Goal: Complete application form: Complete application form

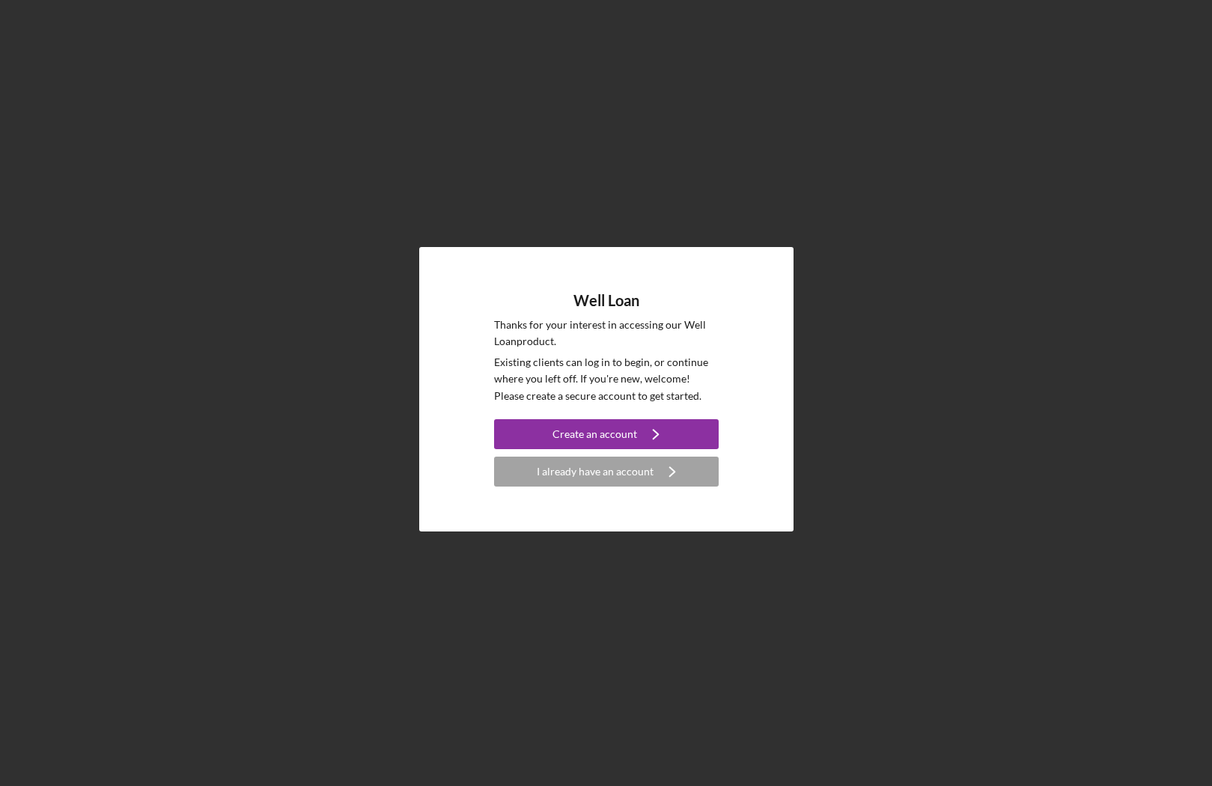
click at [878, 249] on div "Well Loan Thanks for your interest in accessing our Well Loan product. Existing…" at bounding box center [605, 389] width 1197 height 779
click at [580, 423] on div "Create an account" at bounding box center [595, 434] width 85 height 30
click at [642, 445] on icon "Icon/Navigate" at bounding box center [655, 434] width 37 height 37
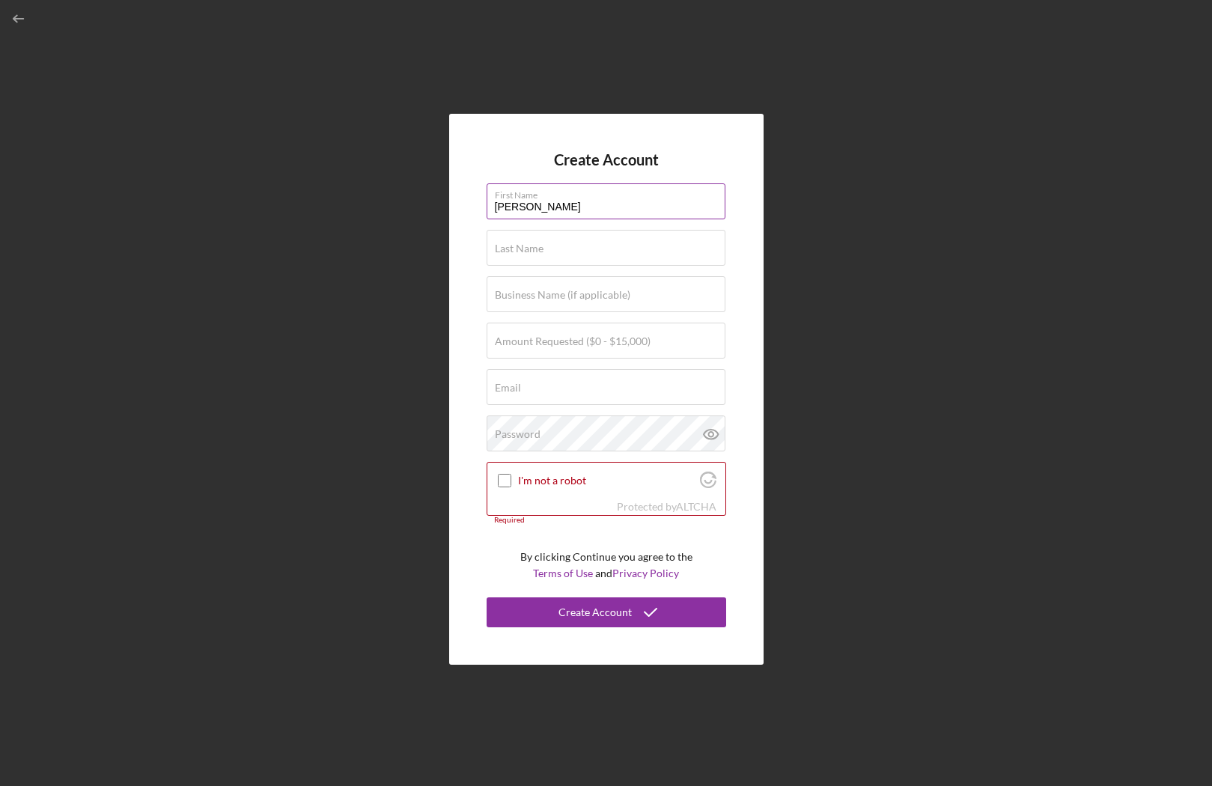
type input "[PERSON_NAME]"
type input "$15,000"
type input "[EMAIL_ADDRESS][DOMAIN_NAME]"
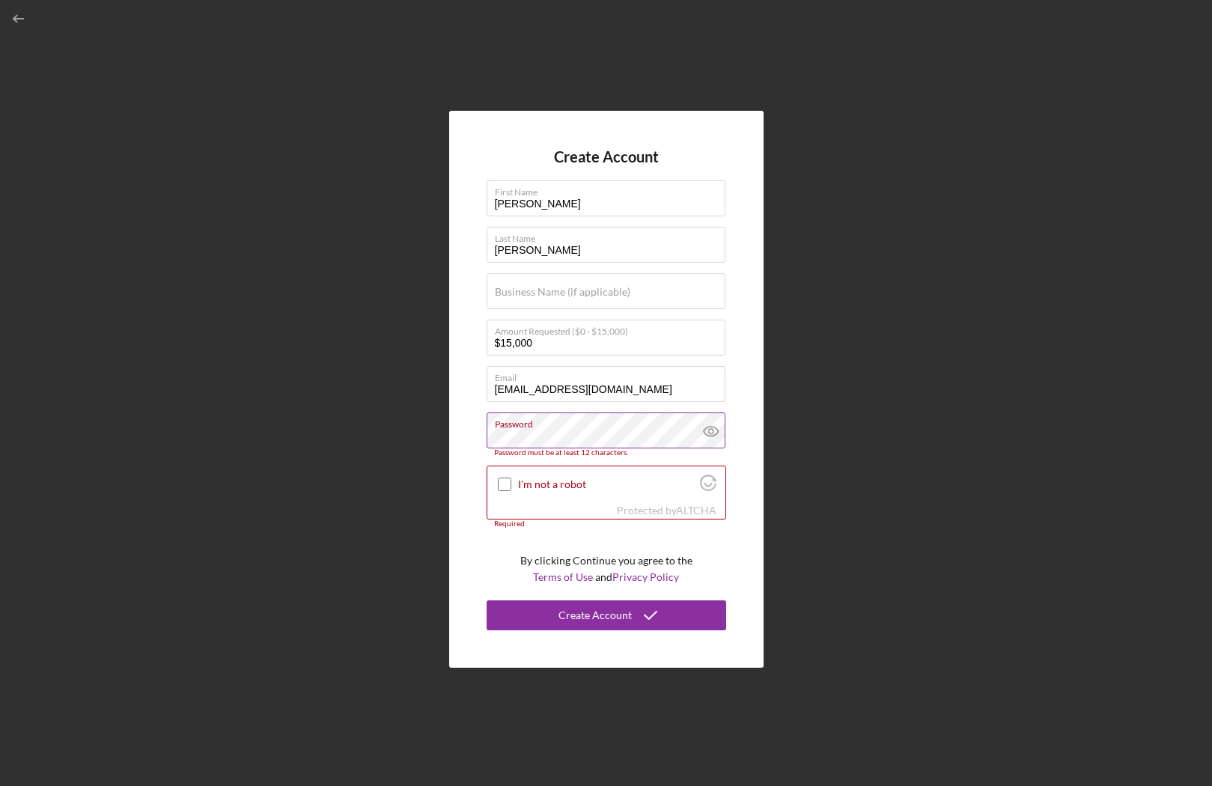
click at [716, 438] on icon at bounding box center [711, 431] width 37 height 37
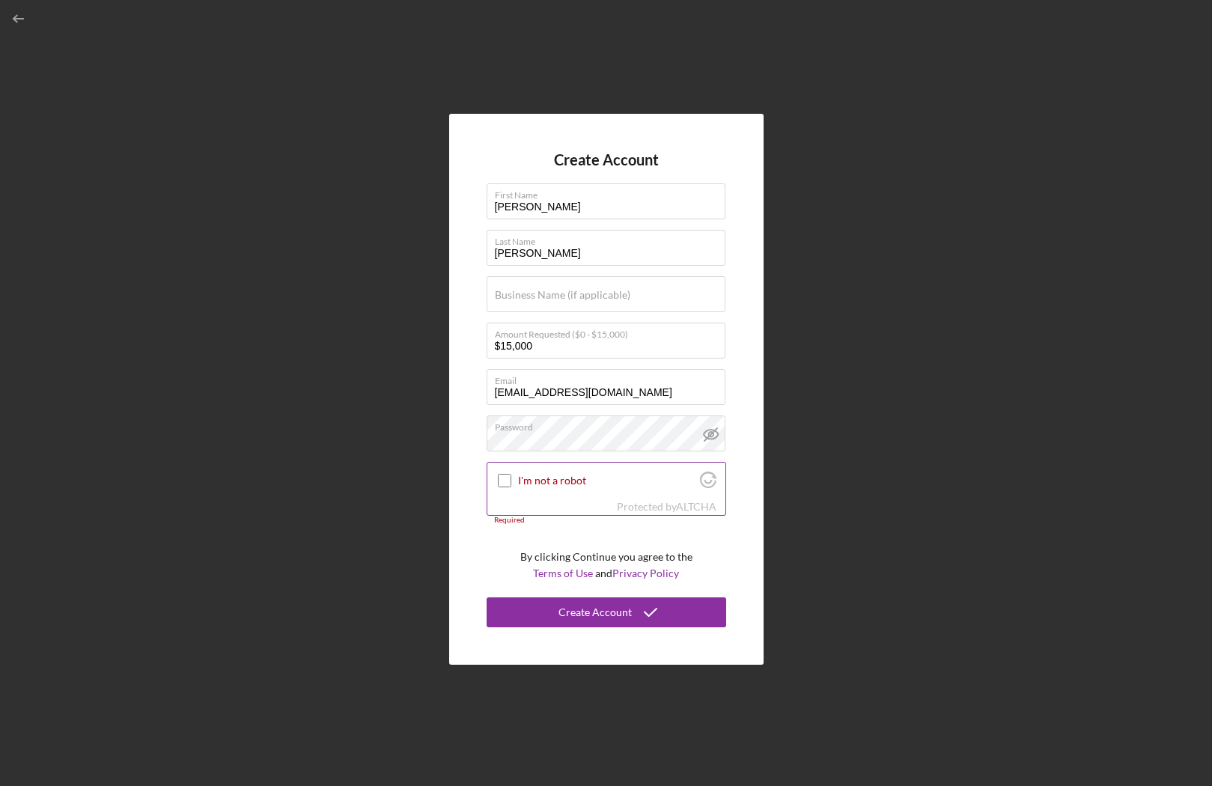
click at [501, 480] on input "I'm not a robot" at bounding box center [504, 480] width 13 height 13
checkbox input "true"
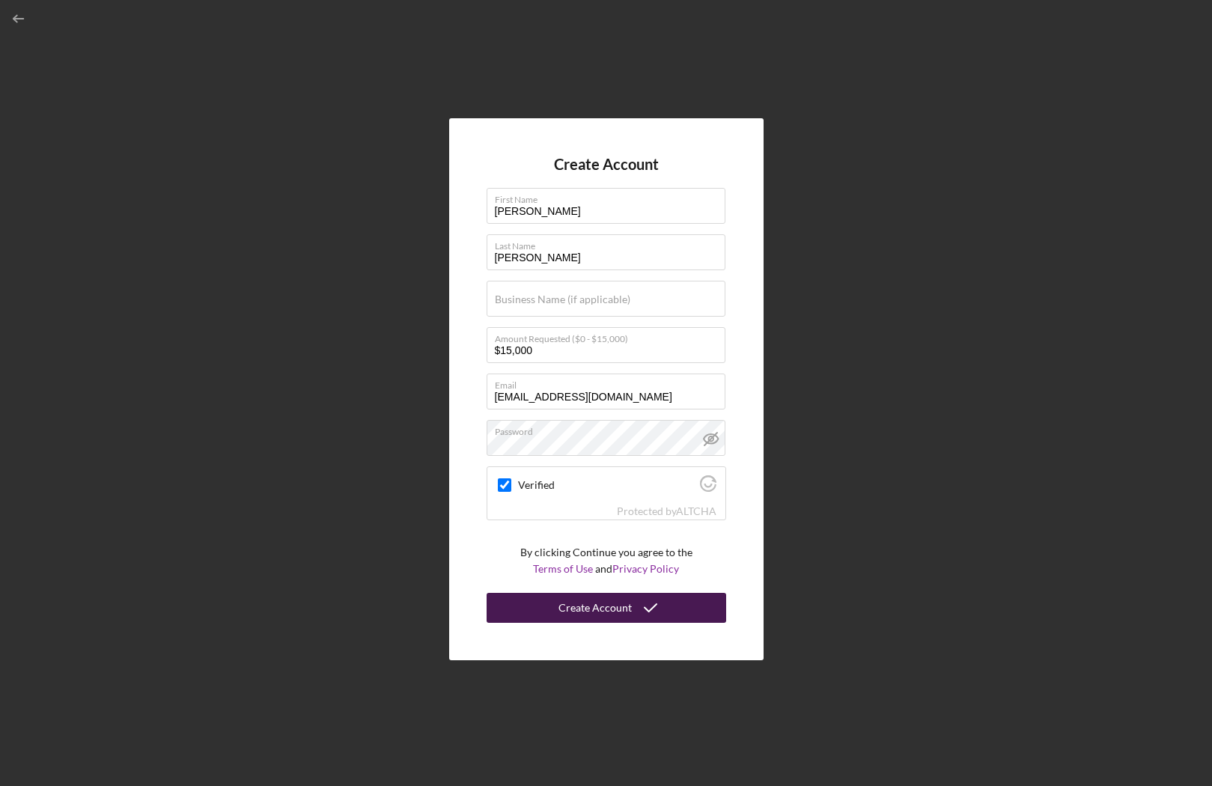
click at [679, 603] on button "Create Account" at bounding box center [607, 608] width 240 height 30
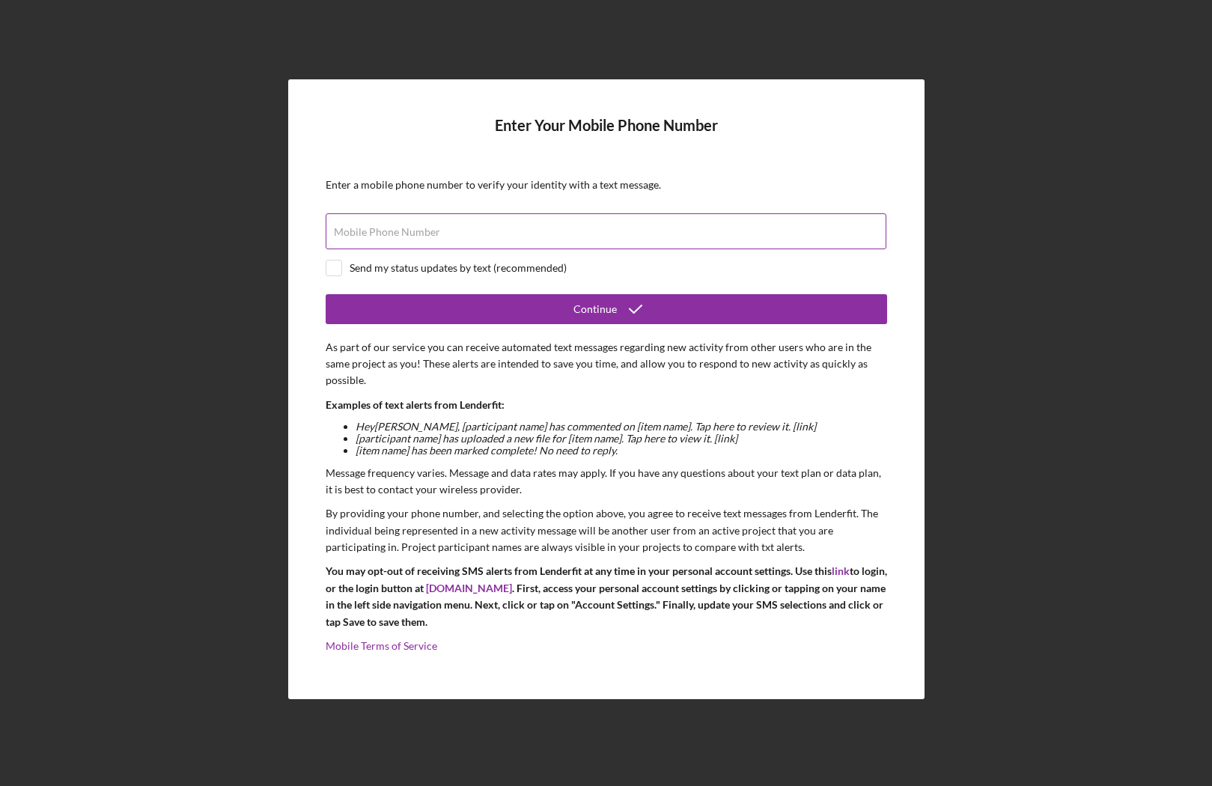
click at [413, 227] on label "Mobile Phone Number" at bounding box center [387, 232] width 106 height 12
click at [413, 227] on input "Mobile Phone Number" at bounding box center [606, 231] width 561 height 36
type input "[PHONE_NUMBER]"
click at [328, 269] on input "checkbox" at bounding box center [333, 268] width 15 height 15
checkbox input "true"
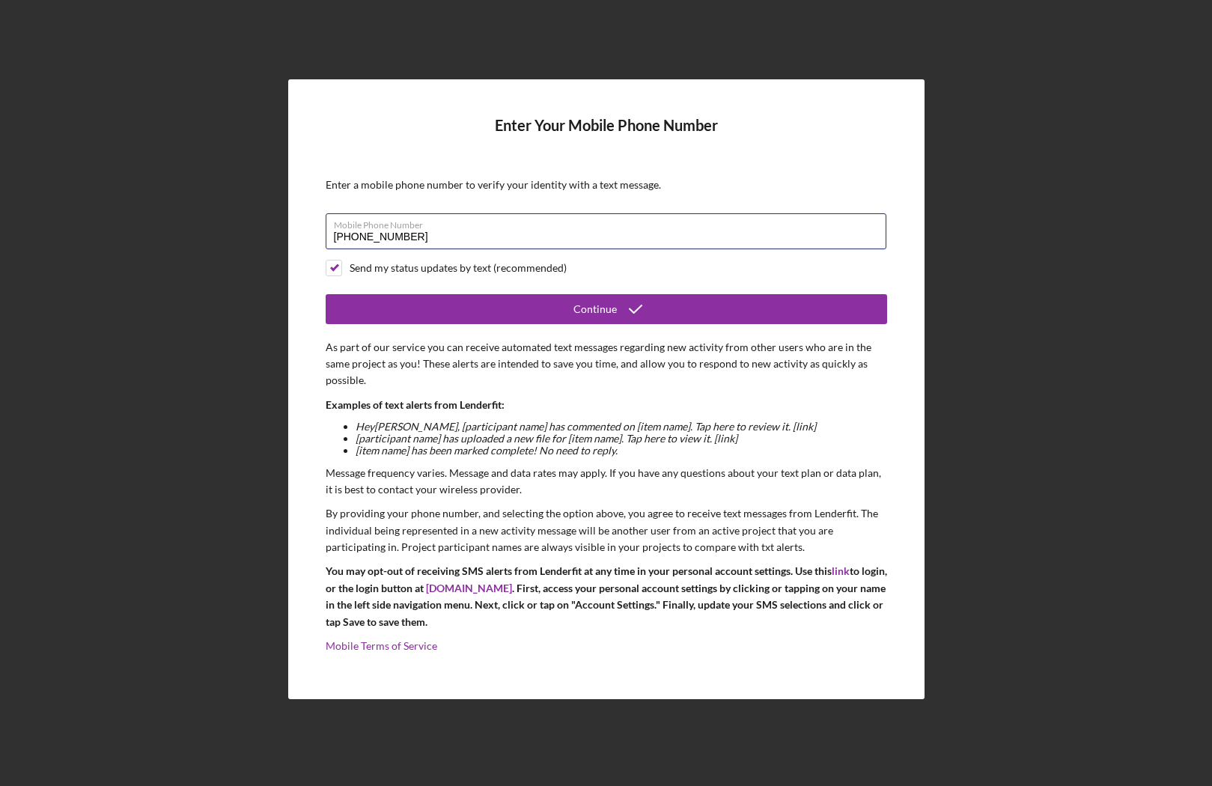
drag, startPoint x: 424, startPoint y: 238, endPoint x: 276, endPoint y: 240, distance: 148.2
click at [276, 240] on div "Enter Your Mobile Phone Number Enter a mobile phone number to verify your ident…" at bounding box center [605, 389] width 1197 height 779
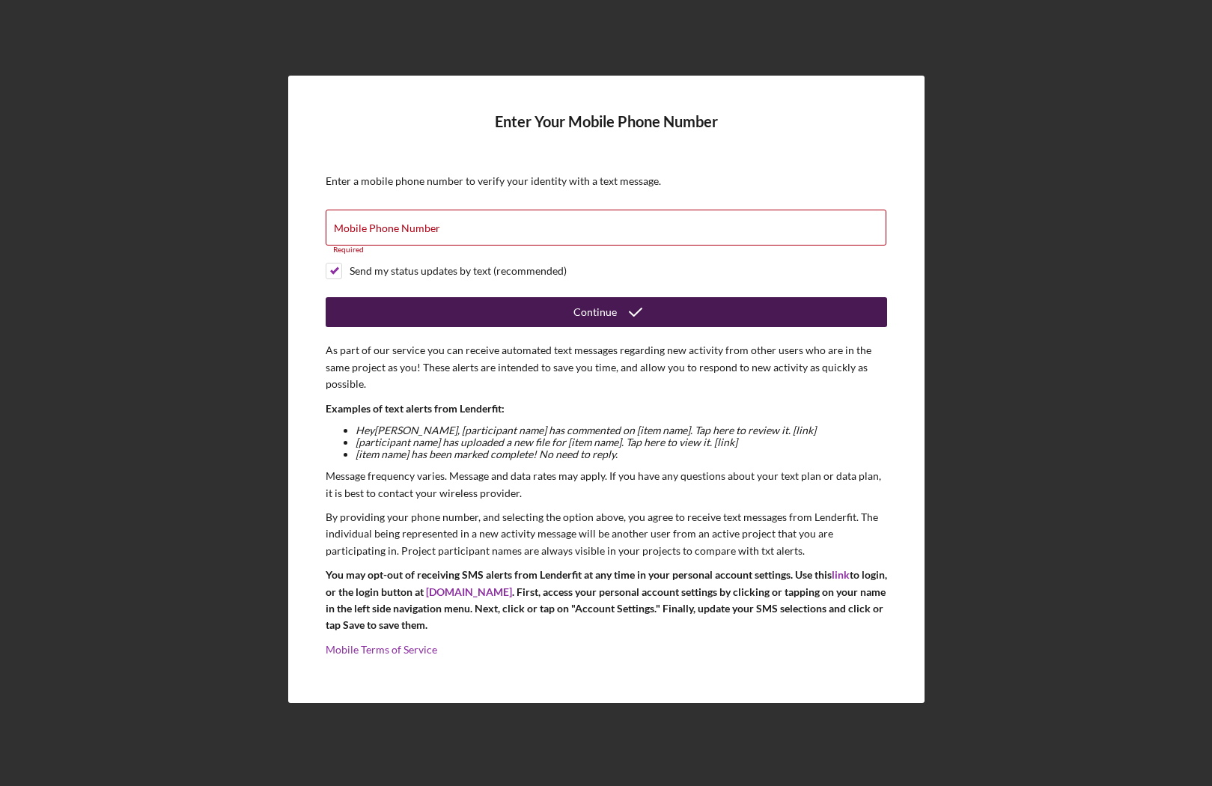
click at [415, 320] on button "Continue" at bounding box center [606, 312] width 561 height 30
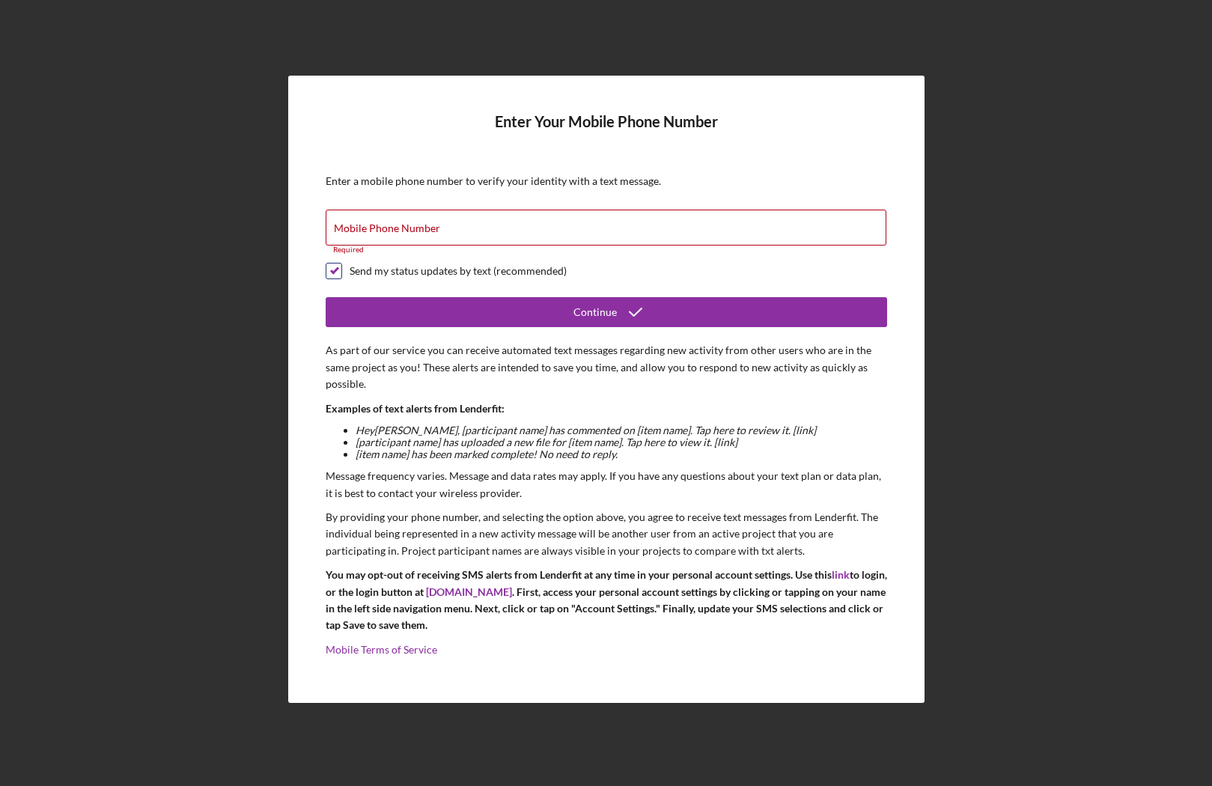
click at [327, 276] on input "checkbox" at bounding box center [333, 271] width 15 height 15
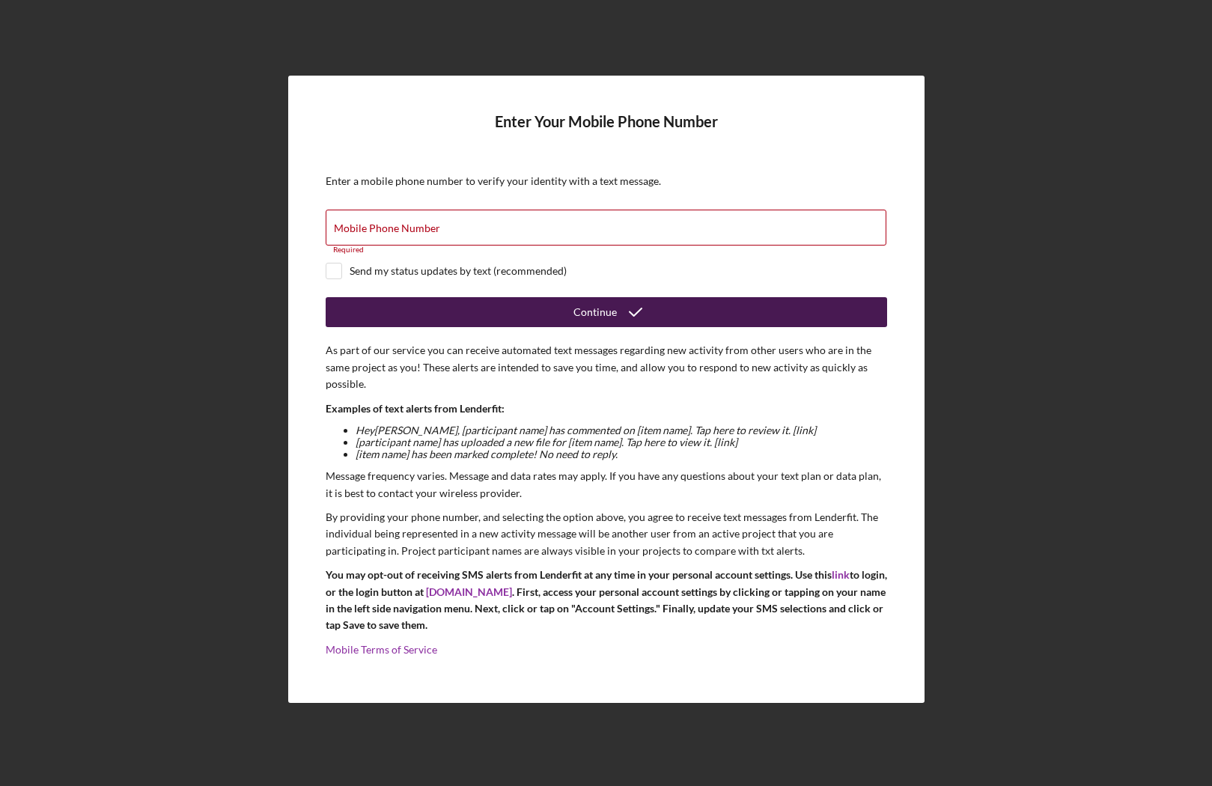
click at [418, 311] on button "Continue" at bounding box center [606, 312] width 561 height 30
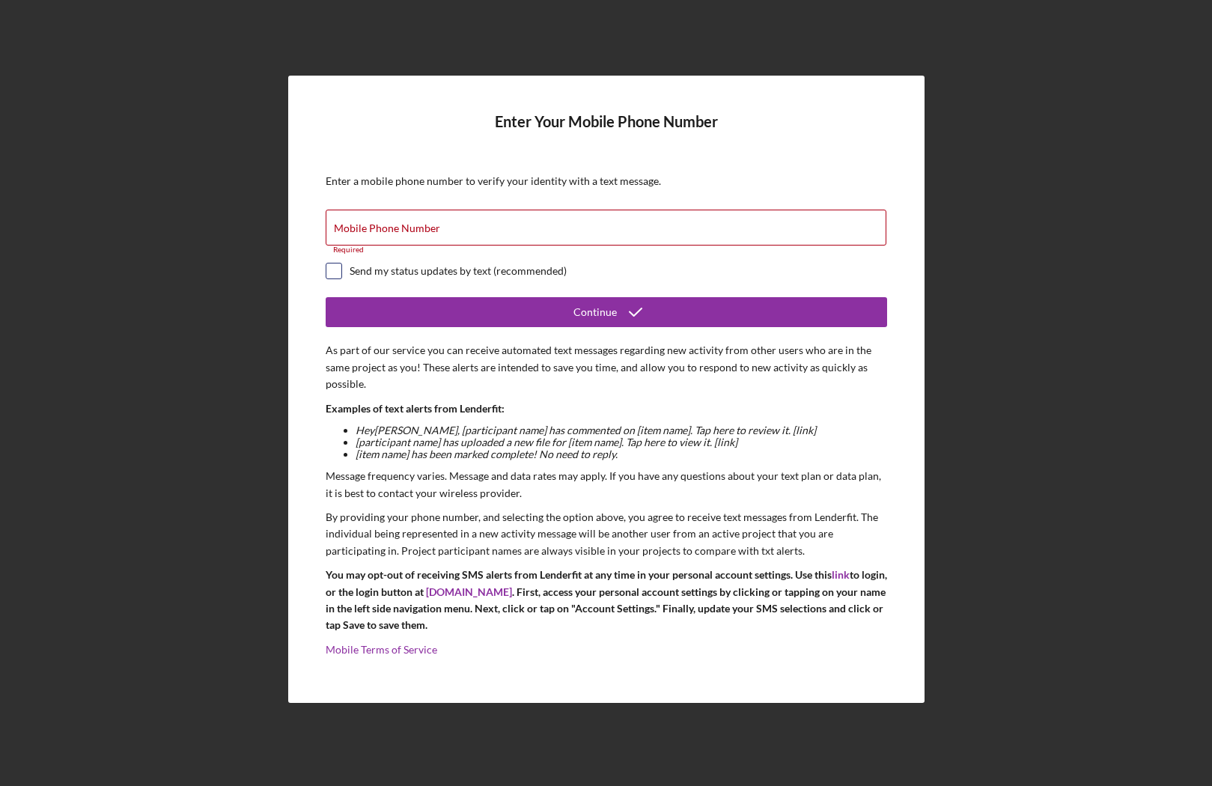
click at [341, 273] on div at bounding box center [334, 271] width 16 height 16
checkbox input "true"
click at [362, 216] on div "Mobile Phone Number Required" at bounding box center [606, 232] width 561 height 45
type input "[PHONE_NUMBER]"
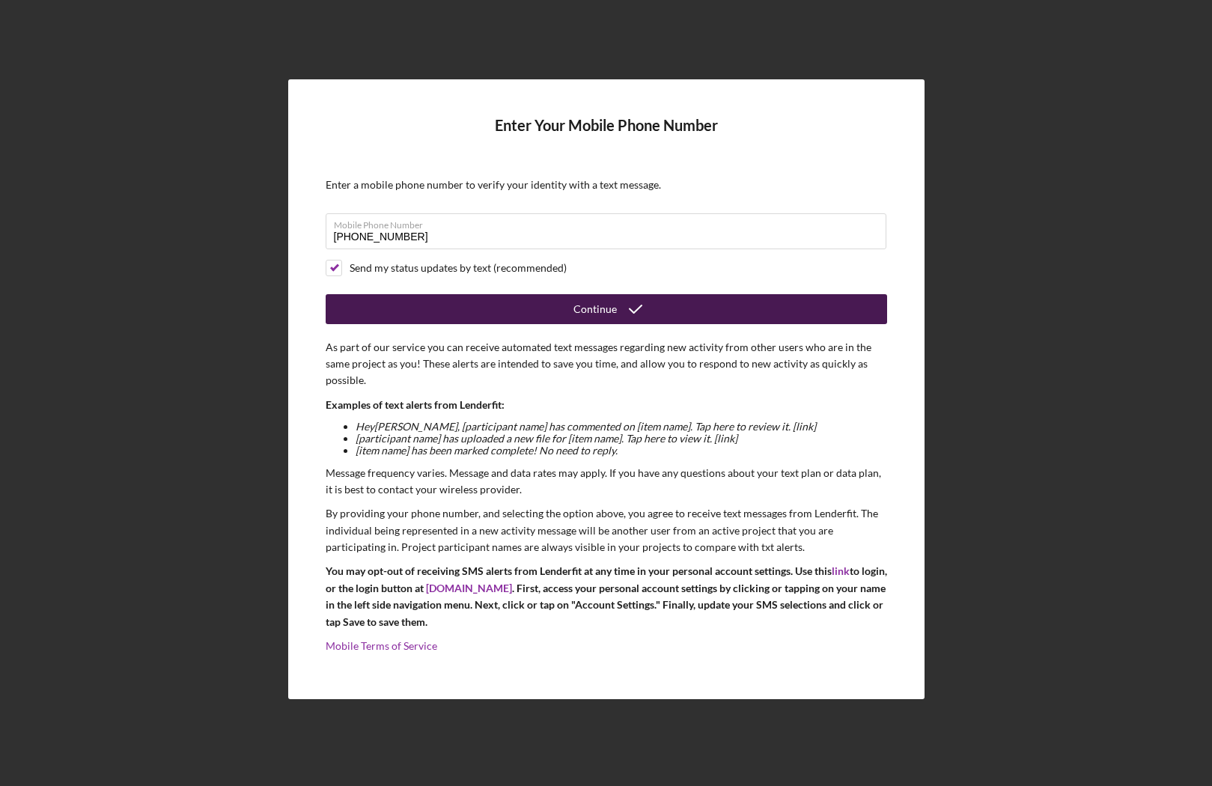
click at [449, 309] on button "Continue" at bounding box center [606, 309] width 561 height 30
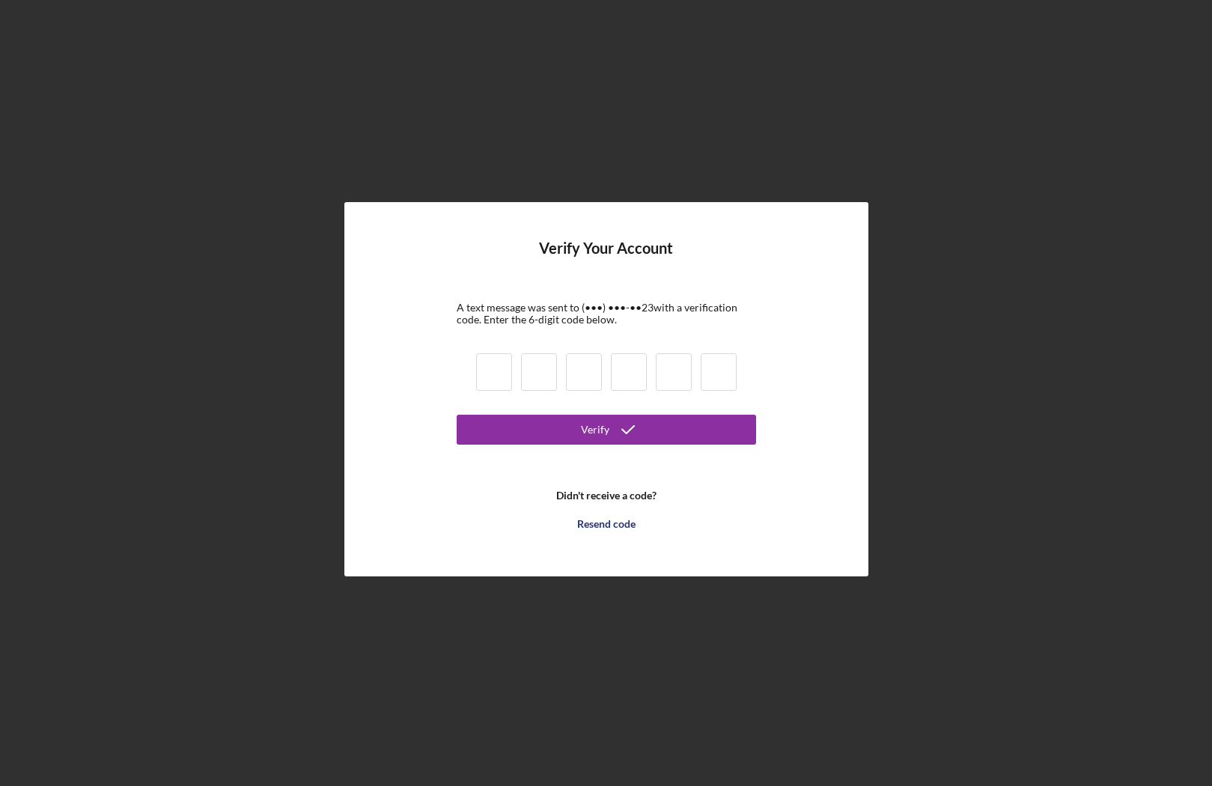
click at [499, 374] on input at bounding box center [494, 371] width 36 height 37
type input "7"
type input "1"
type input "5"
type input "0"
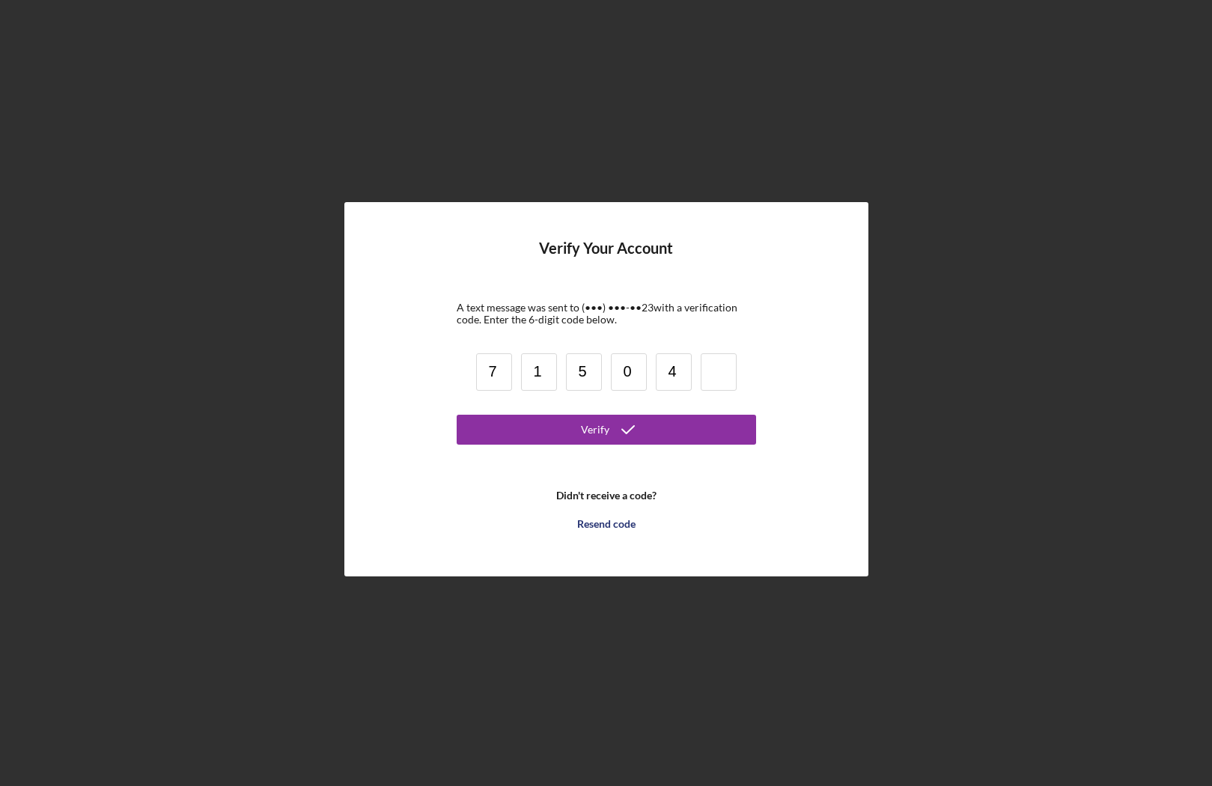
type input "4"
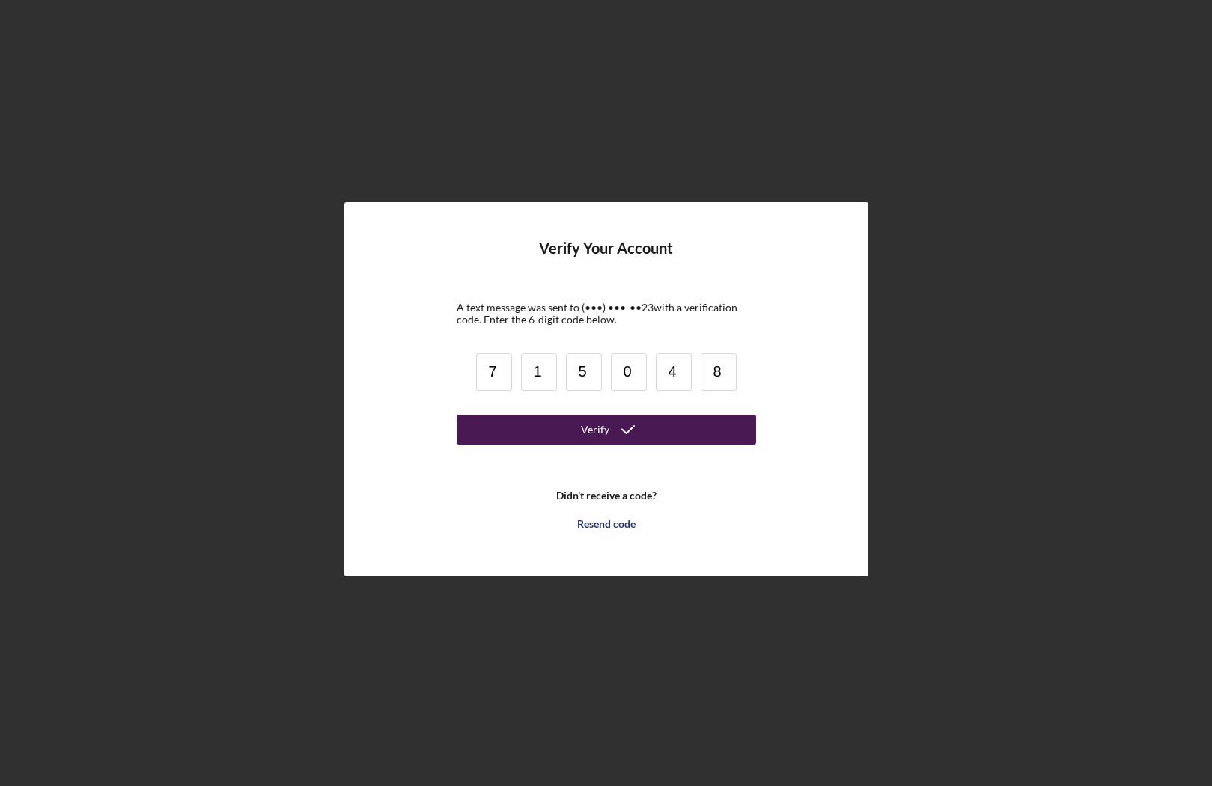
type input "8"
click at [611, 433] on icon "submit" at bounding box center [627, 429] width 37 height 37
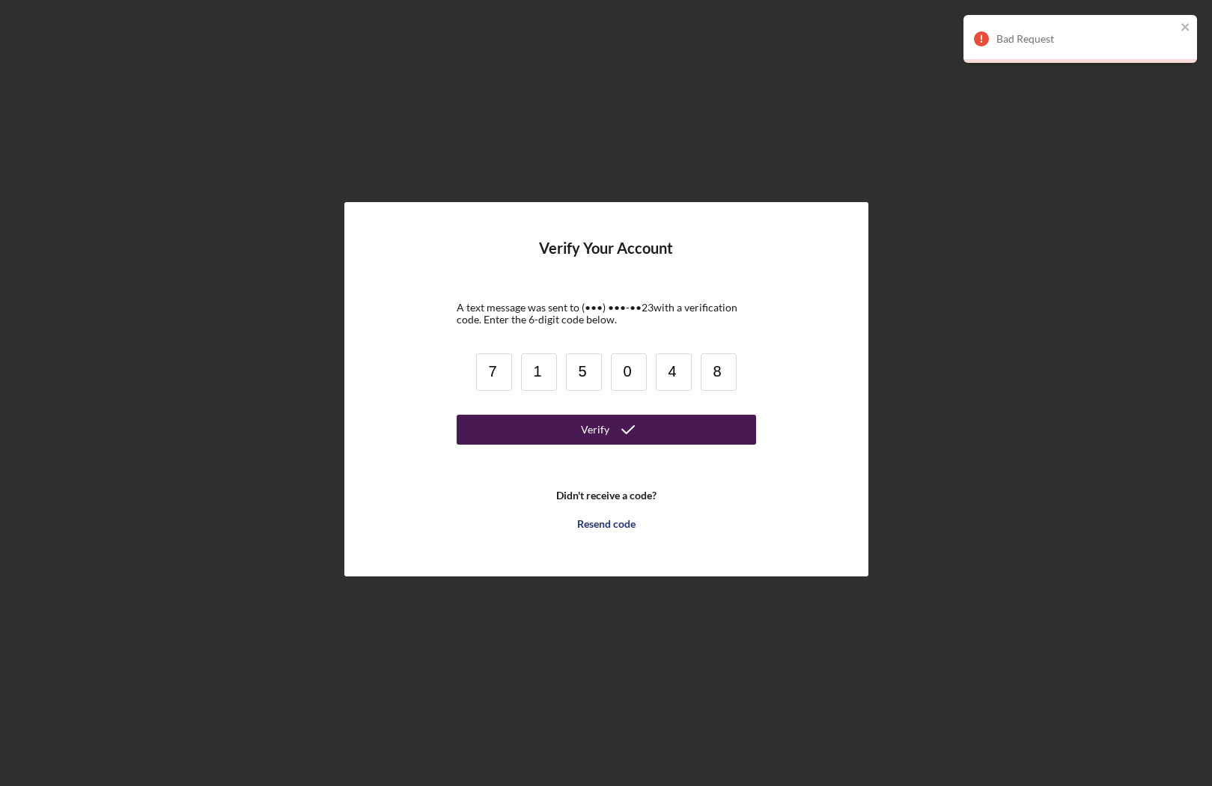
click at [591, 372] on input "5" at bounding box center [584, 371] width 36 height 37
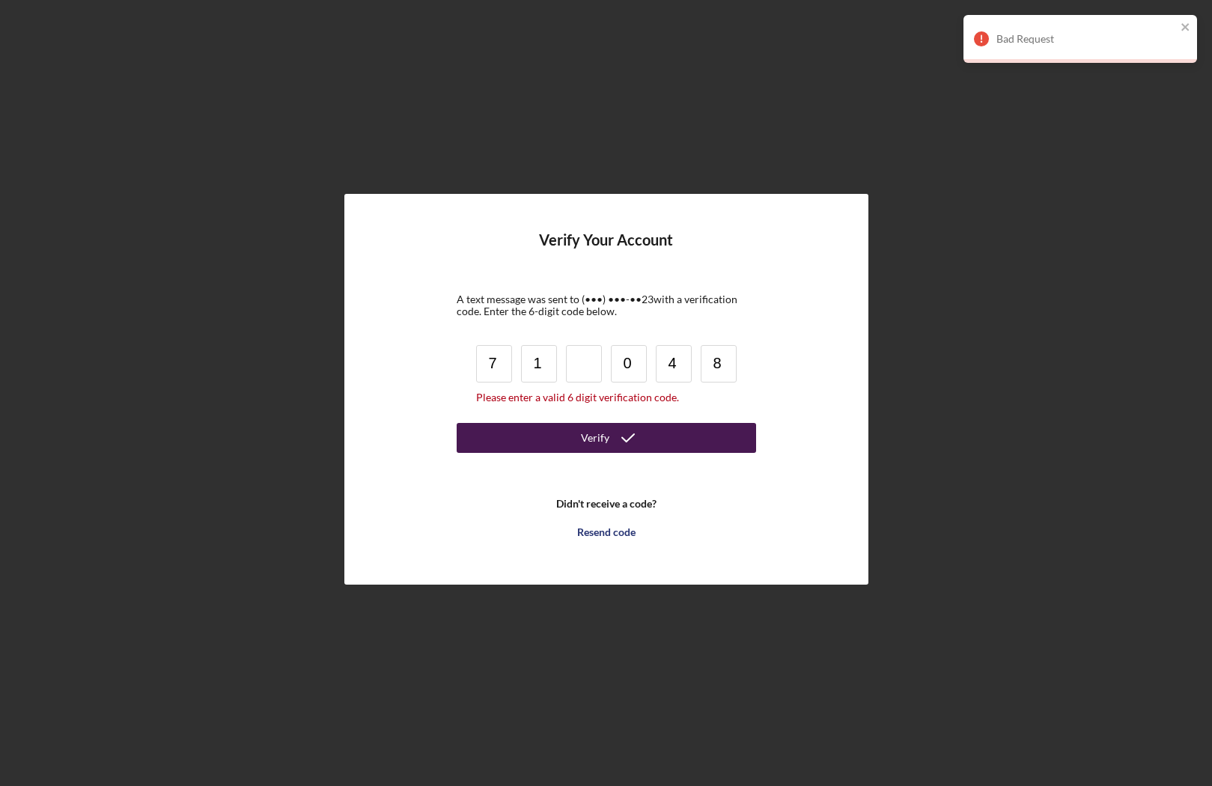
type input "1"
type input "6"
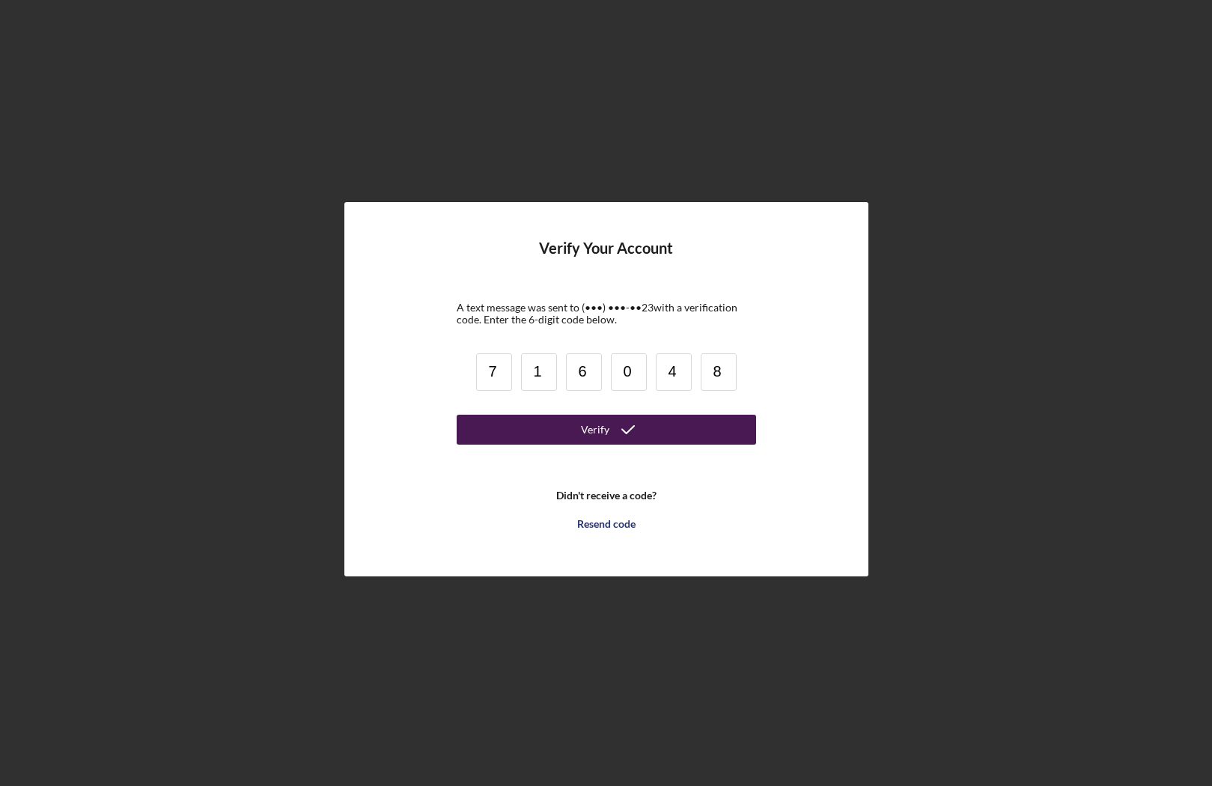
click at [545, 439] on button "Verify" at bounding box center [606, 430] width 299 height 30
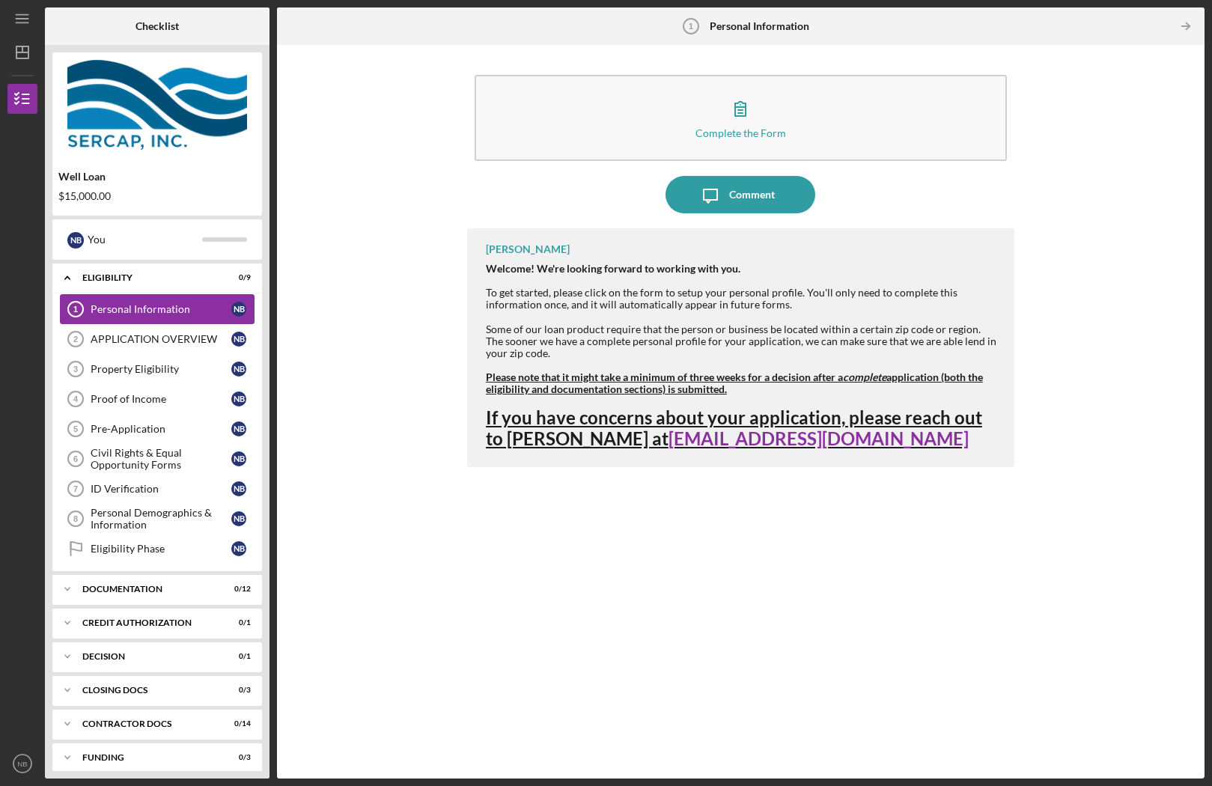
click at [218, 312] on div "Personal Information" at bounding box center [161, 309] width 141 height 12
click at [146, 343] on div "APPLICATION OVERVIEW" at bounding box center [161, 339] width 141 height 12
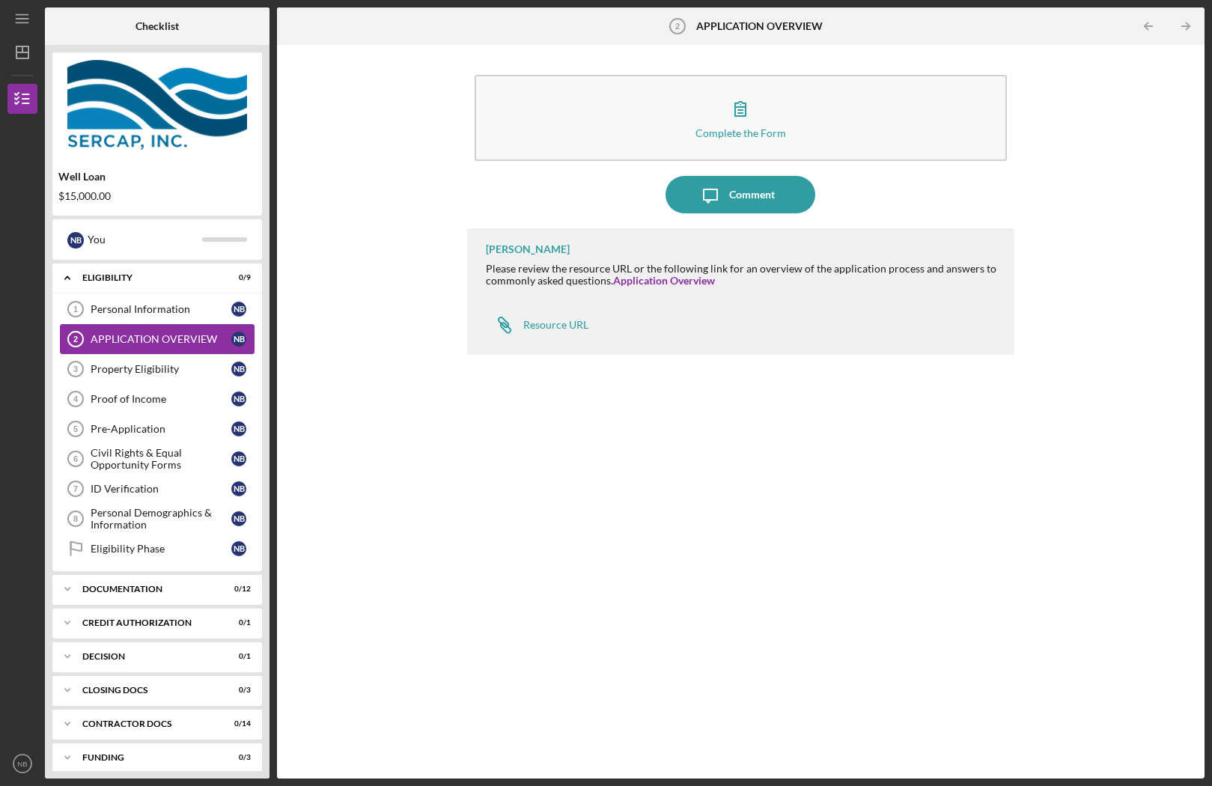
click at [146, 330] on link "APPLICATION OVERVIEW 2 APPLICATION OVERVIEW N B" at bounding box center [157, 339] width 195 height 30
click at [142, 359] on link "Property Eligibility 3 Property Eligibility N B" at bounding box center [157, 368] width 195 height 30
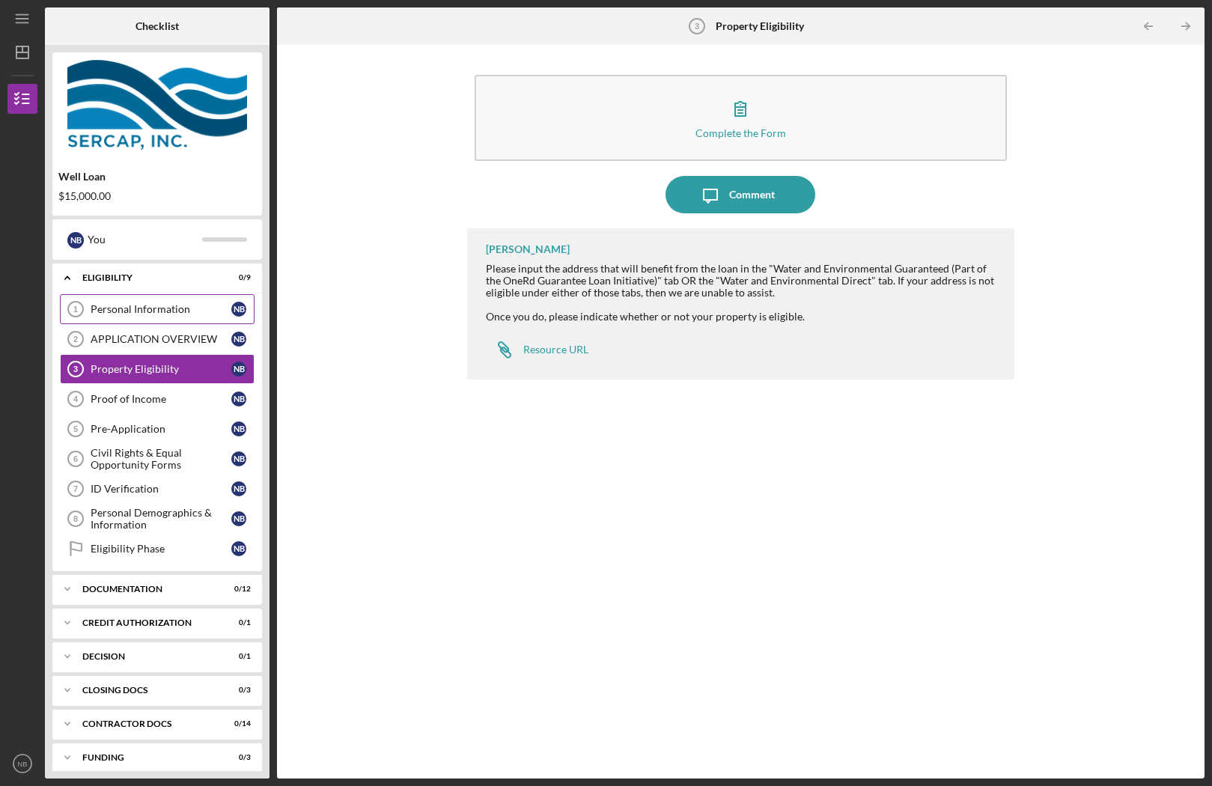
click at [124, 308] on div "Personal Information" at bounding box center [161, 309] width 141 height 12
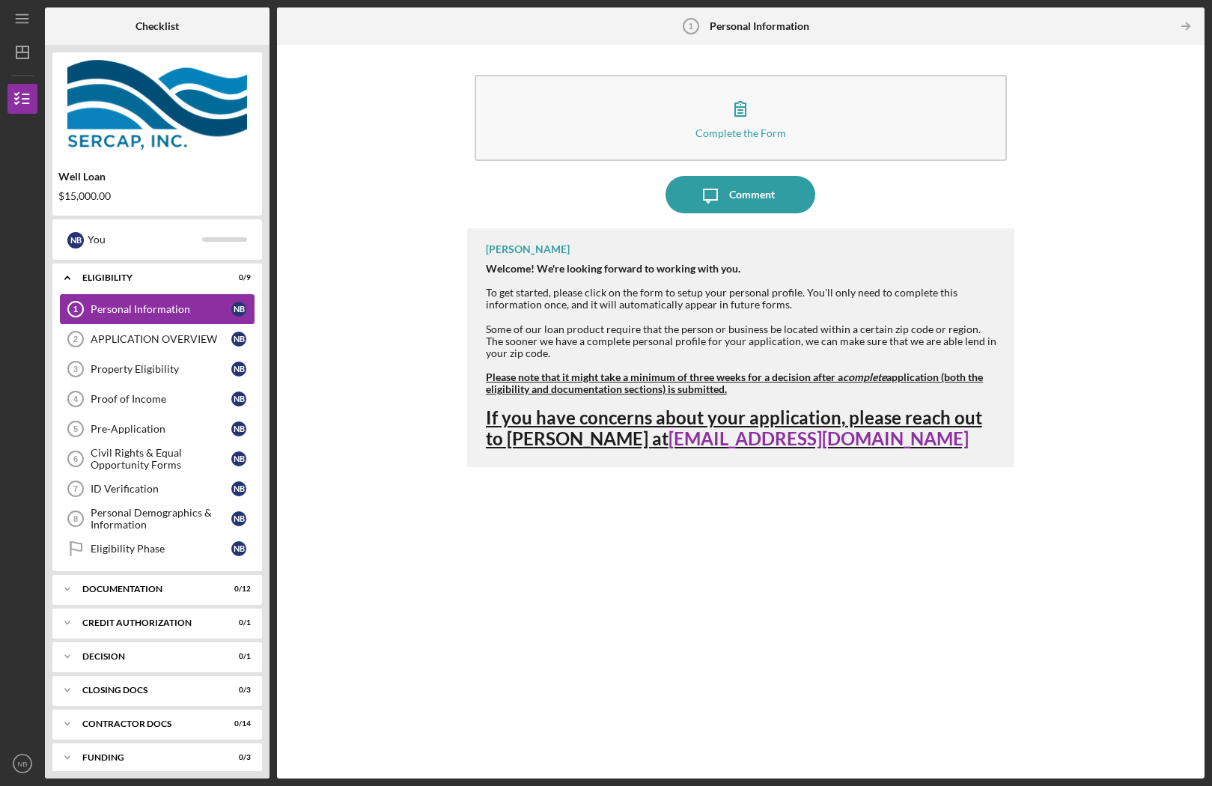
scroll to position [1, 0]
click at [112, 243] on div "You" at bounding box center [145, 239] width 115 height 25
click at [223, 236] on div "N B You" at bounding box center [157, 239] width 195 height 25
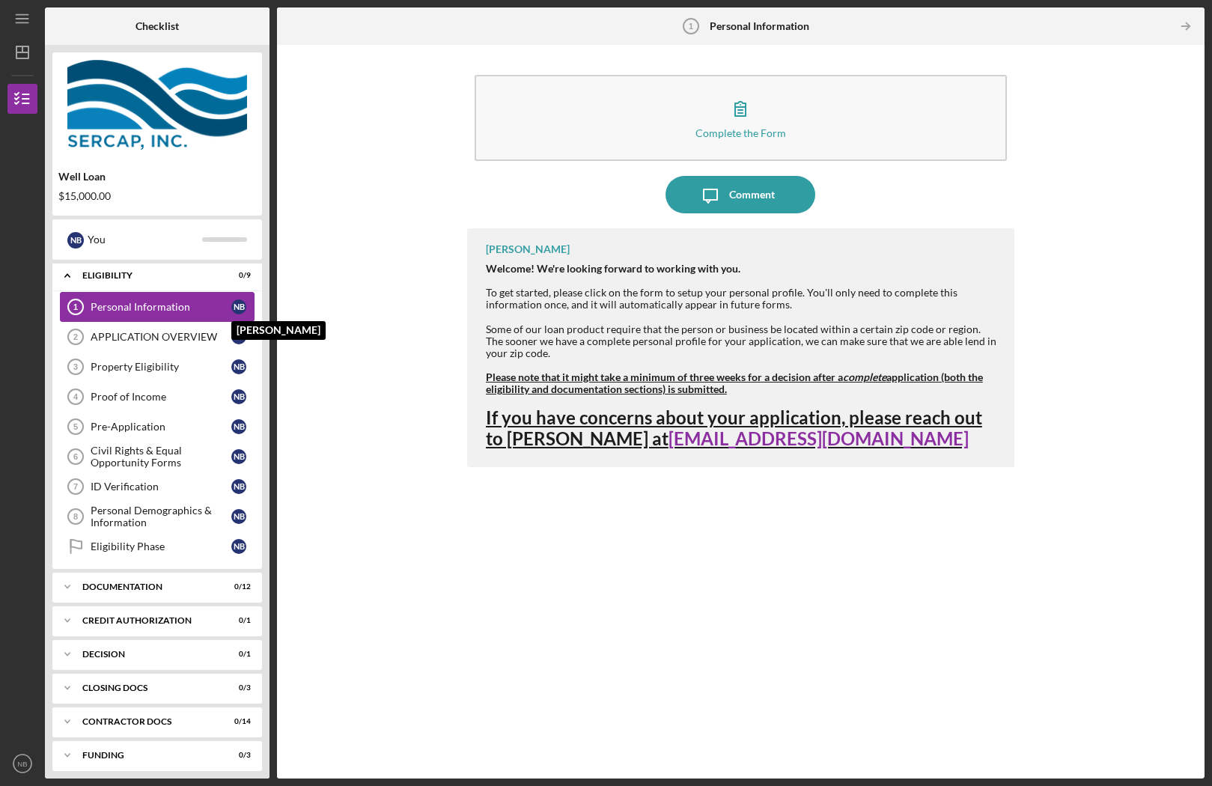
scroll to position [3, 0]
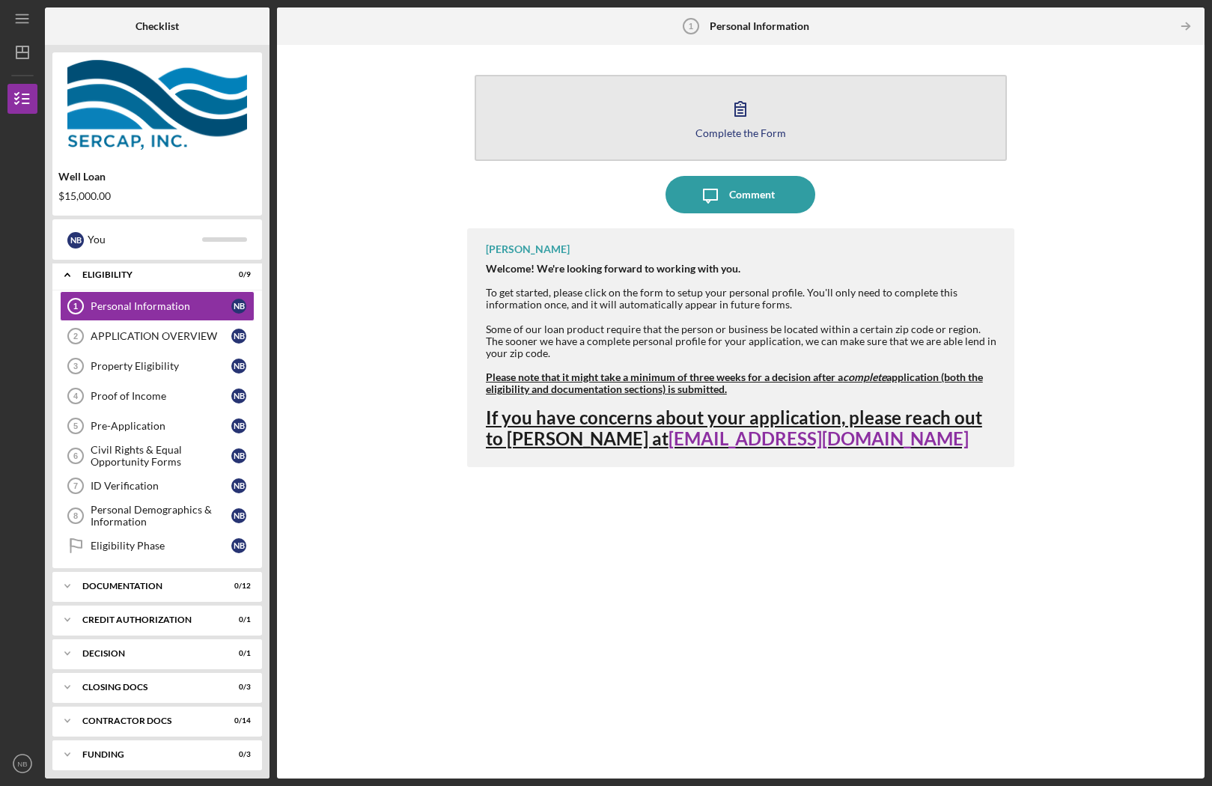
click at [734, 108] on icon "button" at bounding box center [740, 108] width 37 height 37
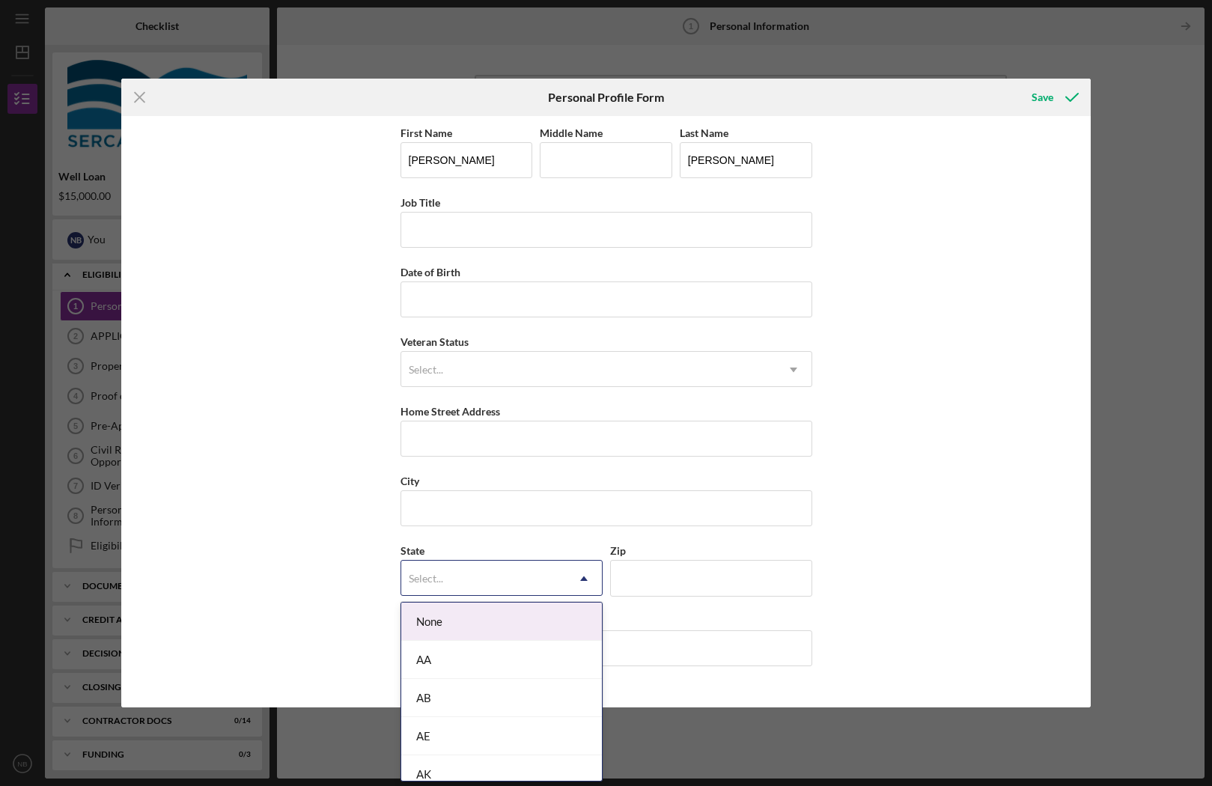
click at [508, 579] on div "Select..." at bounding box center [483, 578] width 165 height 34
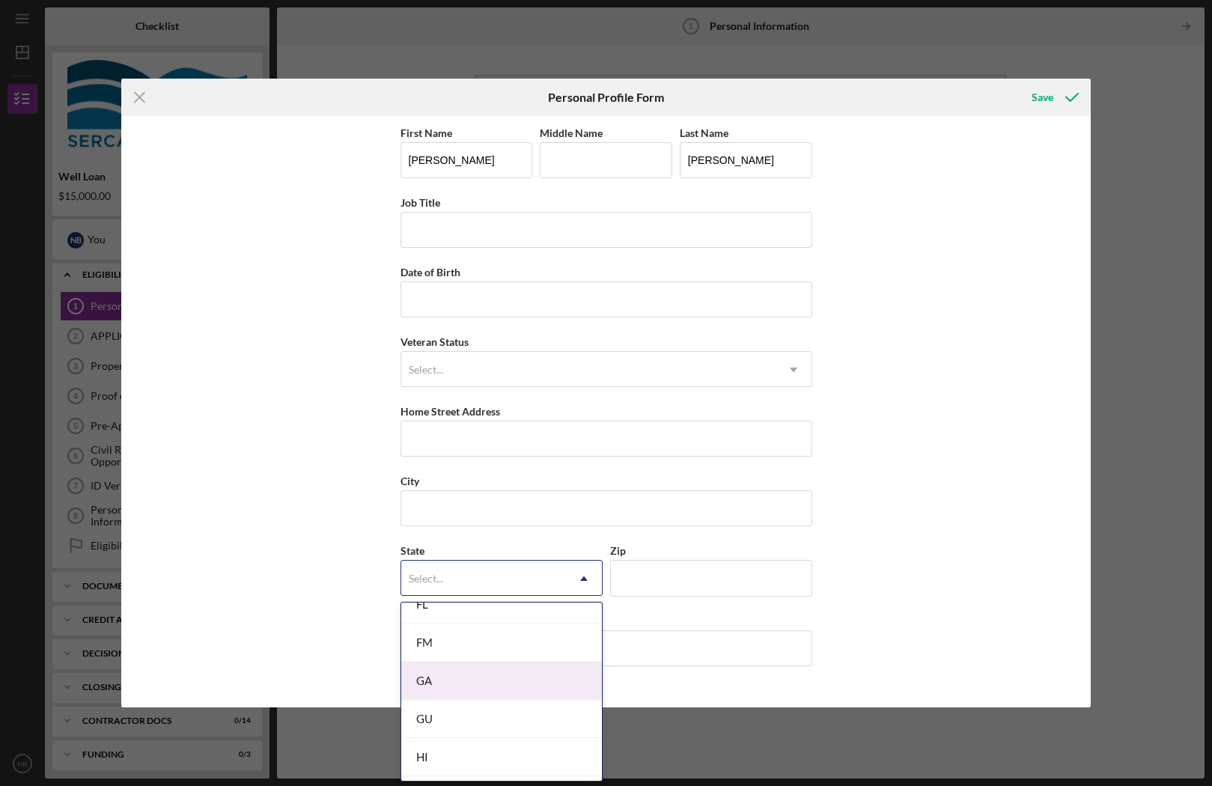
click at [499, 674] on div "GA" at bounding box center [501, 681] width 201 height 38
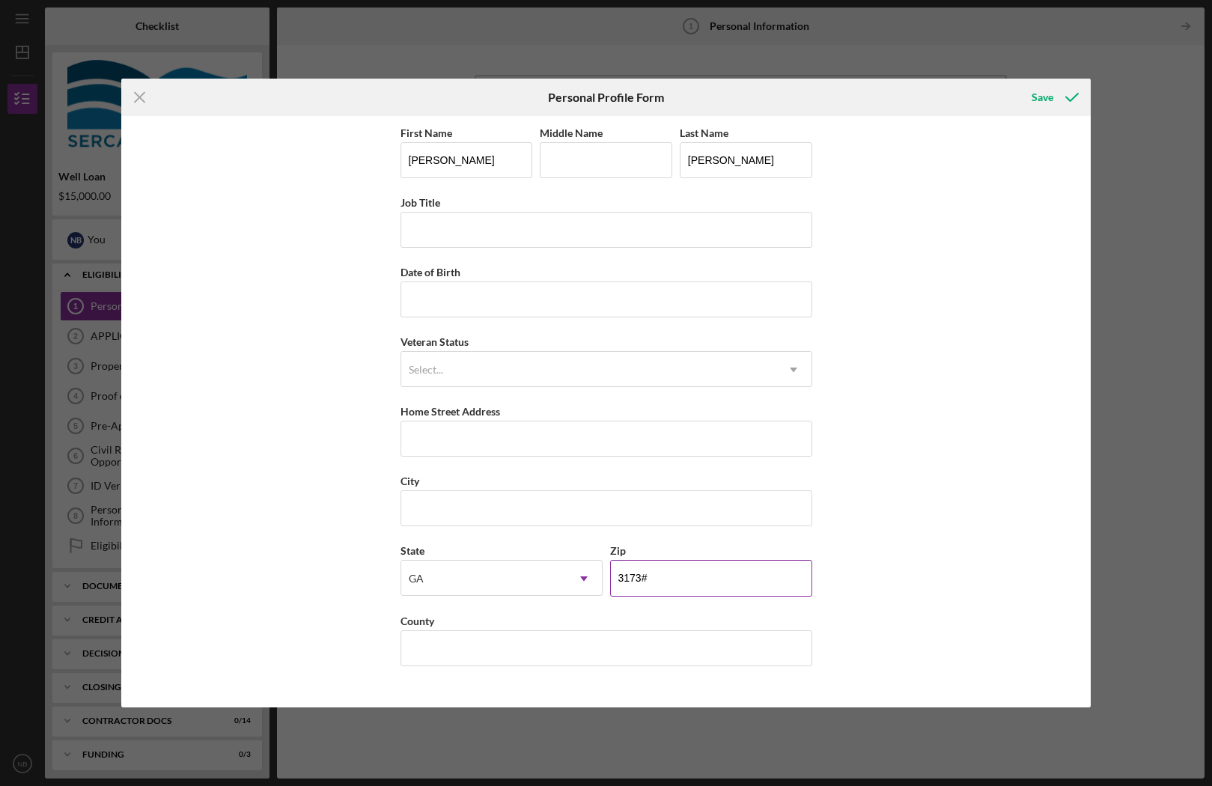
type input "31738"
click at [502, 553] on div "State [US_STATE] Icon/Dropdown Arrow" at bounding box center [502, 568] width 202 height 55
type input "t"
type input "[PERSON_NAME]"
type input "[GEOGRAPHIC_DATA]"
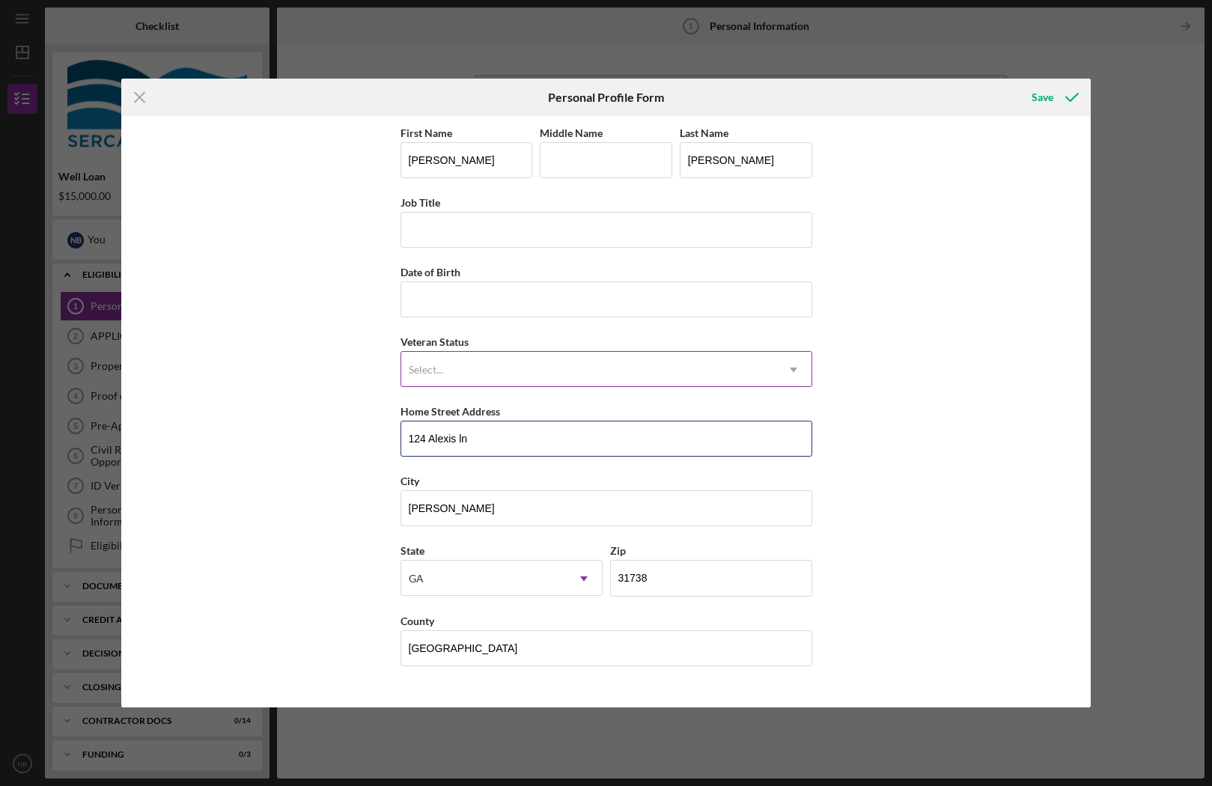
type input "124 Alexis ln"
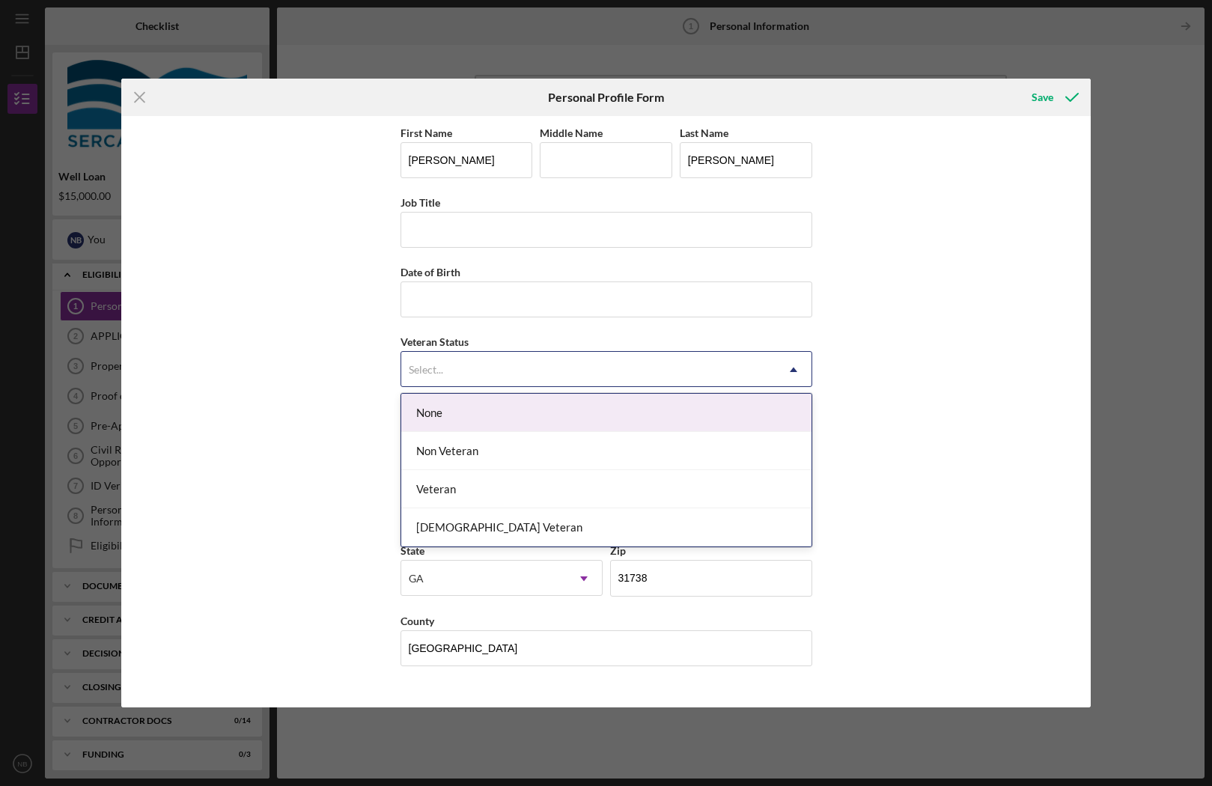
click at [432, 357] on div "Select..." at bounding box center [588, 370] width 374 height 34
click at [437, 403] on div "None" at bounding box center [606, 413] width 410 height 38
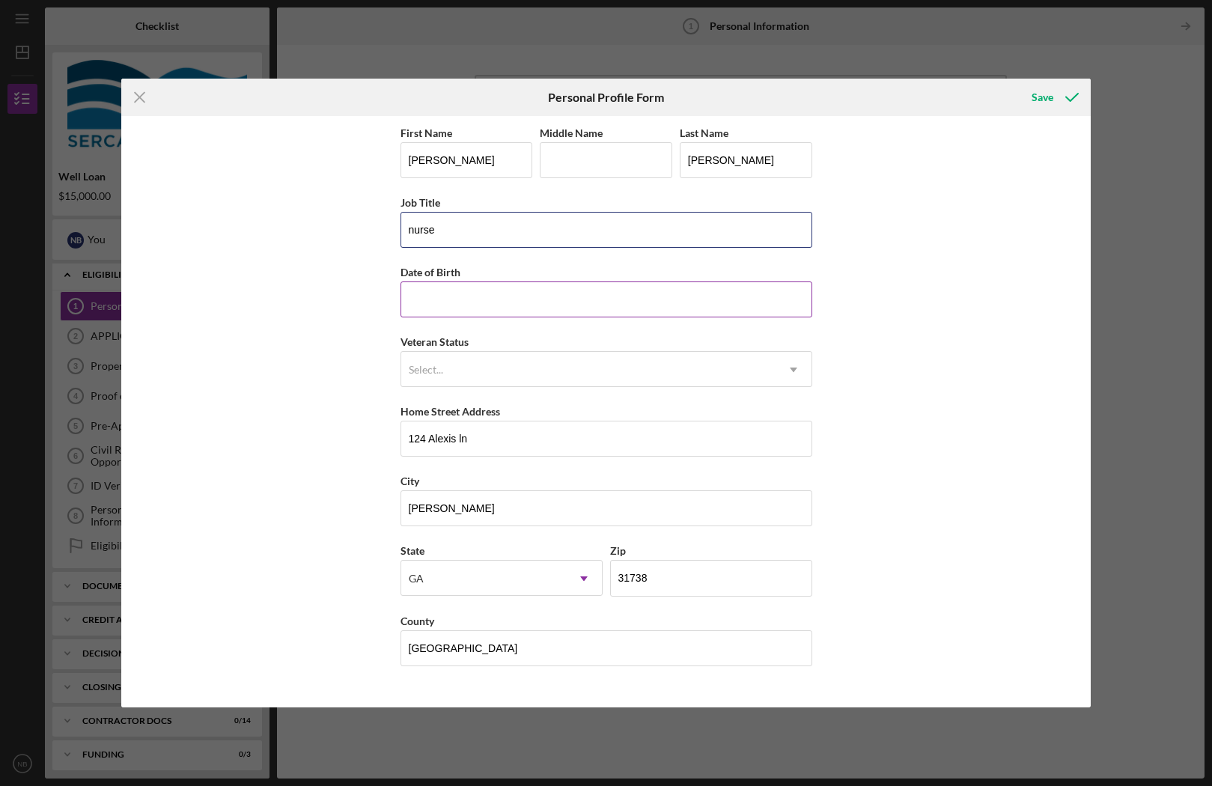
type input "nurse"
click at [438, 294] on input "Date of Birth" at bounding box center [607, 299] width 412 height 36
type input "[DATE]"
click at [889, 389] on div "First Name [PERSON_NAME] Middle Name Last Name [PERSON_NAME] Title nurse Date o…" at bounding box center [606, 411] width 970 height 591
click at [1044, 100] on div "Save" at bounding box center [1043, 97] width 22 height 30
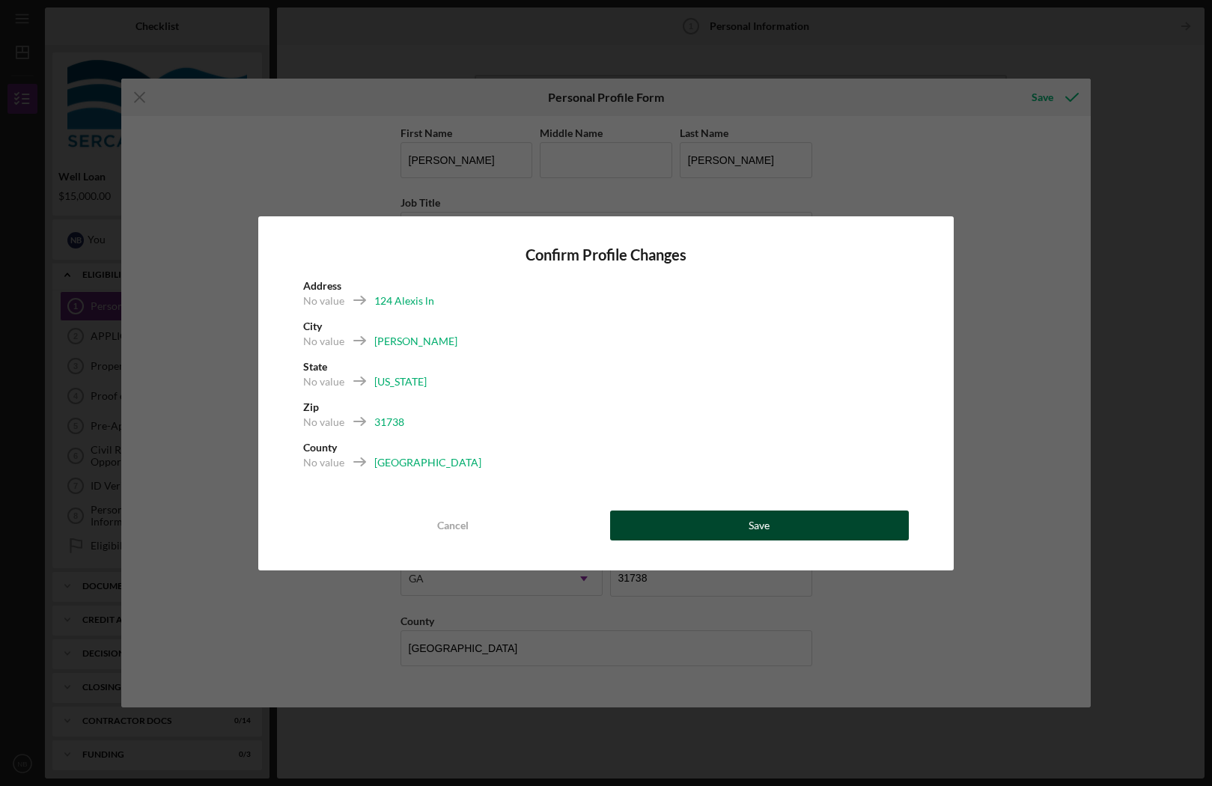
click at [823, 525] on button "Save" at bounding box center [759, 526] width 299 height 30
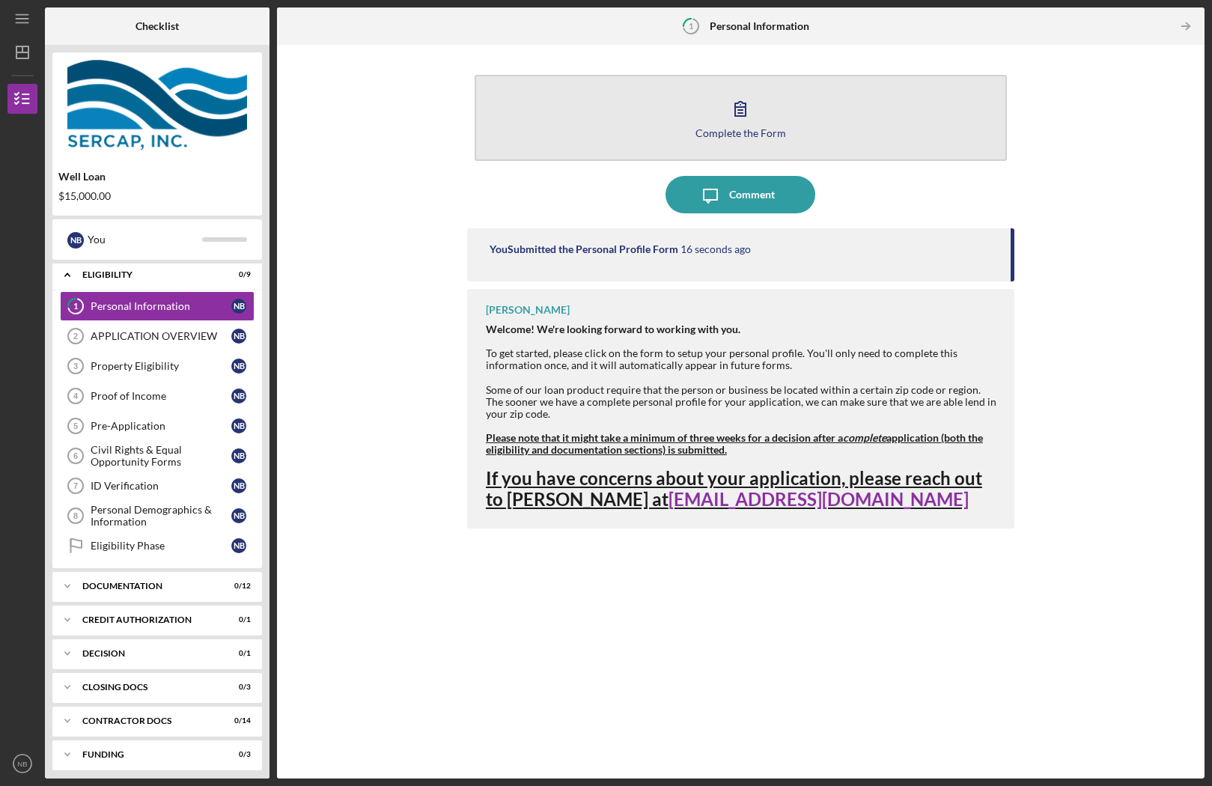
click at [772, 129] on div "Complete the Form" at bounding box center [740, 132] width 91 height 11
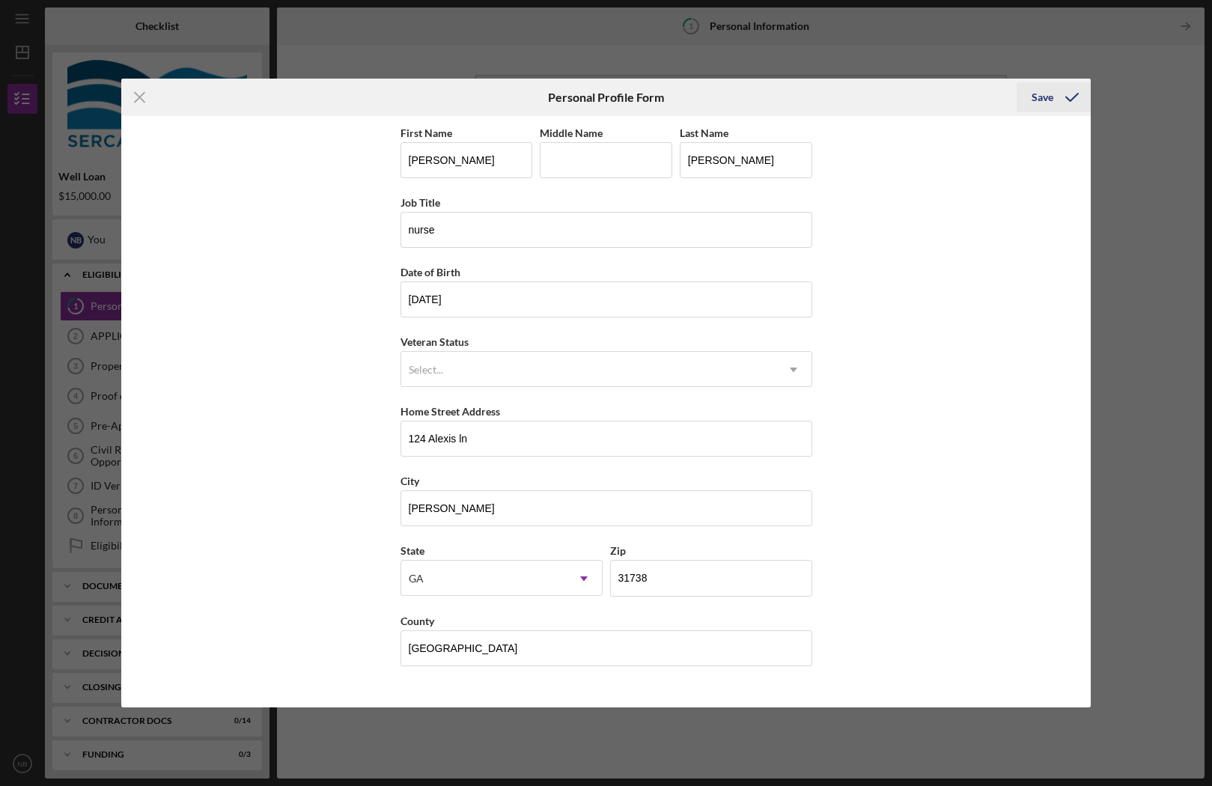
click at [1068, 98] on icon "submit" at bounding box center [1071, 97] width 37 height 37
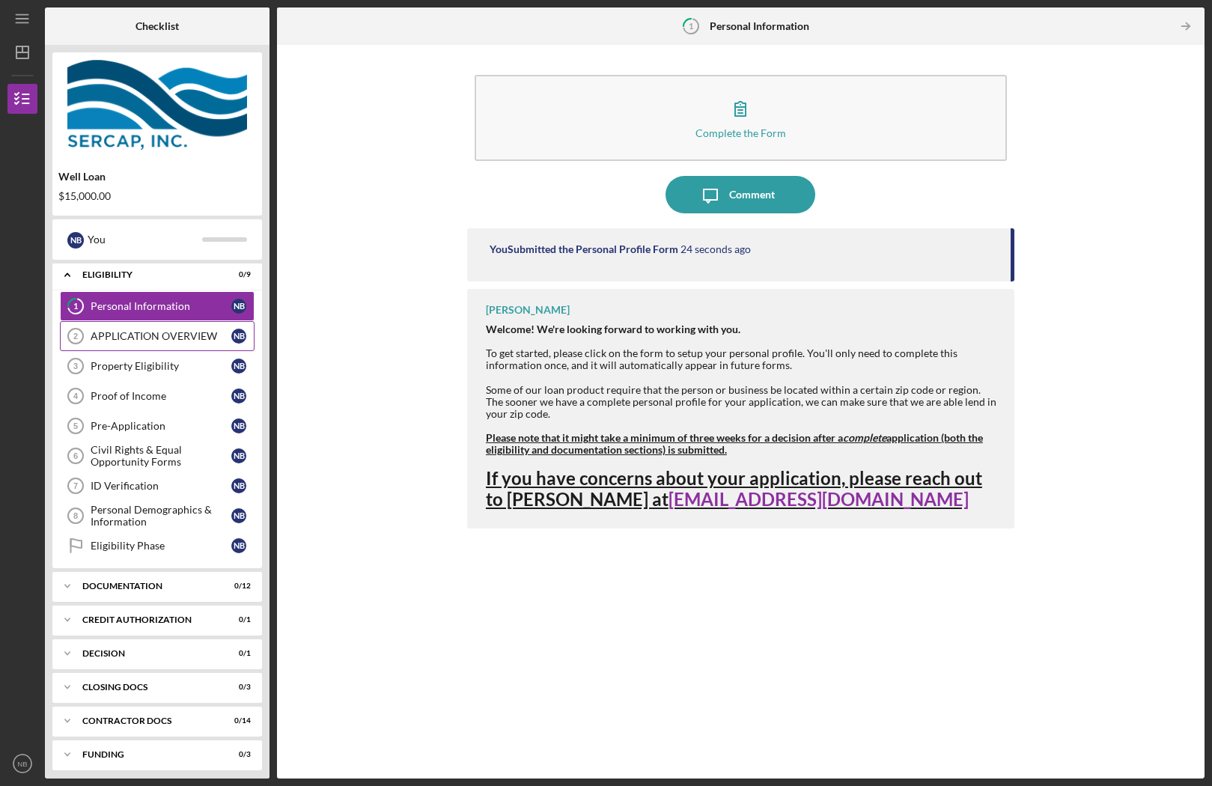
click at [170, 335] on div "APPLICATION OVERVIEW" at bounding box center [161, 336] width 141 height 12
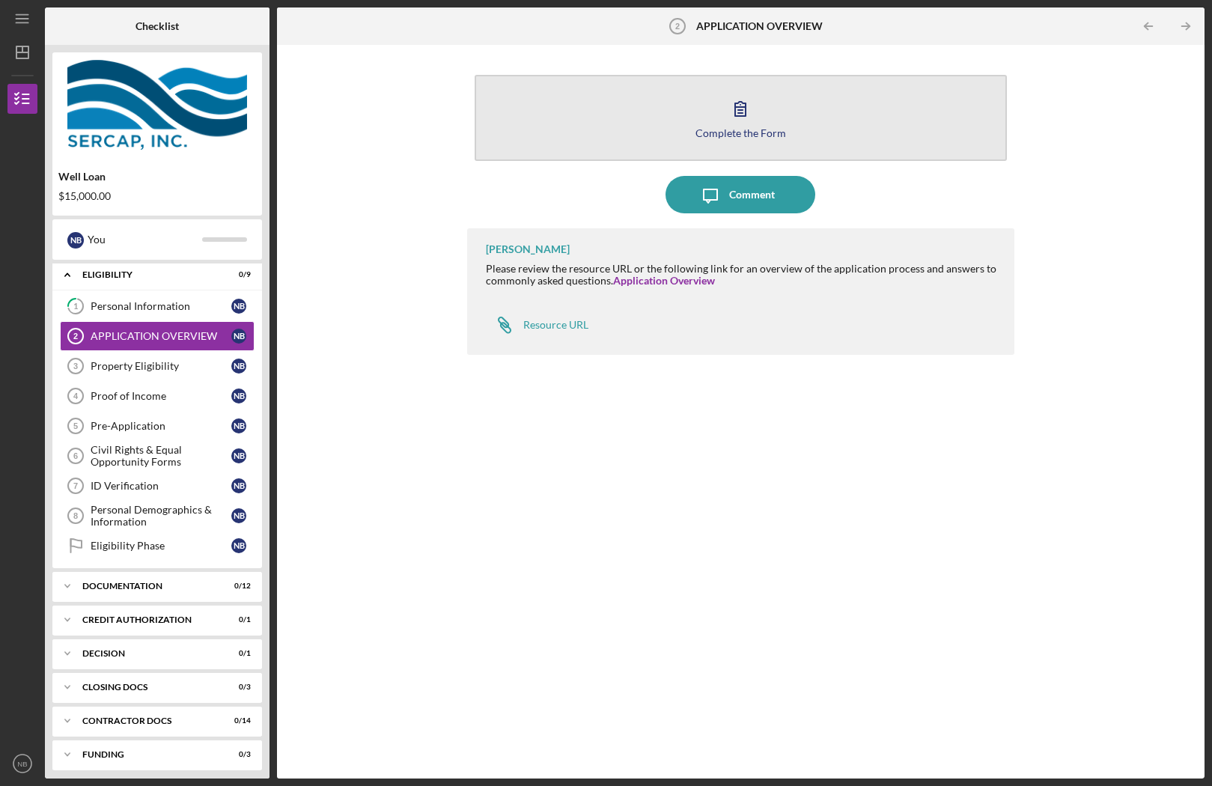
click at [733, 109] on icon "button" at bounding box center [740, 108] width 37 height 37
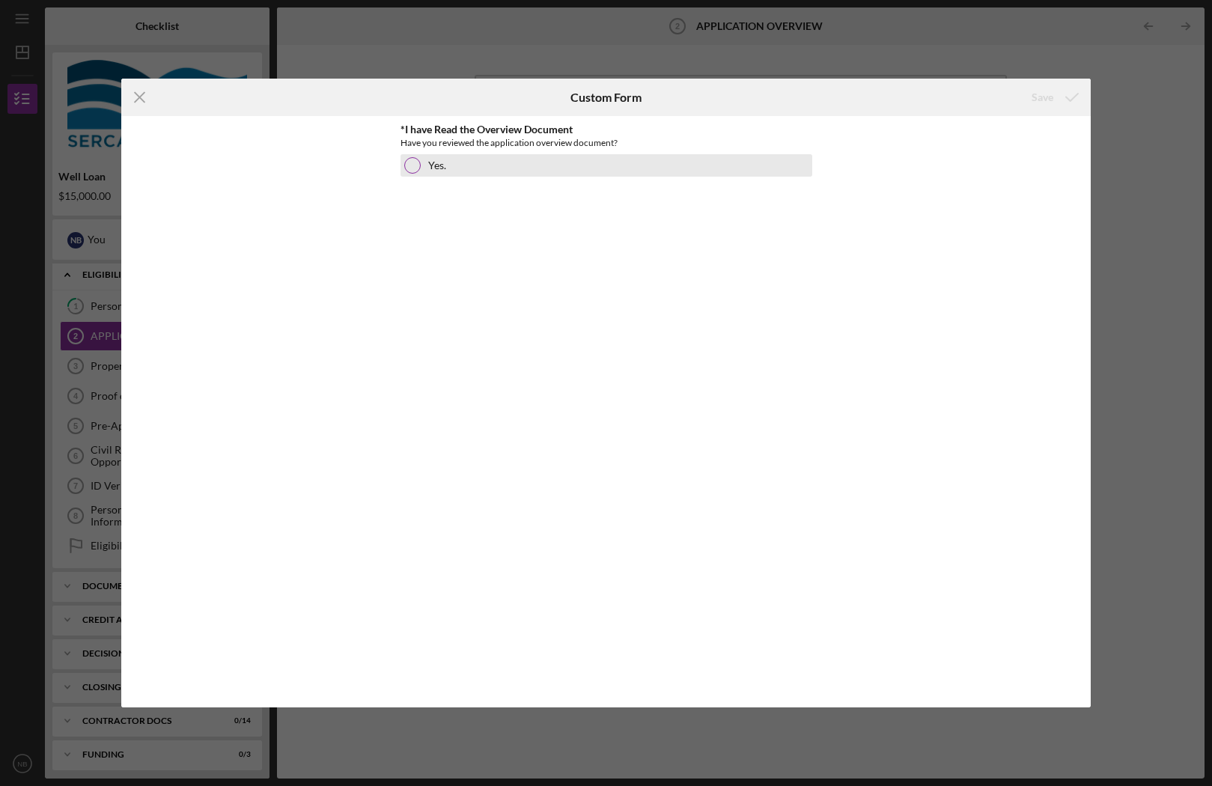
click at [410, 162] on div at bounding box center [412, 165] width 16 height 16
click at [1059, 91] on icon "submit" at bounding box center [1071, 97] width 37 height 37
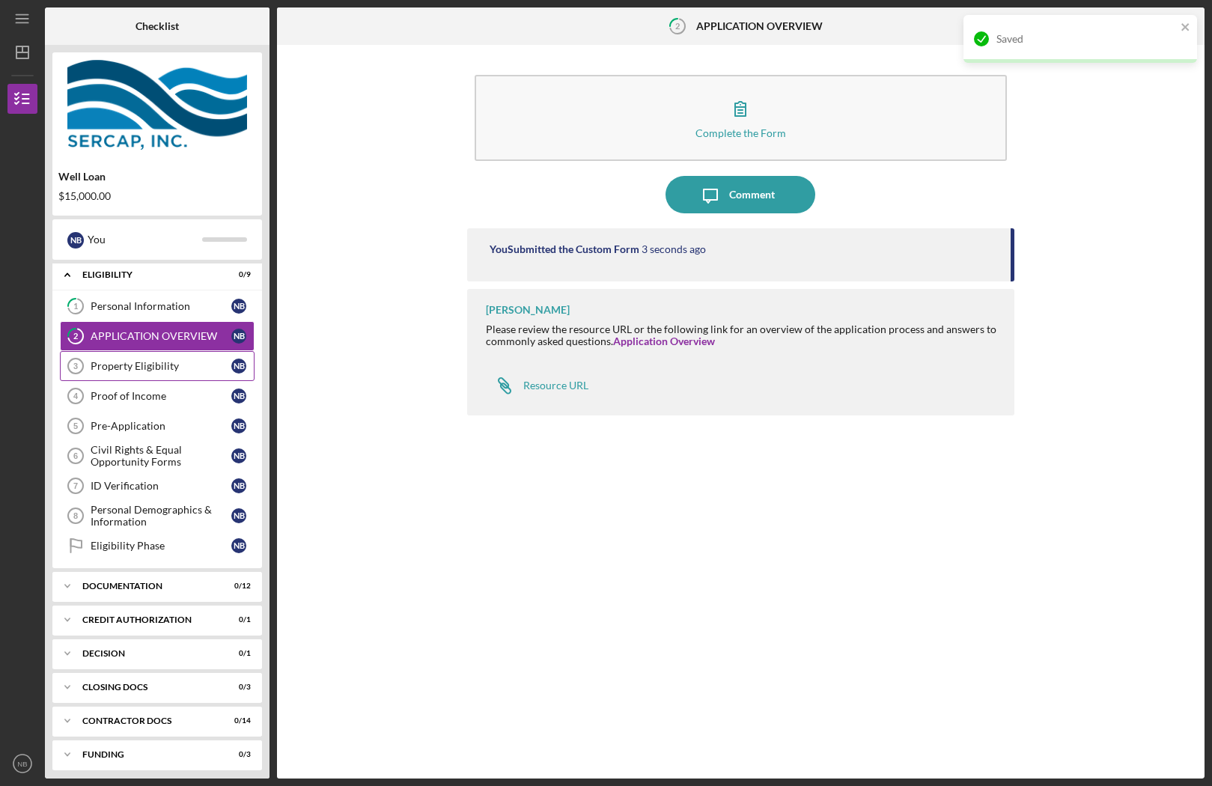
click at [206, 355] on link "Property Eligibility 3 Property Eligibility N B" at bounding box center [157, 366] width 195 height 30
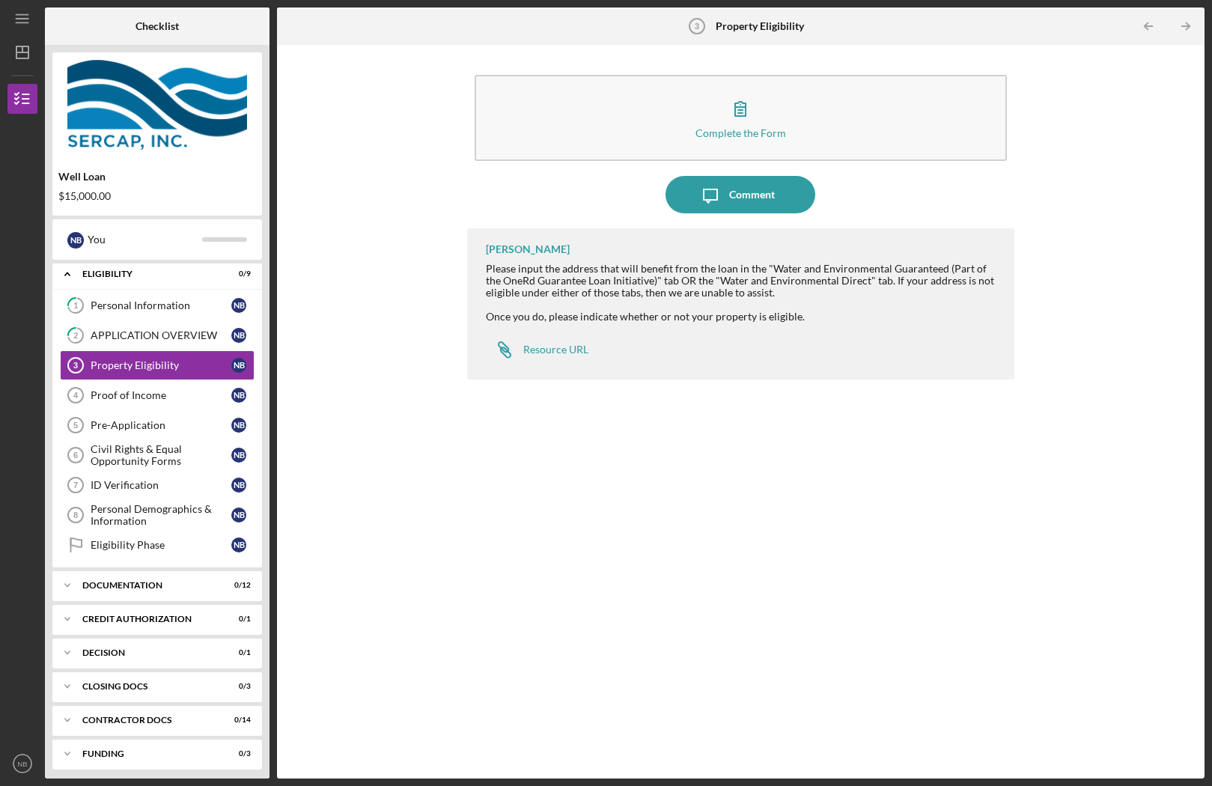
scroll to position [7, 0]
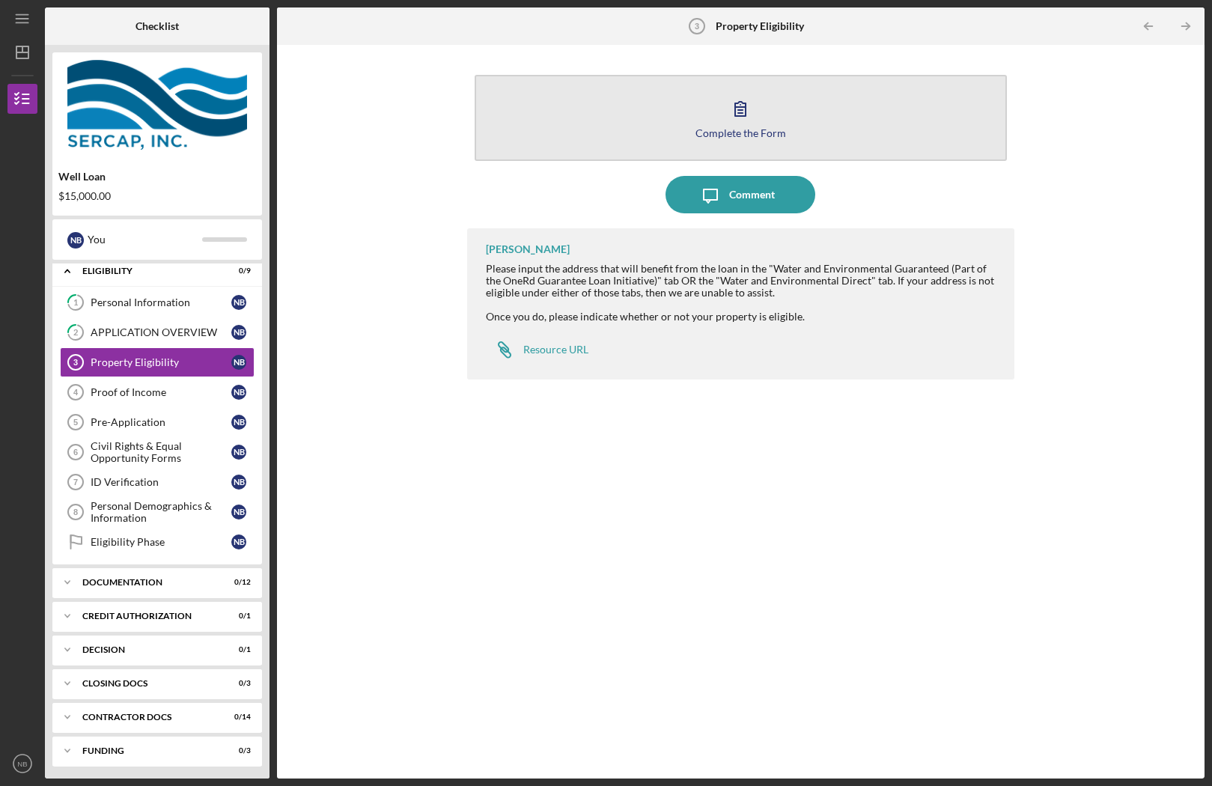
click at [752, 121] on icon "button" at bounding box center [740, 108] width 37 height 37
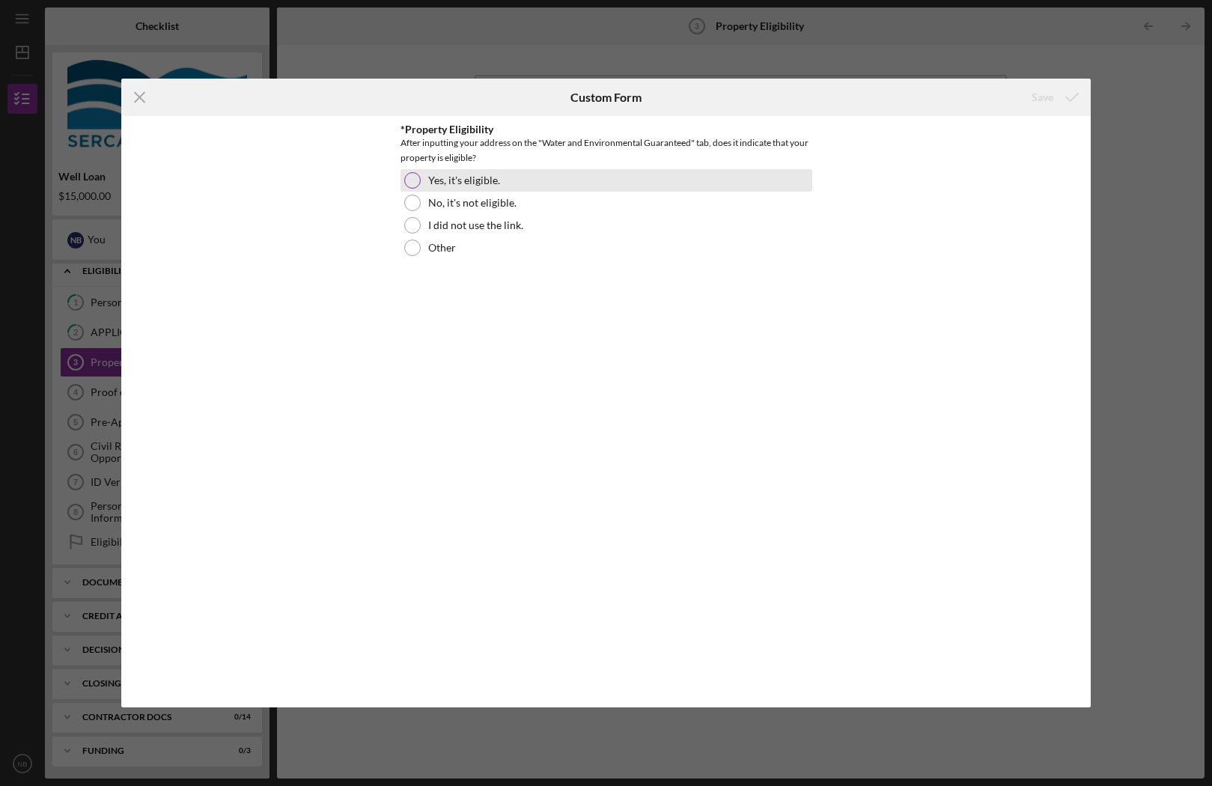
click at [431, 186] on div "Yes, it's eligible." at bounding box center [607, 180] width 412 height 22
click at [1062, 95] on icon "submit" at bounding box center [1071, 97] width 37 height 37
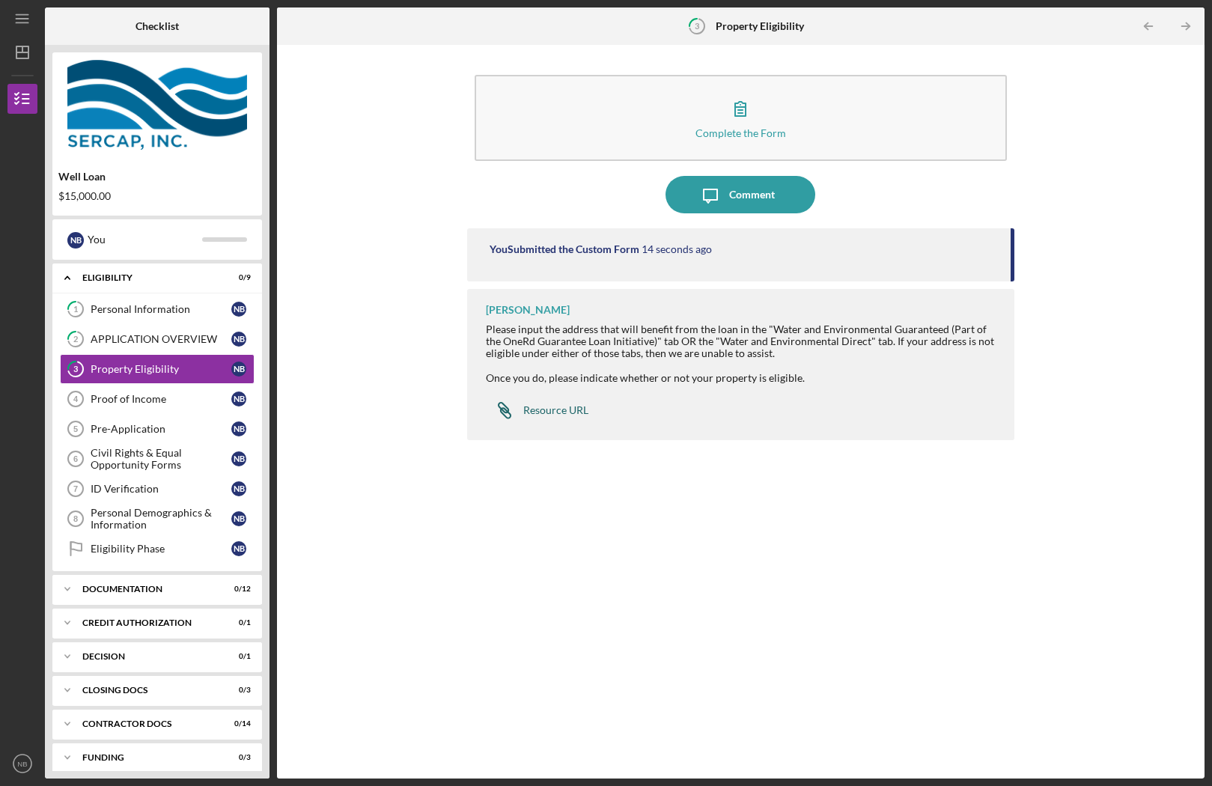
click at [562, 407] on div "Resource URL" at bounding box center [555, 410] width 65 height 12
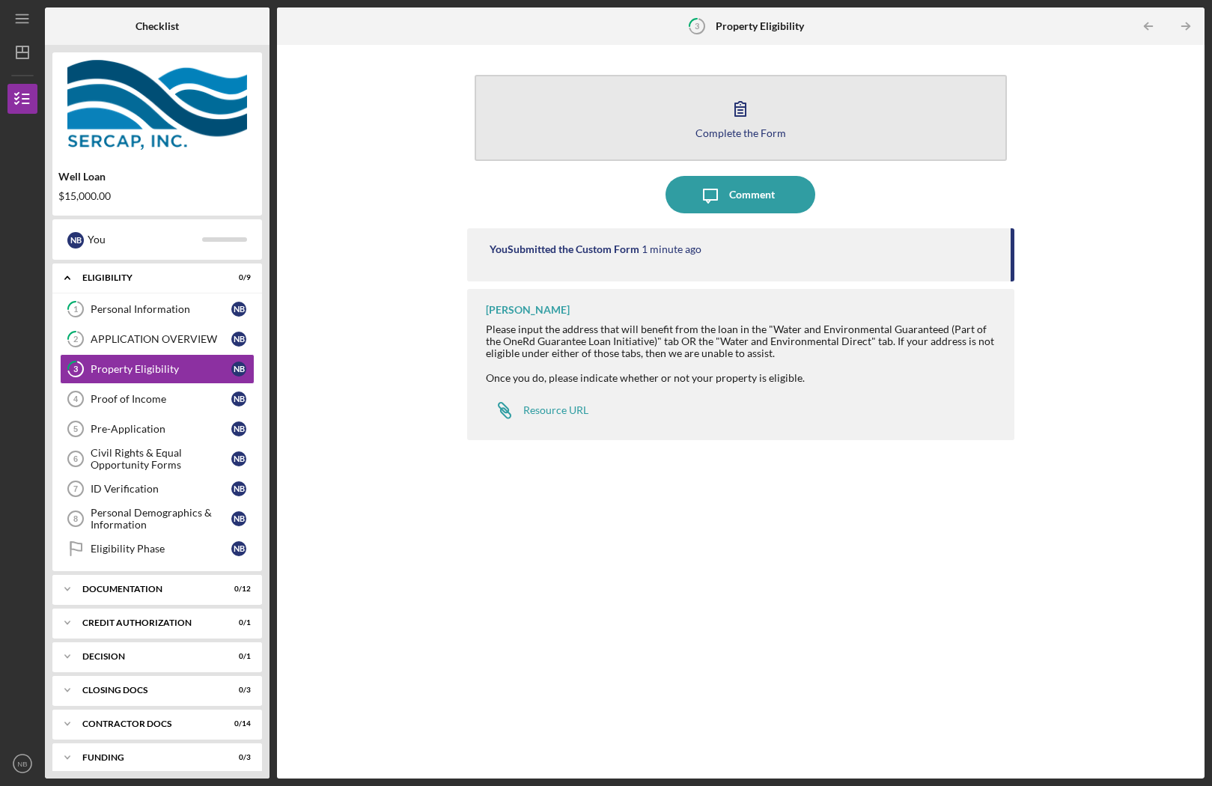
click at [741, 124] on icon "button" at bounding box center [740, 108] width 37 height 37
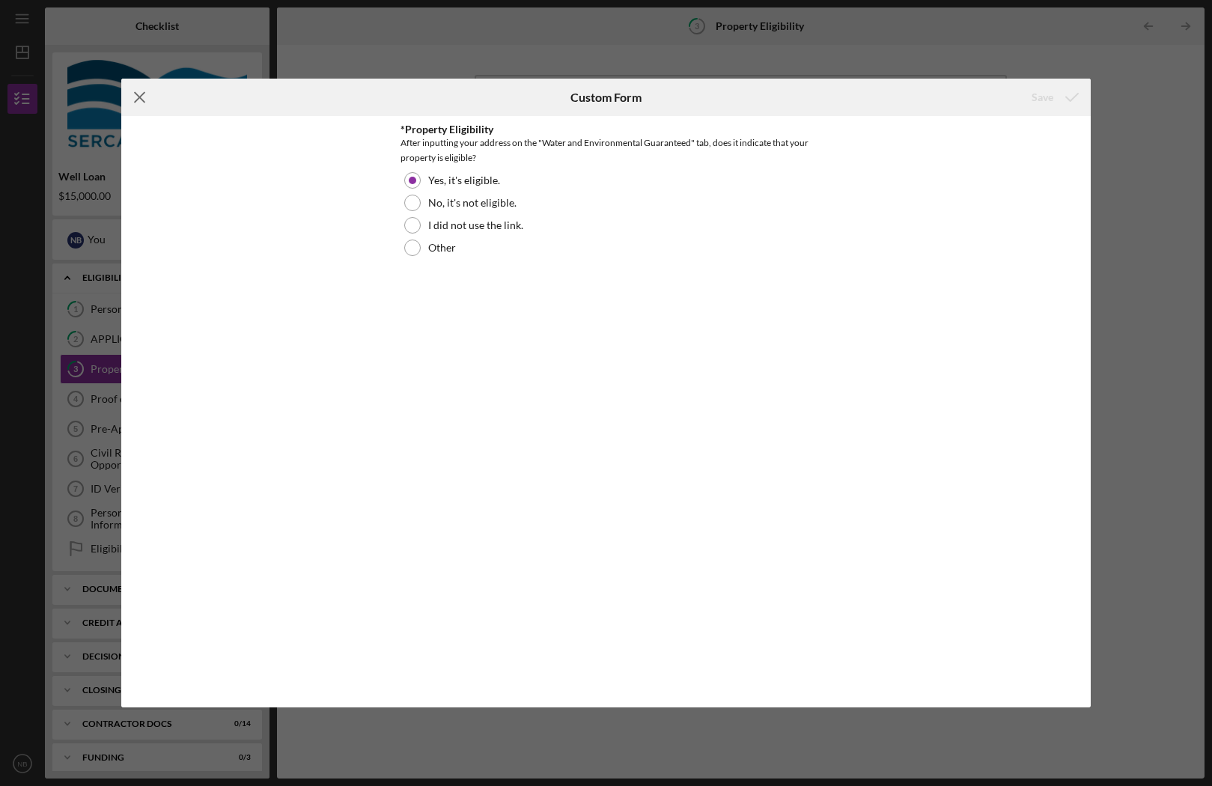
click at [141, 94] on icon "Icon/Menu Close" at bounding box center [139, 97] width 37 height 37
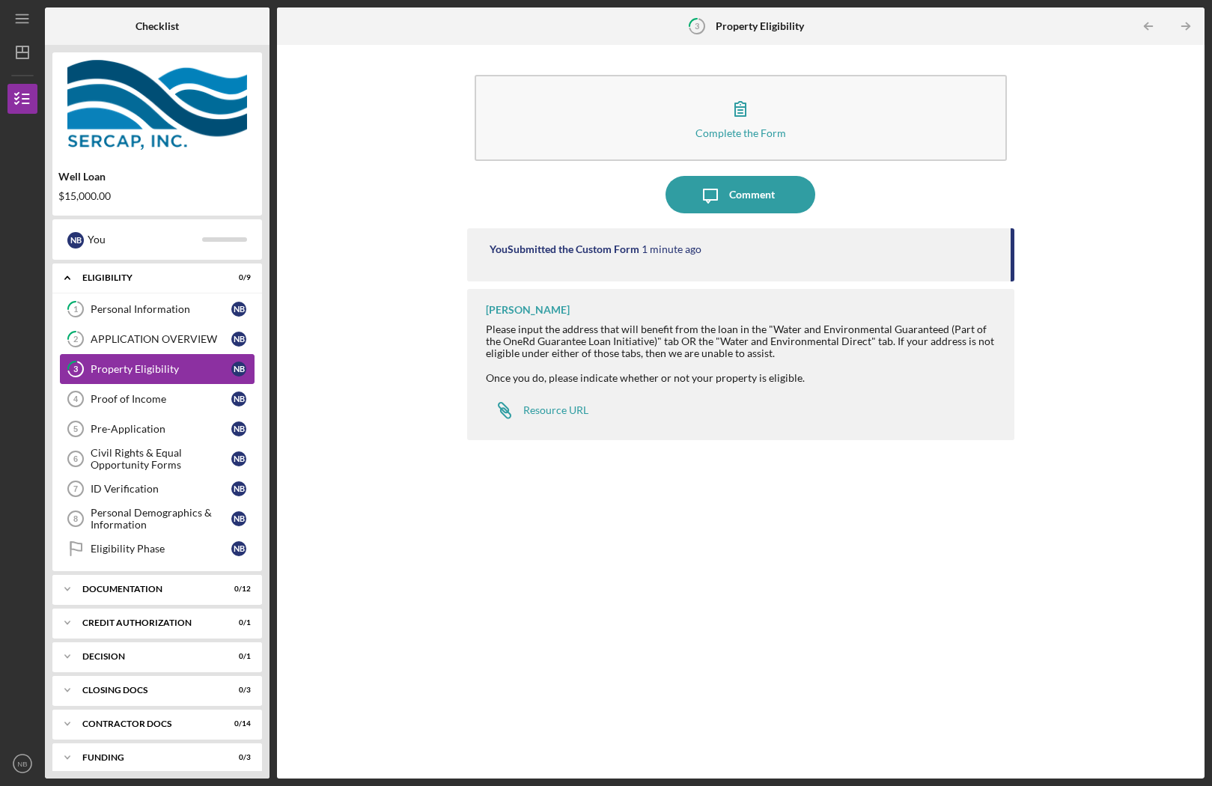
scroll to position [1, 0]
click at [124, 407] on link "Proof of Income 4 Proof of Income N B" at bounding box center [157, 398] width 195 height 30
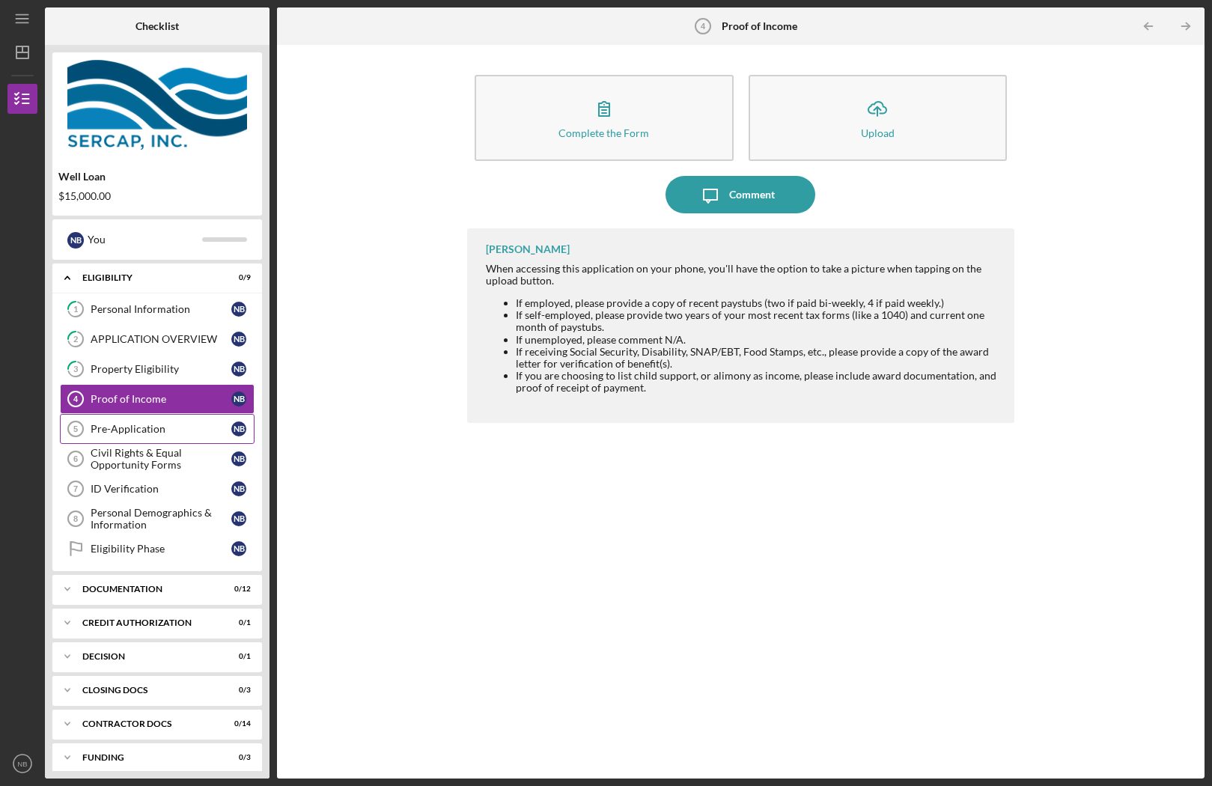
click at [187, 436] on link "Pre-Application 5 Pre-Application N B" at bounding box center [157, 429] width 195 height 30
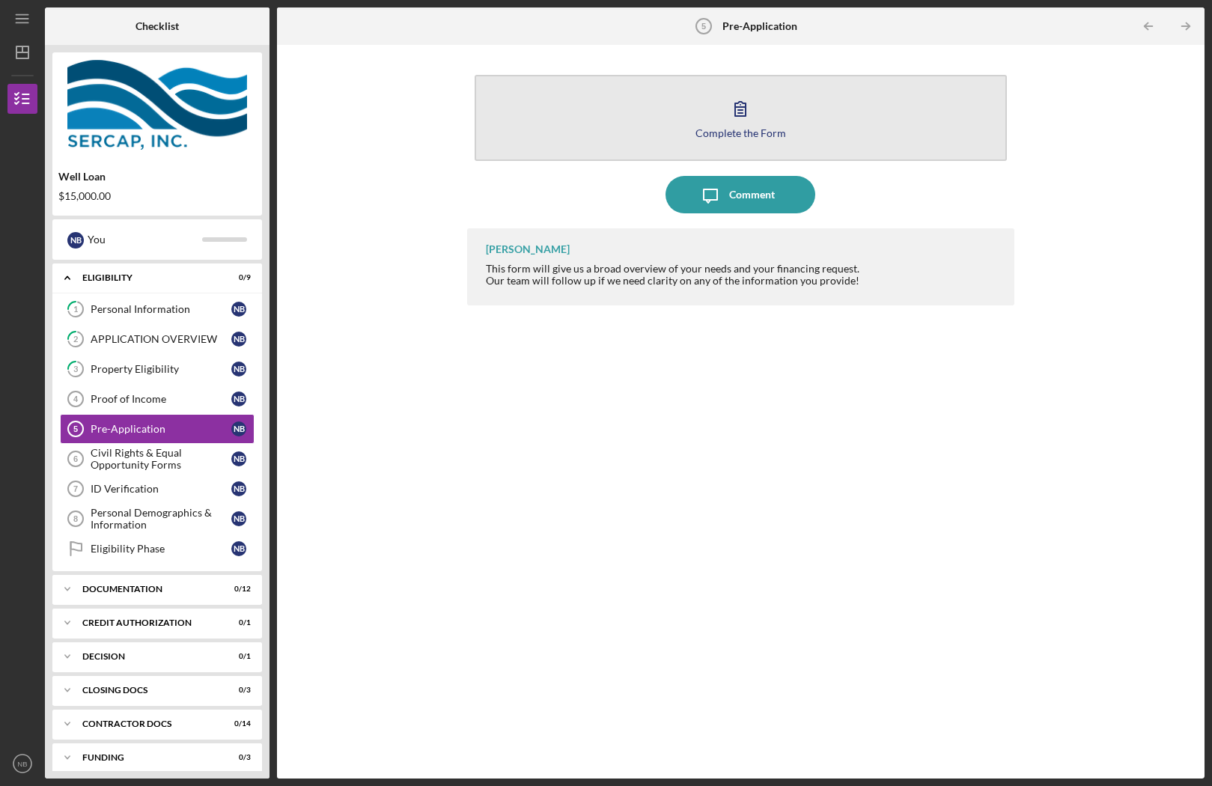
click at [828, 115] on button "Complete the Form Form" at bounding box center [741, 118] width 532 height 86
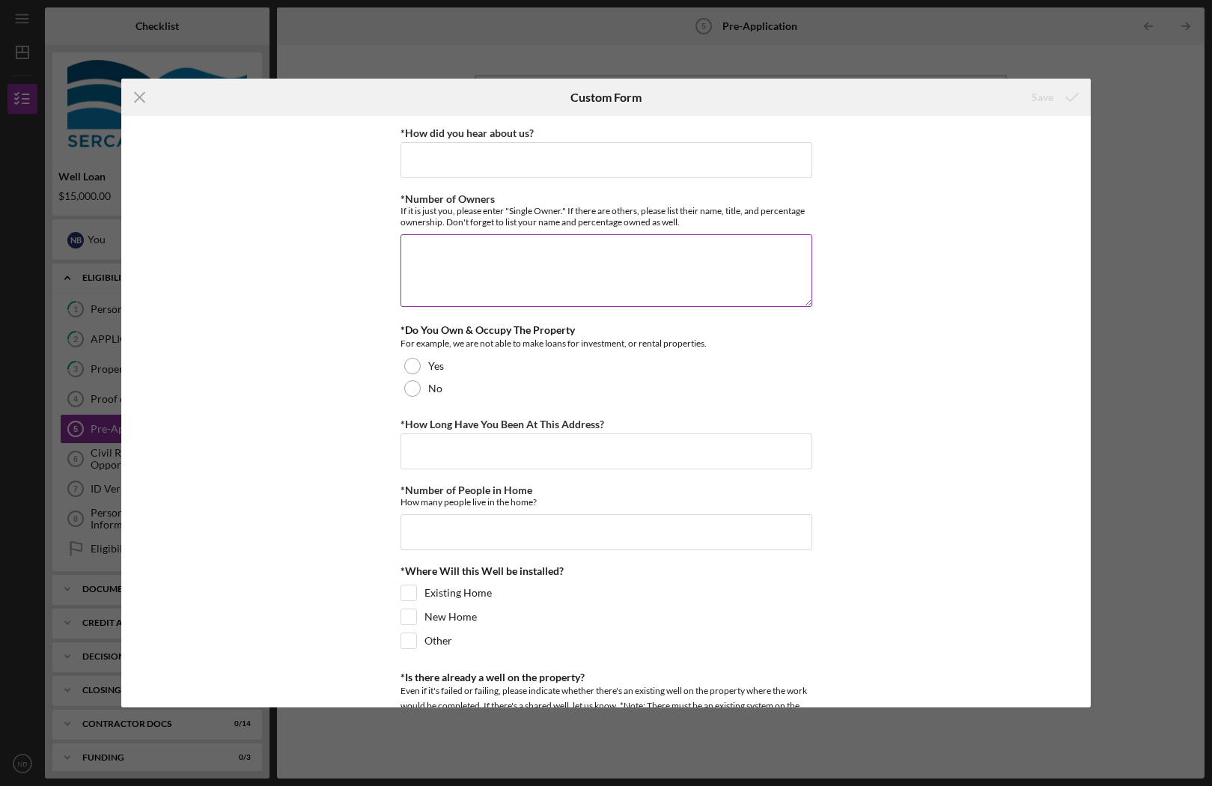
click at [468, 267] on textarea "*Number of Owners" at bounding box center [607, 270] width 412 height 72
type textarea "1"
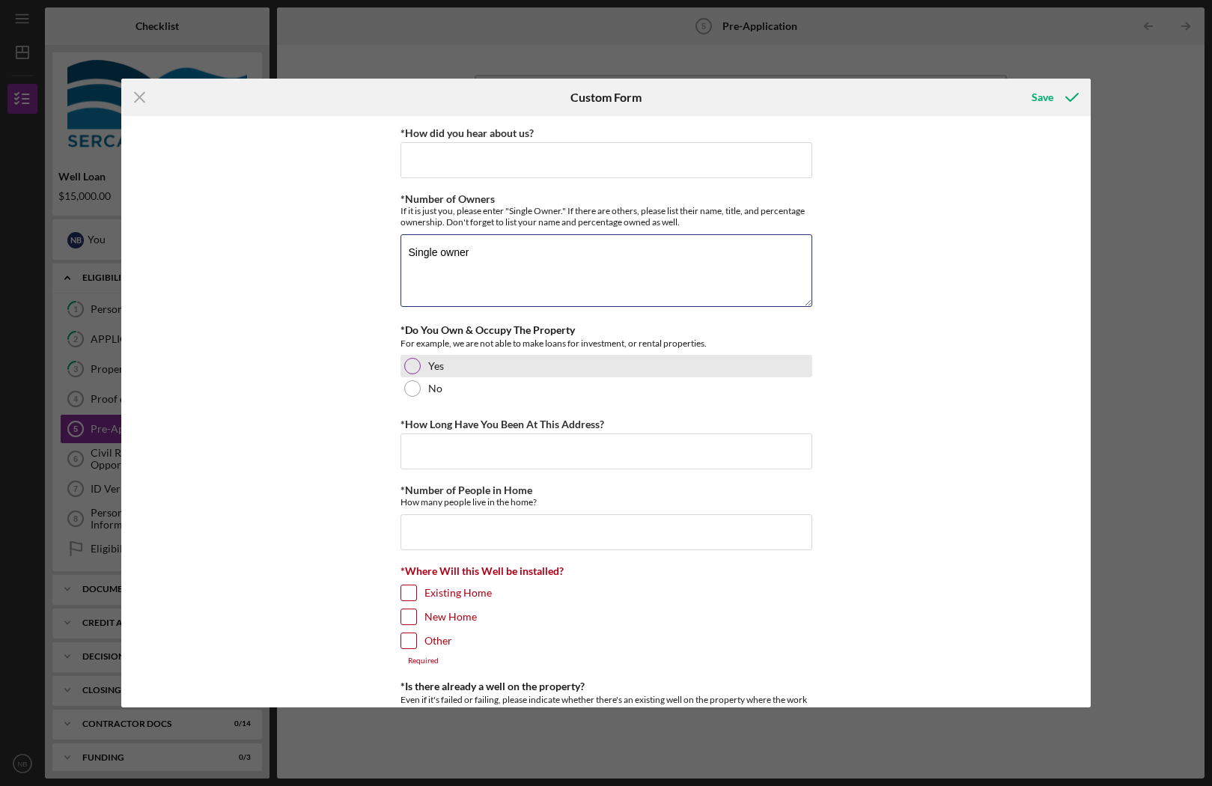
type textarea "Single owner"
click at [415, 369] on div at bounding box center [412, 366] width 16 height 16
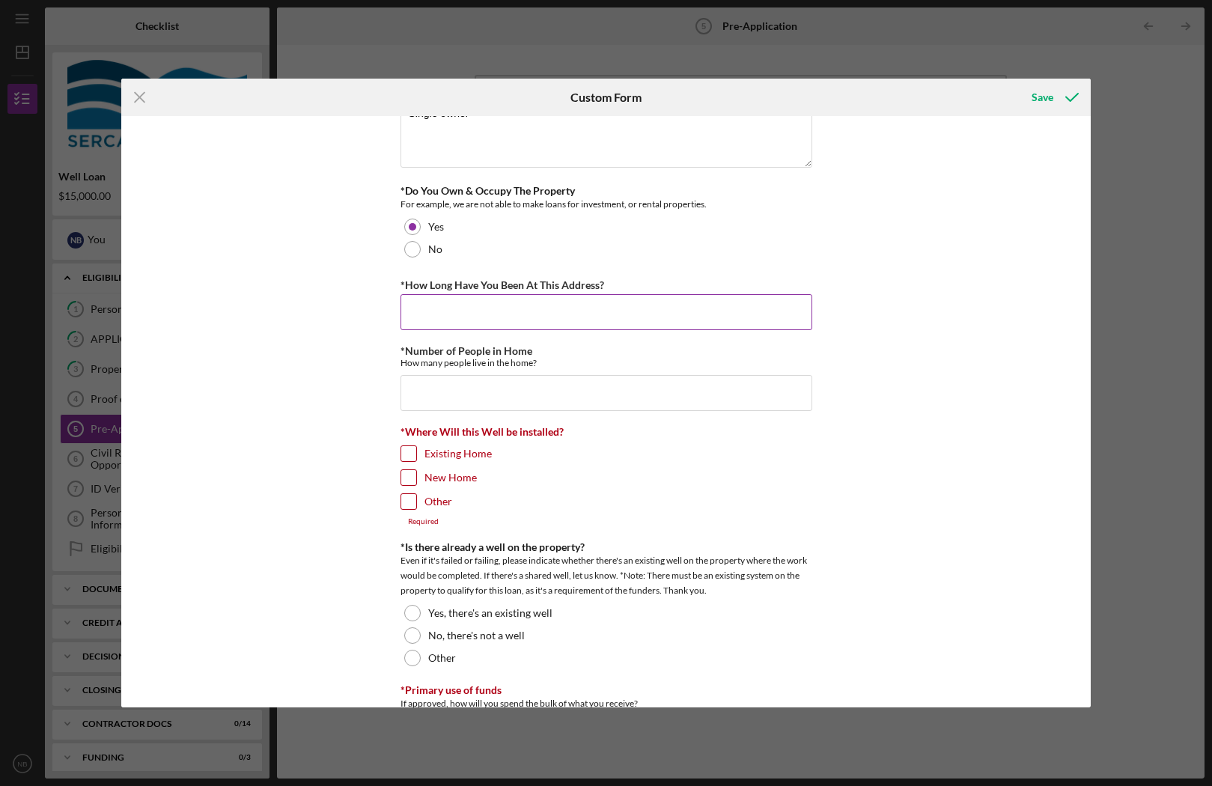
scroll to position [140, 0]
type input "4"
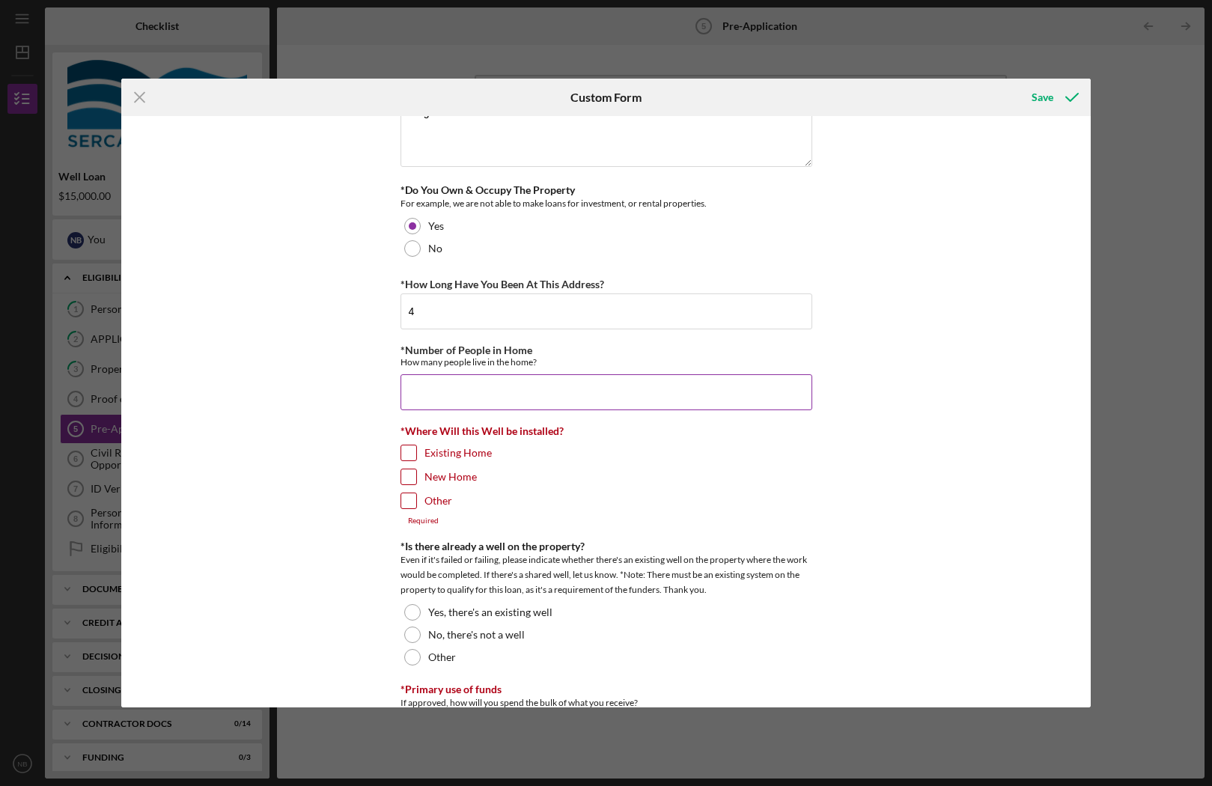
click at [454, 381] on input "*Number of People in Home" at bounding box center [607, 392] width 412 height 36
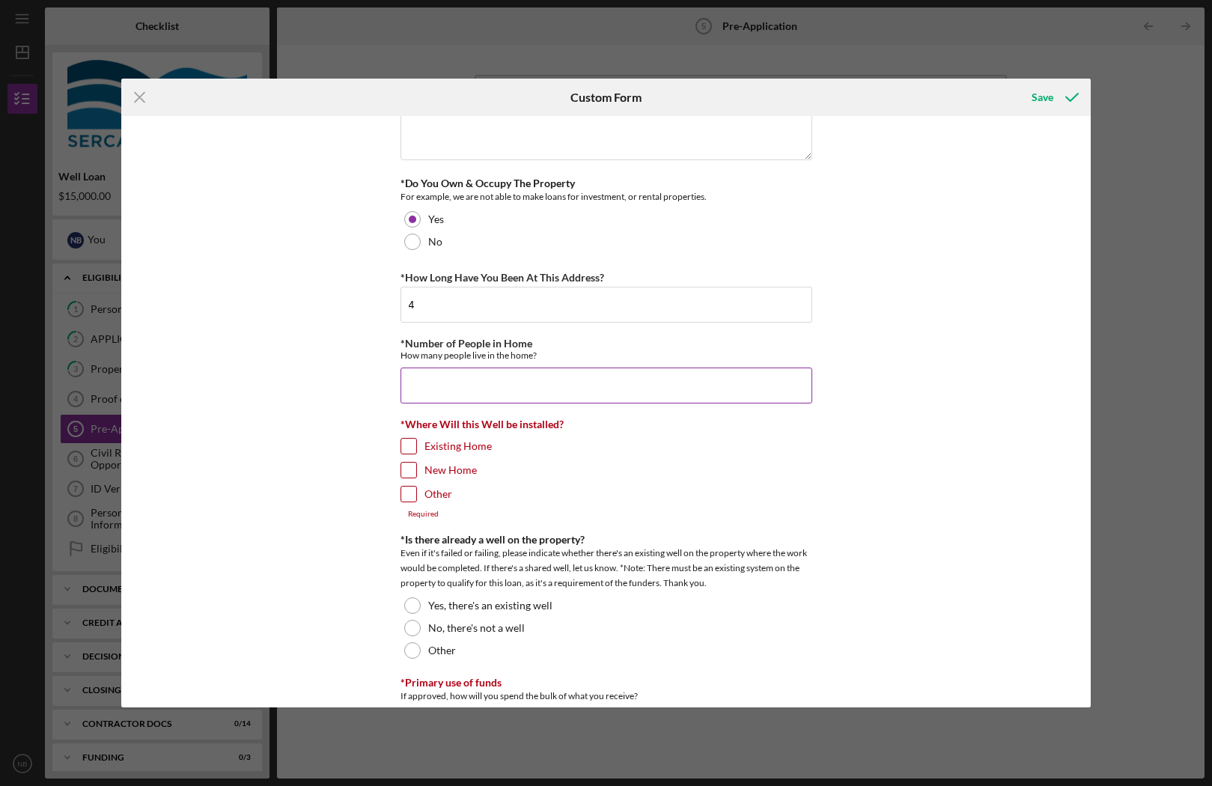
scroll to position [150, 0]
type input "7"
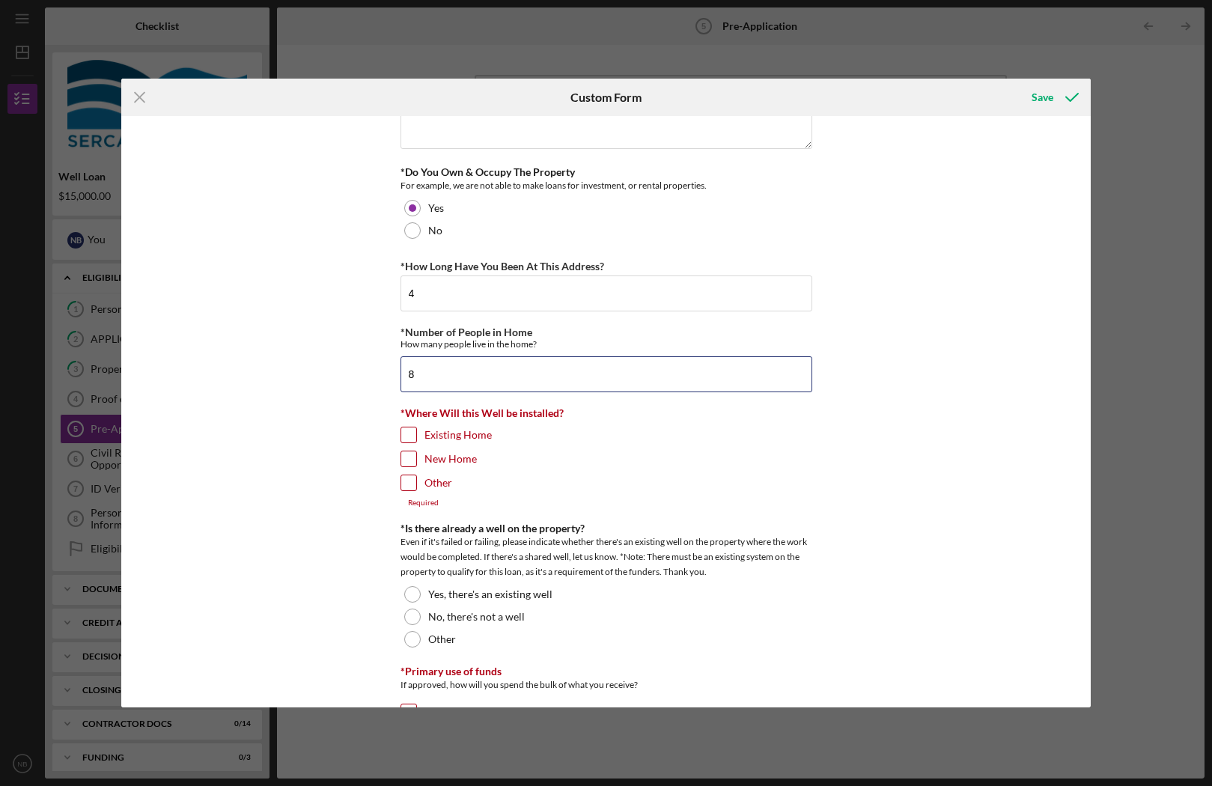
scroll to position [164, 0]
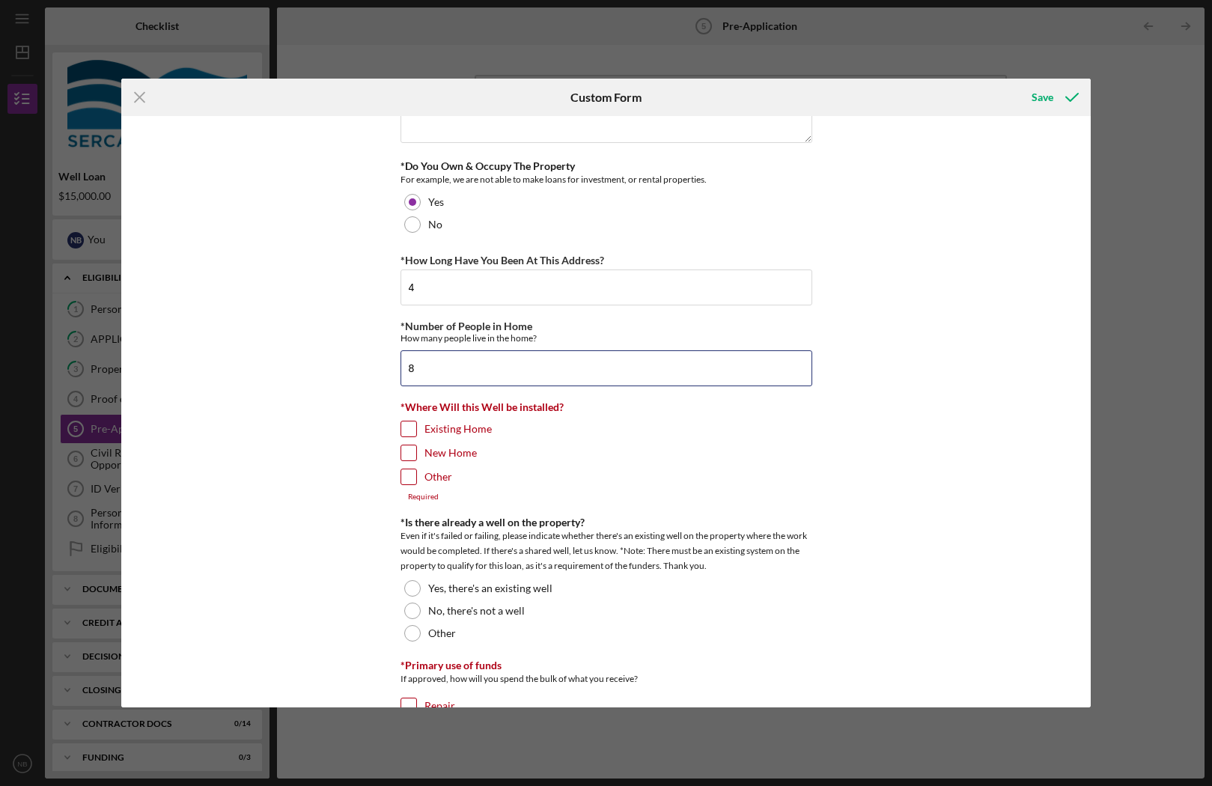
type input "8"
click at [397, 437] on div "*How did you hear about us? Required *Number of Owners If it is just you, pleas…" at bounding box center [606, 411] width 970 height 591
click at [405, 435] on input "Existing Home" at bounding box center [408, 428] width 15 height 15
checkbox input "true"
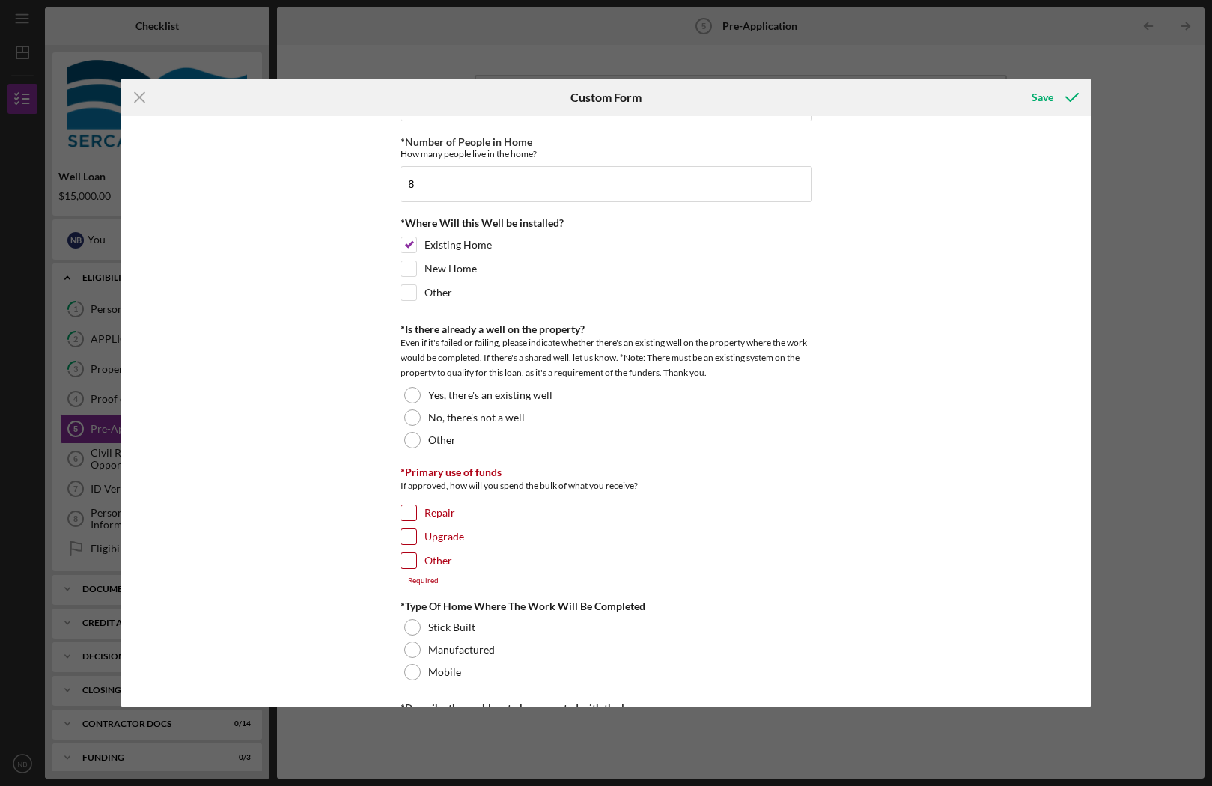
scroll to position [362, 0]
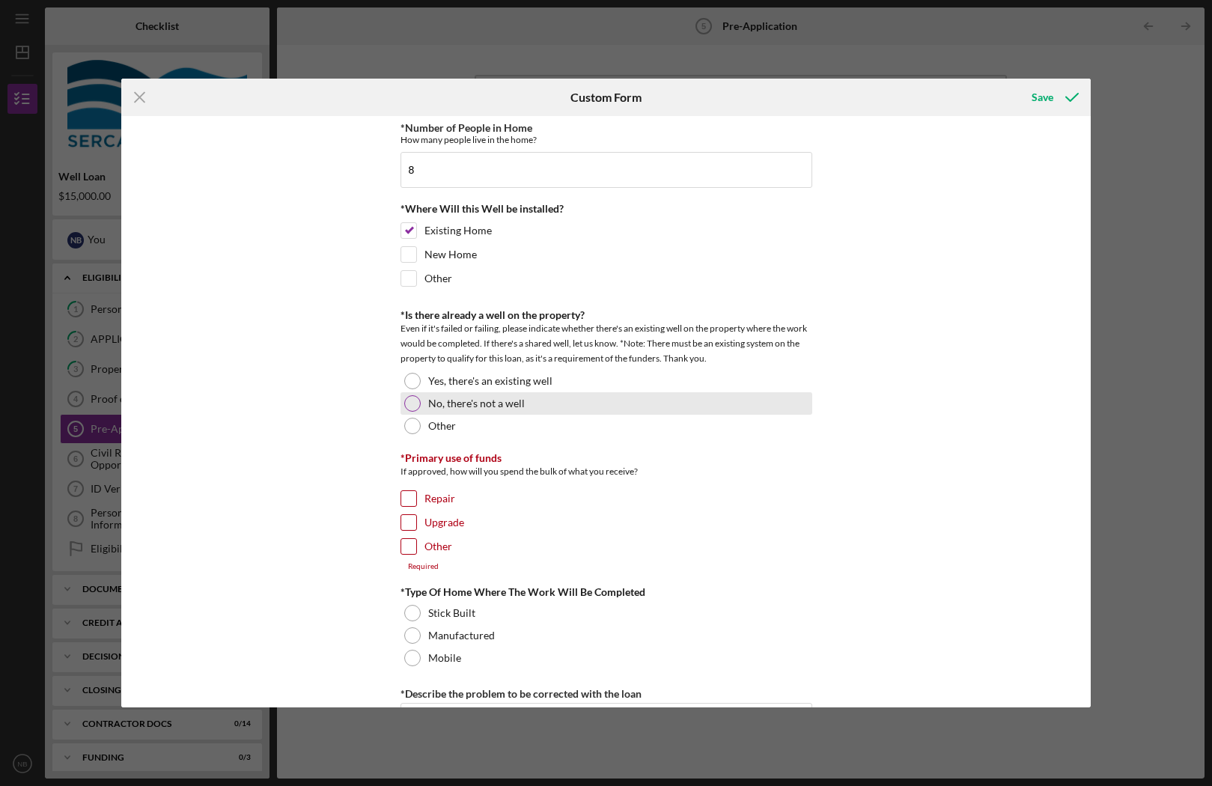
click at [414, 404] on div at bounding box center [412, 403] width 16 height 16
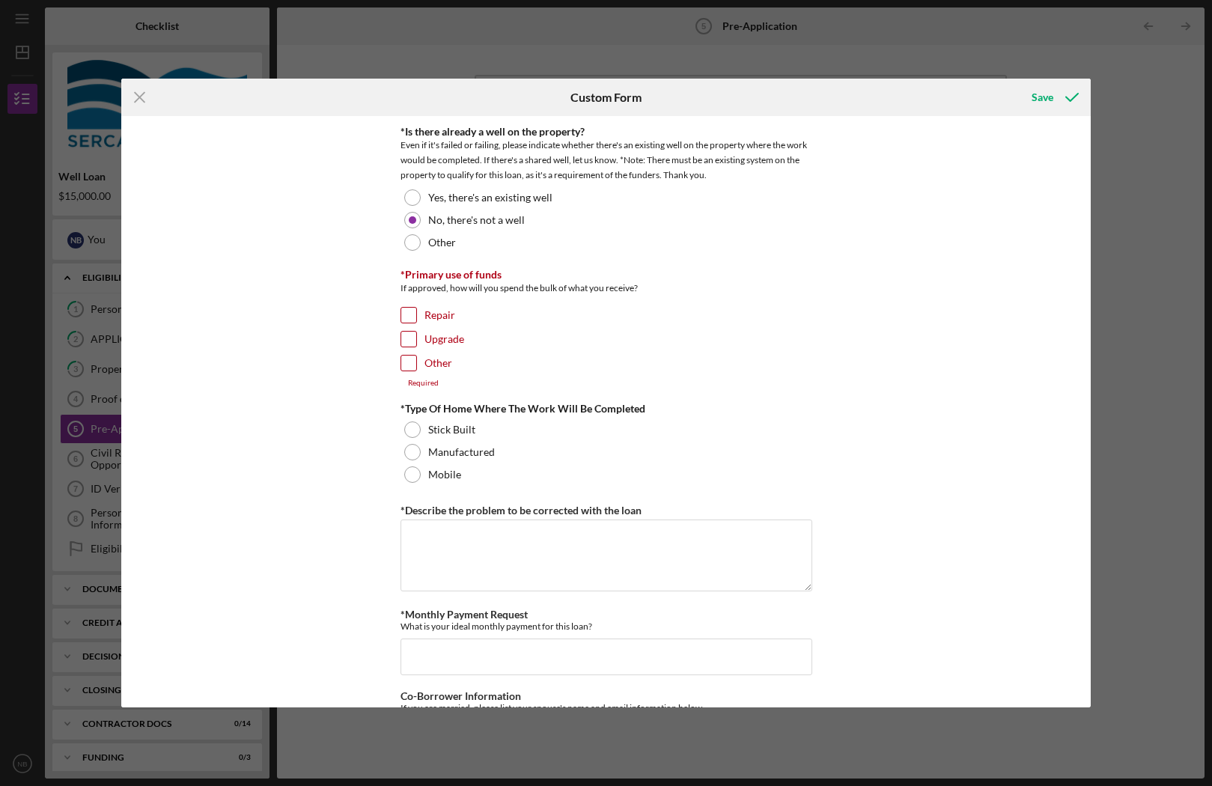
scroll to position [547, 0]
click at [403, 358] on input "Other" at bounding box center [408, 361] width 15 height 15
checkbox input "true"
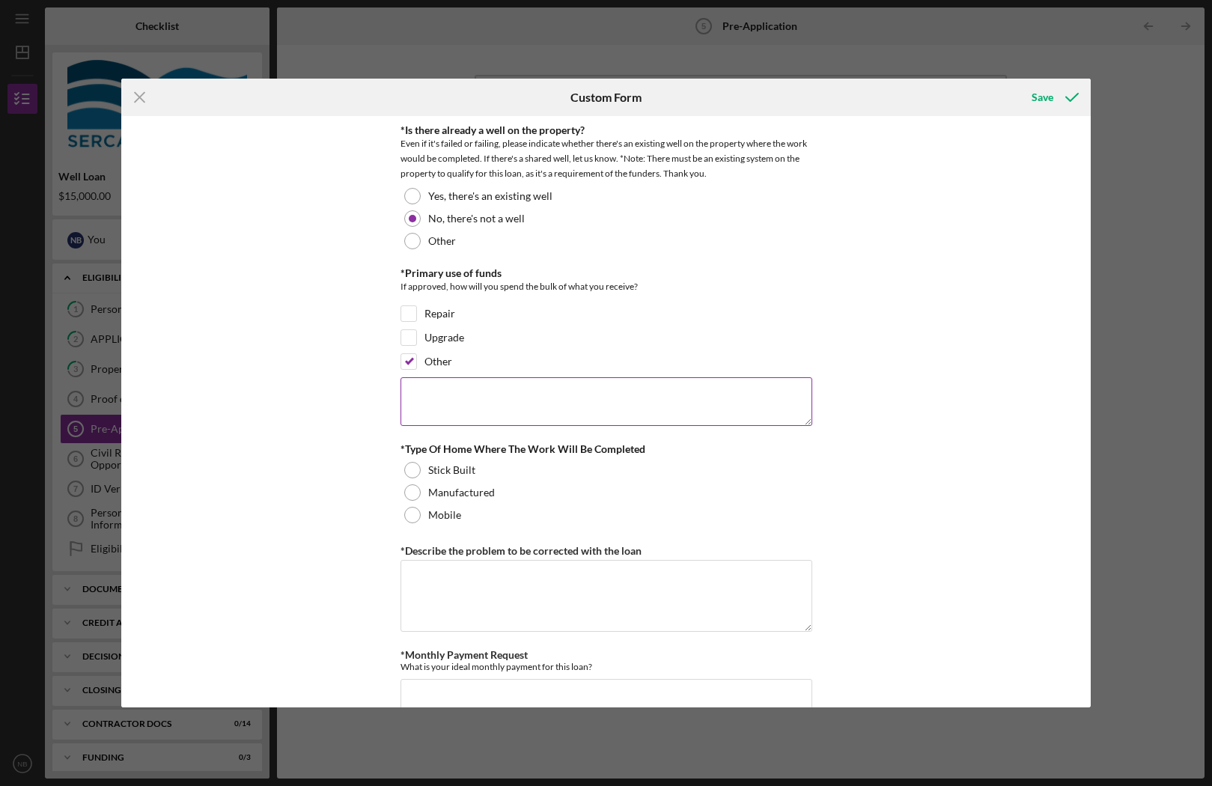
click at [431, 401] on textarea at bounding box center [607, 401] width 412 height 48
click at [433, 398] on textarea "well installation" at bounding box center [607, 401] width 412 height 48
type textarea "well installation"
click at [413, 510] on div at bounding box center [412, 515] width 16 height 16
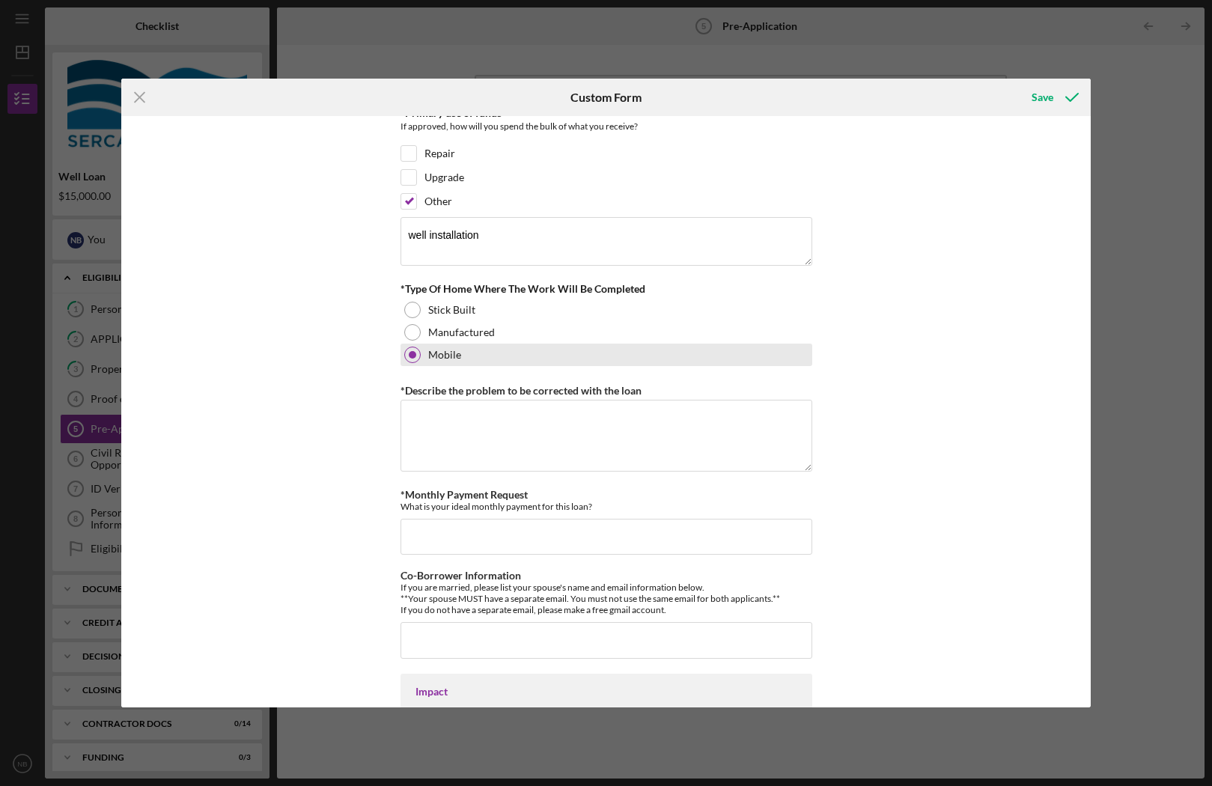
scroll to position [715, 0]
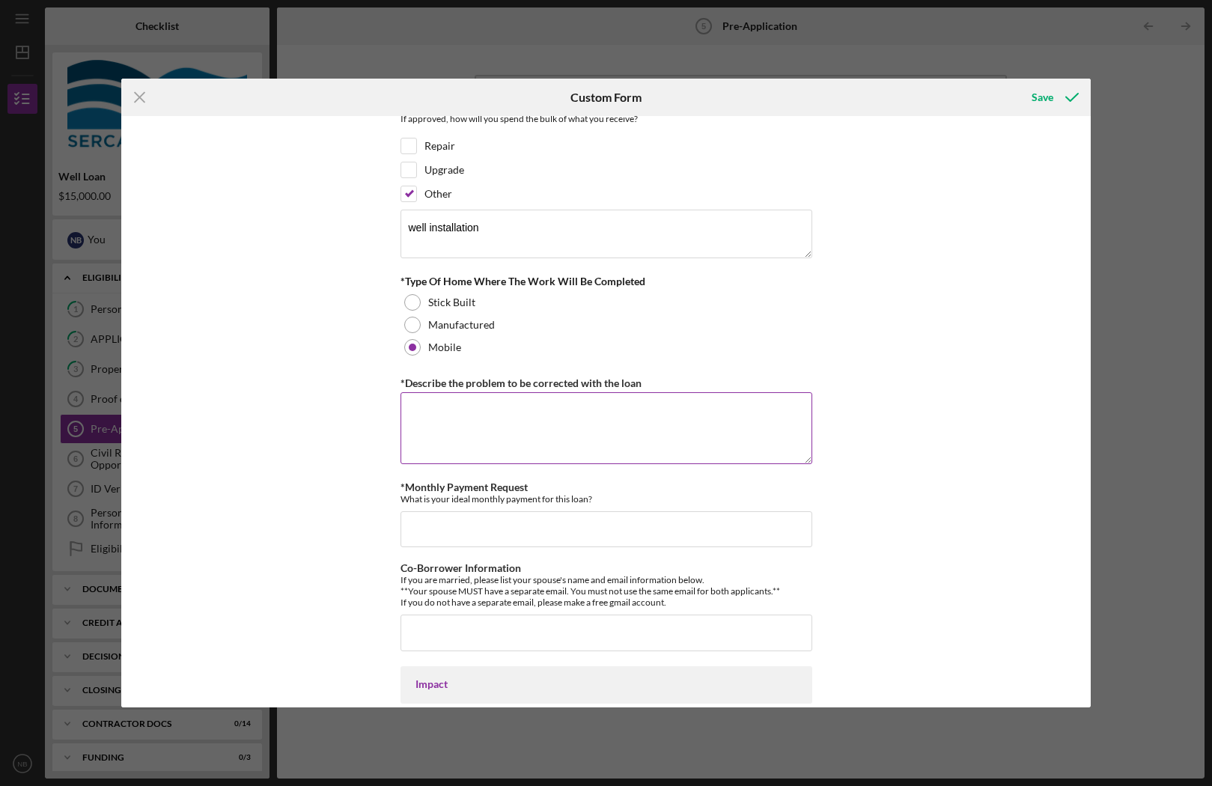
click at [454, 423] on textarea "*Describe the problem to be corrected with the loan" at bounding box center [607, 428] width 412 height 72
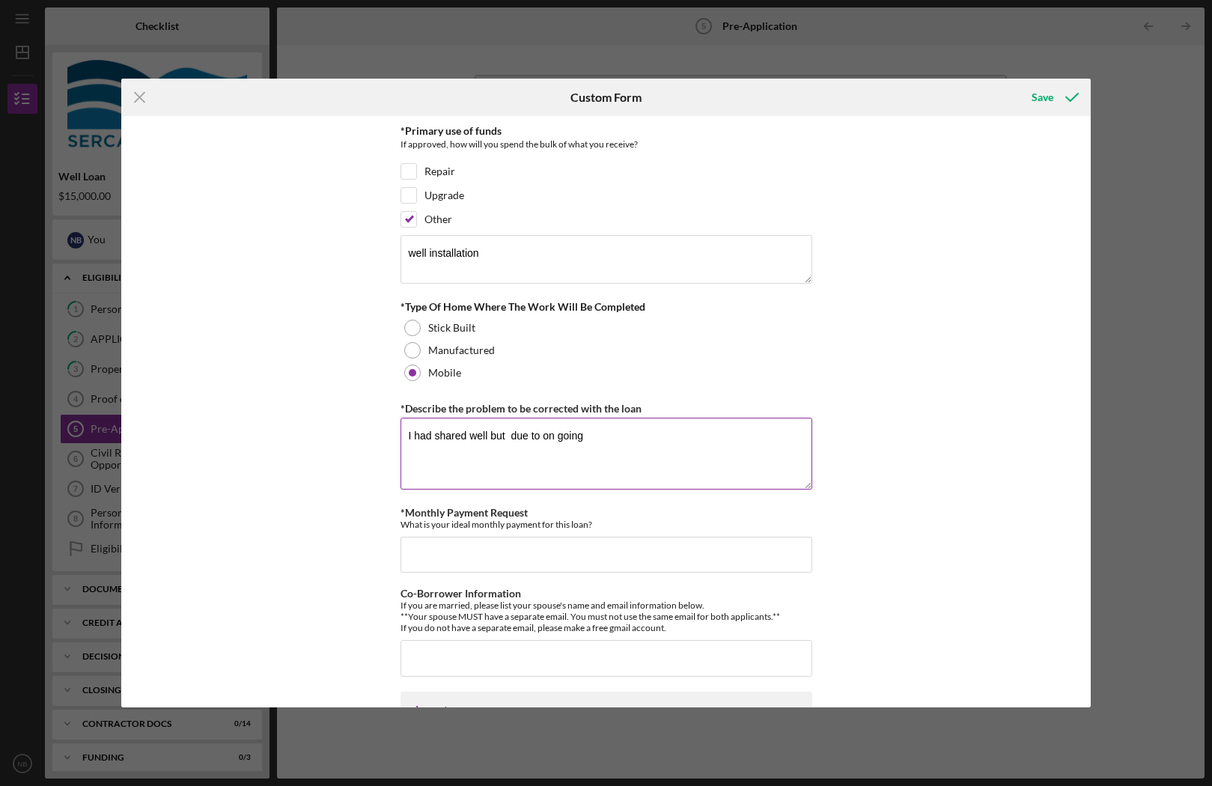
click at [553, 434] on textarea "I had shared well but due to on going" at bounding box center [607, 454] width 412 height 72
click at [558, 436] on textarea "I had shared well but due to on going" at bounding box center [607, 457] width 412 height 72
click at [589, 439] on textarea "I had shared well but due to ongoing" at bounding box center [607, 457] width 412 height 72
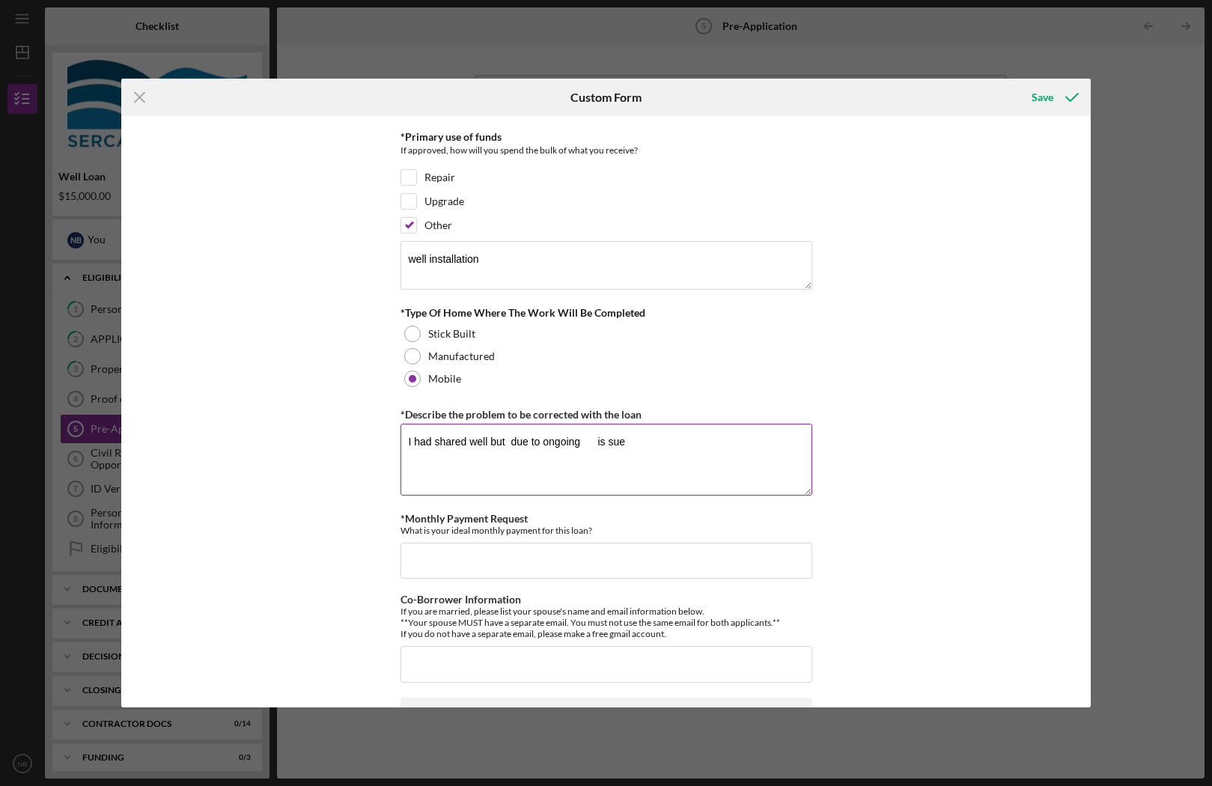
drag, startPoint x: 510, startPoint y: 440, endPoint x: 668, endPoint y: 445, distance: 158.1
click at [668, 445] on textarea "I had shared well but due to ongoing is sue" at bounding box center [607, 460] width 412 height 72
drag, startPoint x: 567, startPoint y: 442, endPoint x: 684, endPoint y: 445, distance: 117.6
click at [684, 445] on textarea "I had shared well but I will like to in st" at bounding box center [607, 460] width 412 height 72
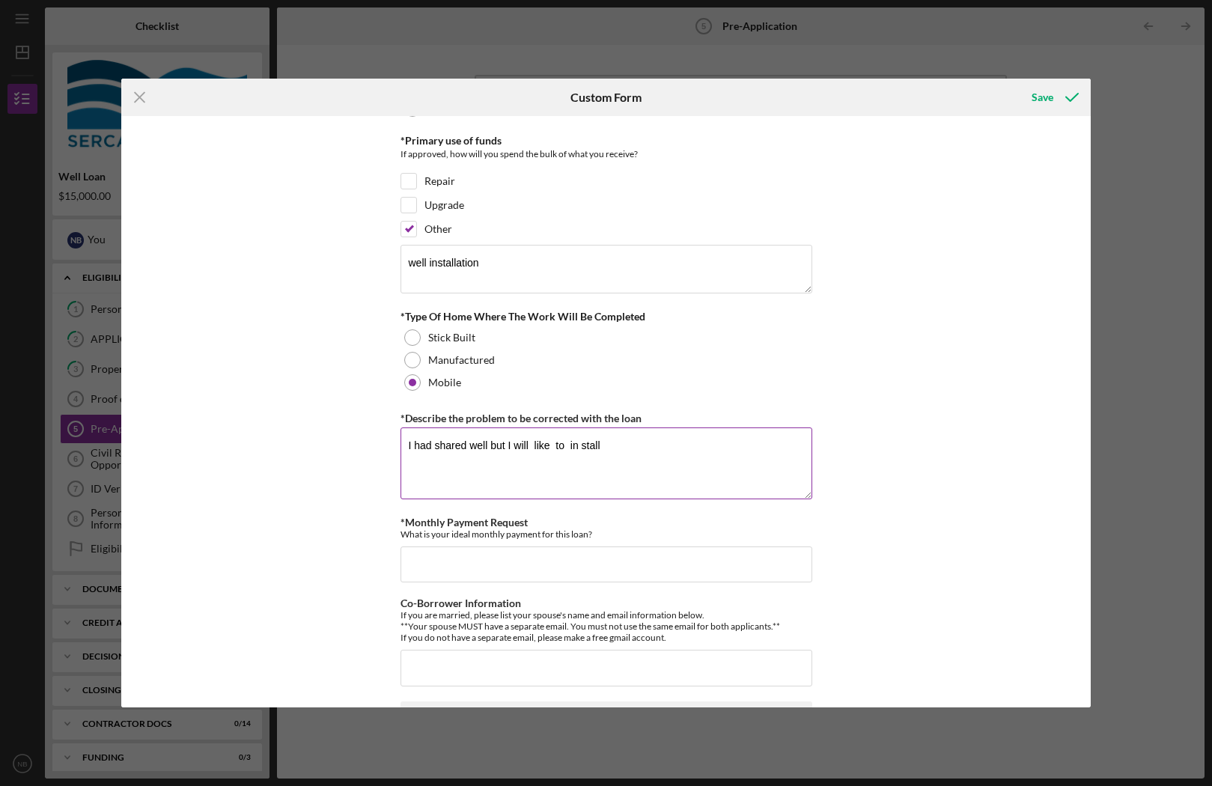
scroll to position [678, 0]
click at [582, 450] on textarea "I had shared well but I will like to in stall" at bounding box center [607, 465] width 412 height 72
click at [569, 448] on textarea "I had shared well but I will like to install" at bounding box center [607, 465] width 412 height 72
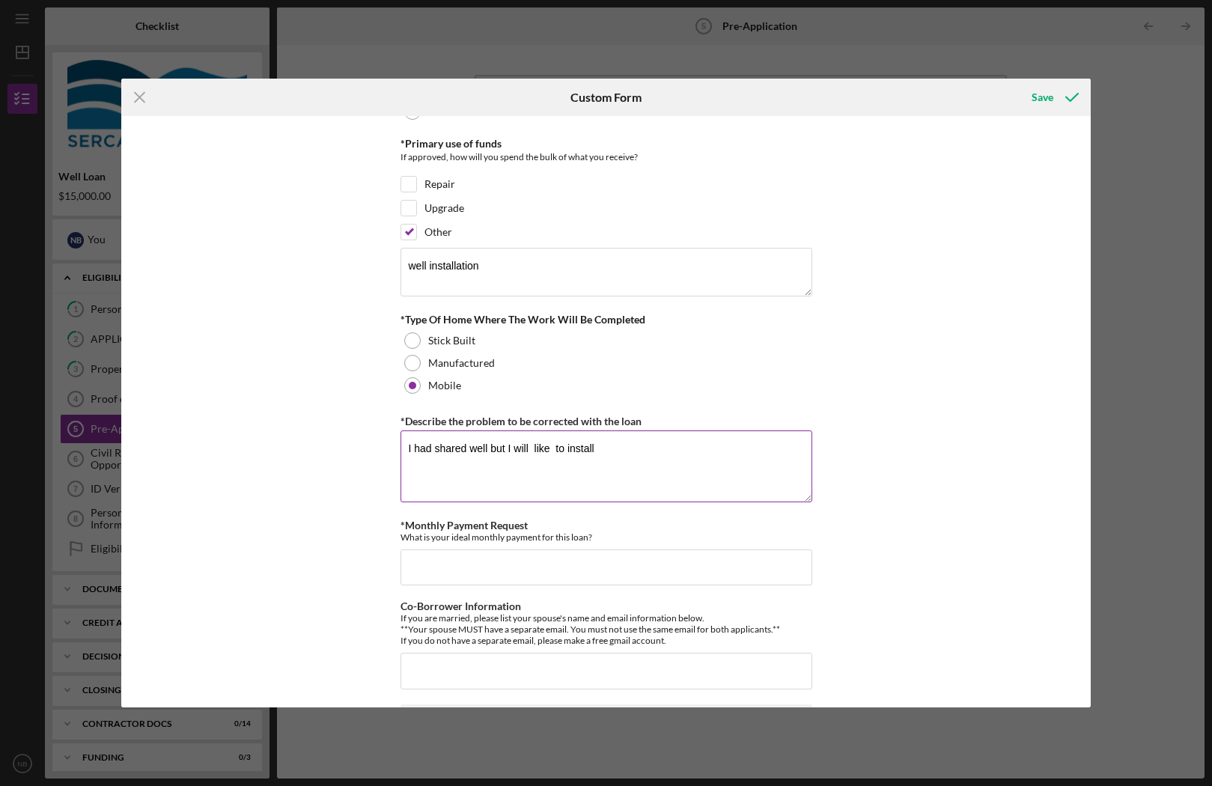
click at [555, 447] on textarea "I had shared well but I will like to install" at bounding box center [607, 466] width 412 height 72
click at [533, 448] on textarea "I had shared well but I will like to install" at bounding box center [607, 466] width 412 height 72
click at [595, 451] on textarea "I had shared well but I will like to install" at bounding box center [607, 466] width 412 height 72
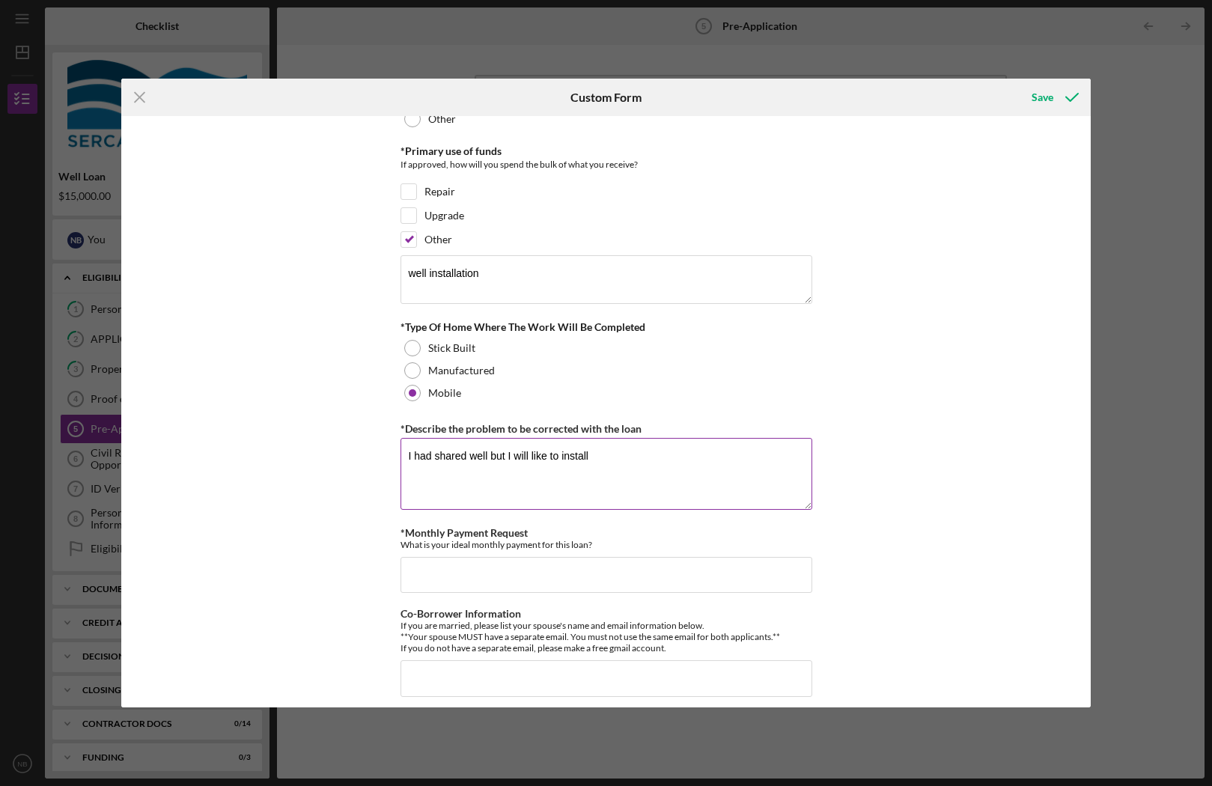
drag, startPoint x: 487, startPoint y: 456, endPoint x: 503, endPoint y: 457, distance: 15.7
click at [503, 457] on textarea "I had shared well but I will like to install" at bounding box center [607, 474] width 412 height 72
click at [588, 459] on textarea "I had shared well , I will like to install" at bounding box center [607, 474] width 412 height 72
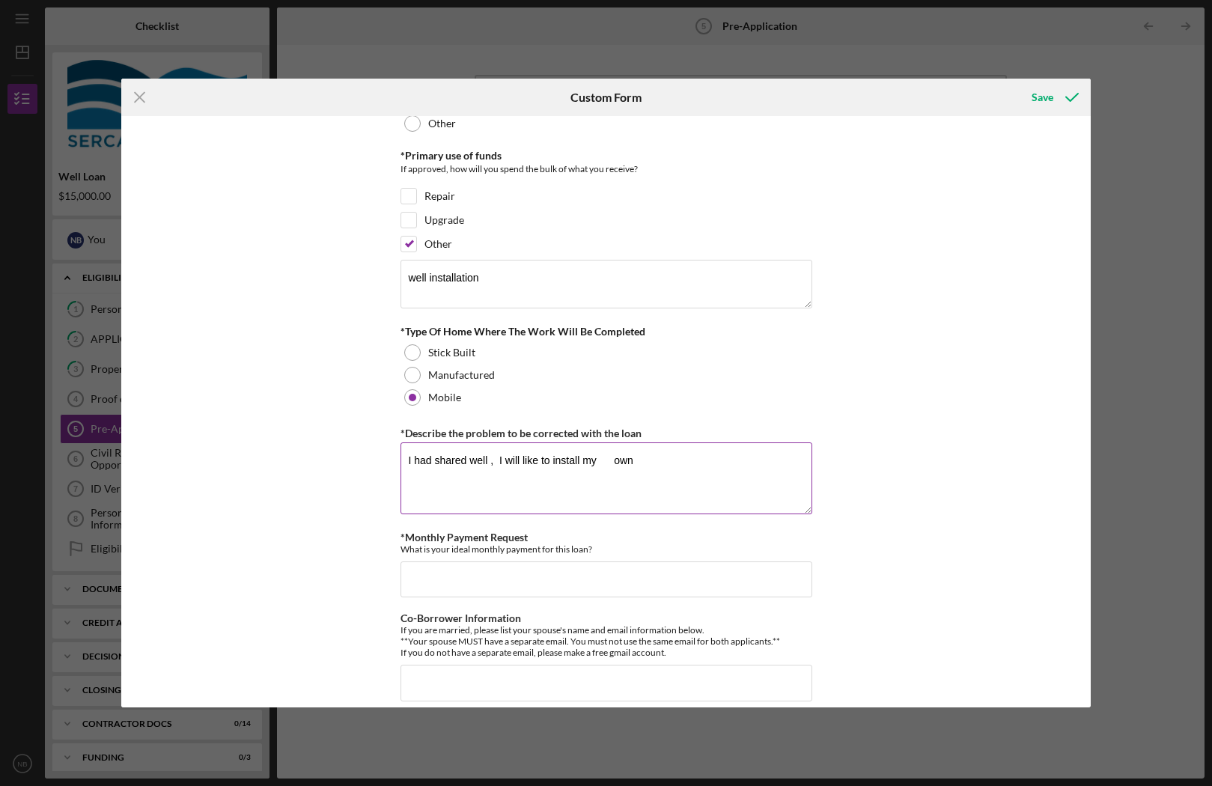
scroll to position [666, 0]
click at [616, 461] on textarea "I had shared well , I will like to install my own" at bounding box center [607, 477] width 412 height 72
click at [615, 462] on textarea "I had shared well , I will like to install my own" at bounding box center [607, 477] width 412 height 72
click at [599, 456] on textarea "I had shared well , I will like to install my own" at bounding box center [607, 477] width 412 height 72
click at [498, 460] on textarea "I had shared well , I will like to install my own" at bounding box center [607, 477] width 412 height 72
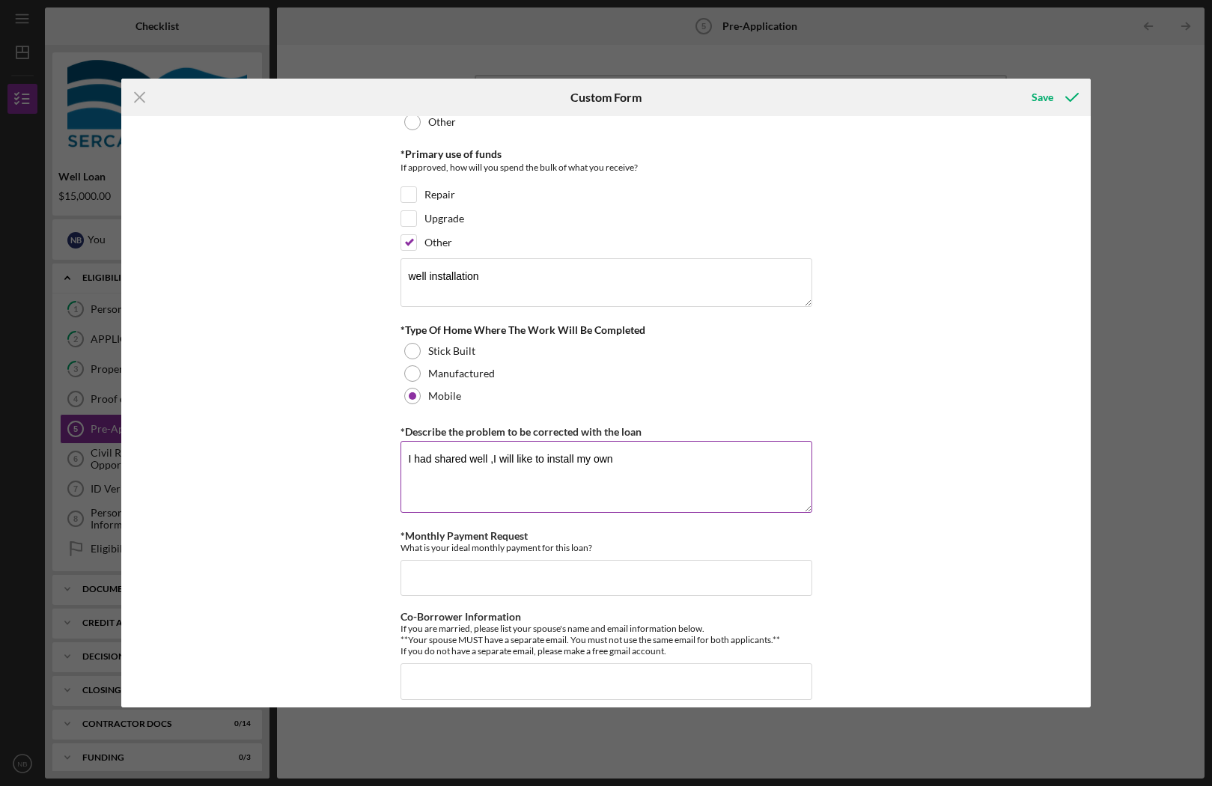
scroll to position [666, 0]
click at [612, 459] on textarea "I had shared well ,I will like to install my own" at bounding box center [607, 478] width 412 height 72
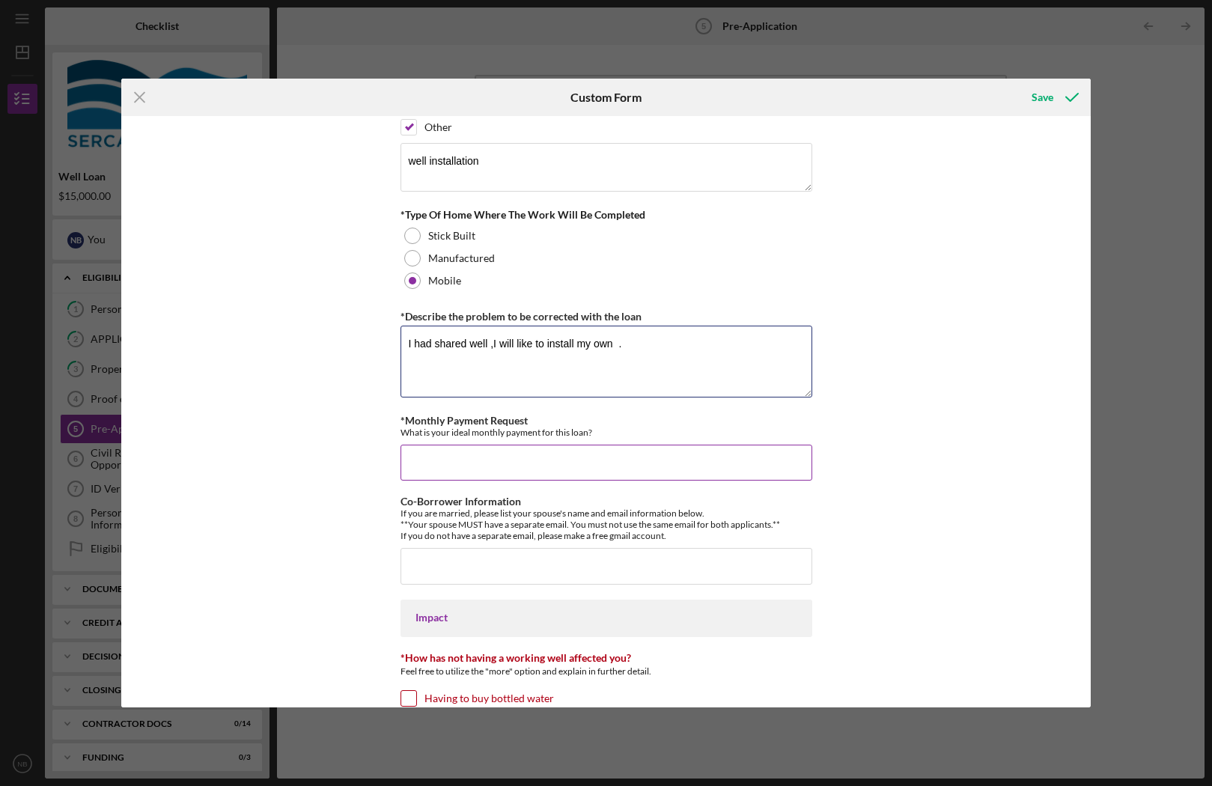
scroll to position [794, 0]
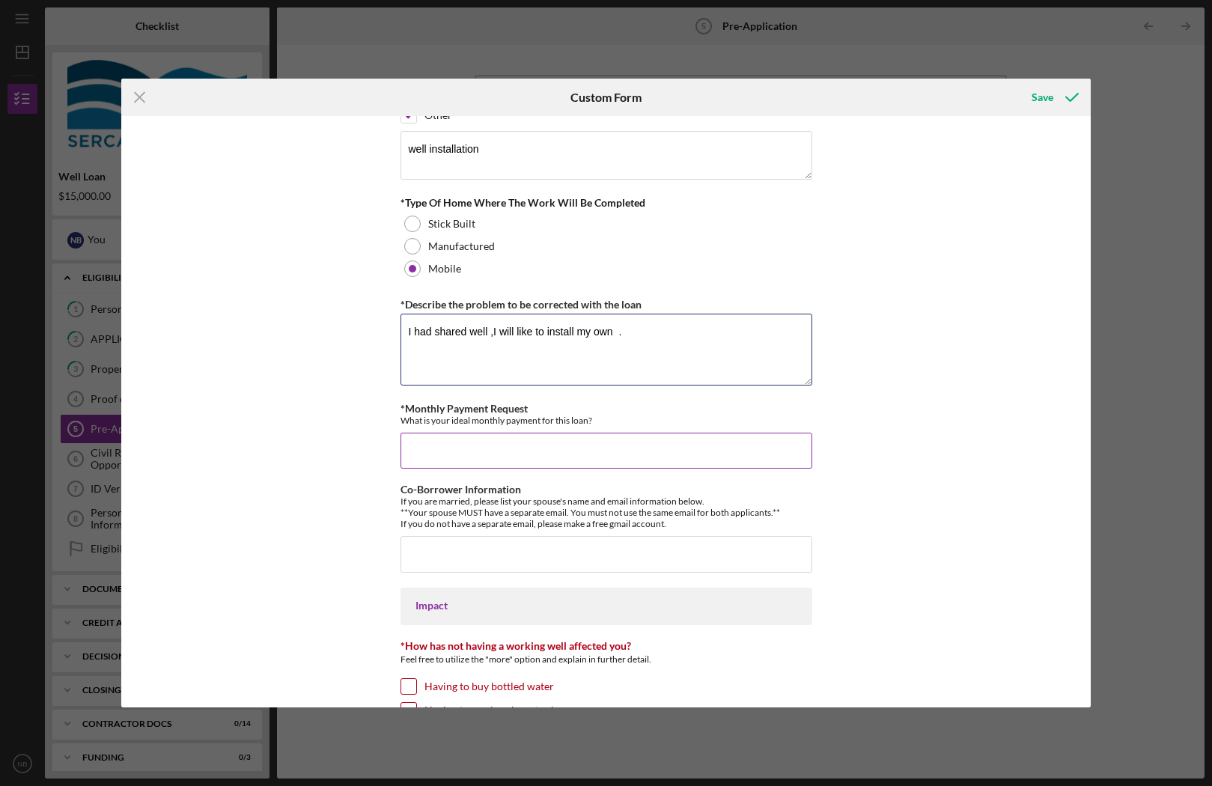
type textarea "I had shared well ,I will like to install my own ."
click at [489, 453] on input "*Monthly Payment Request" at bounding box center [607, 451] width 412 height 36
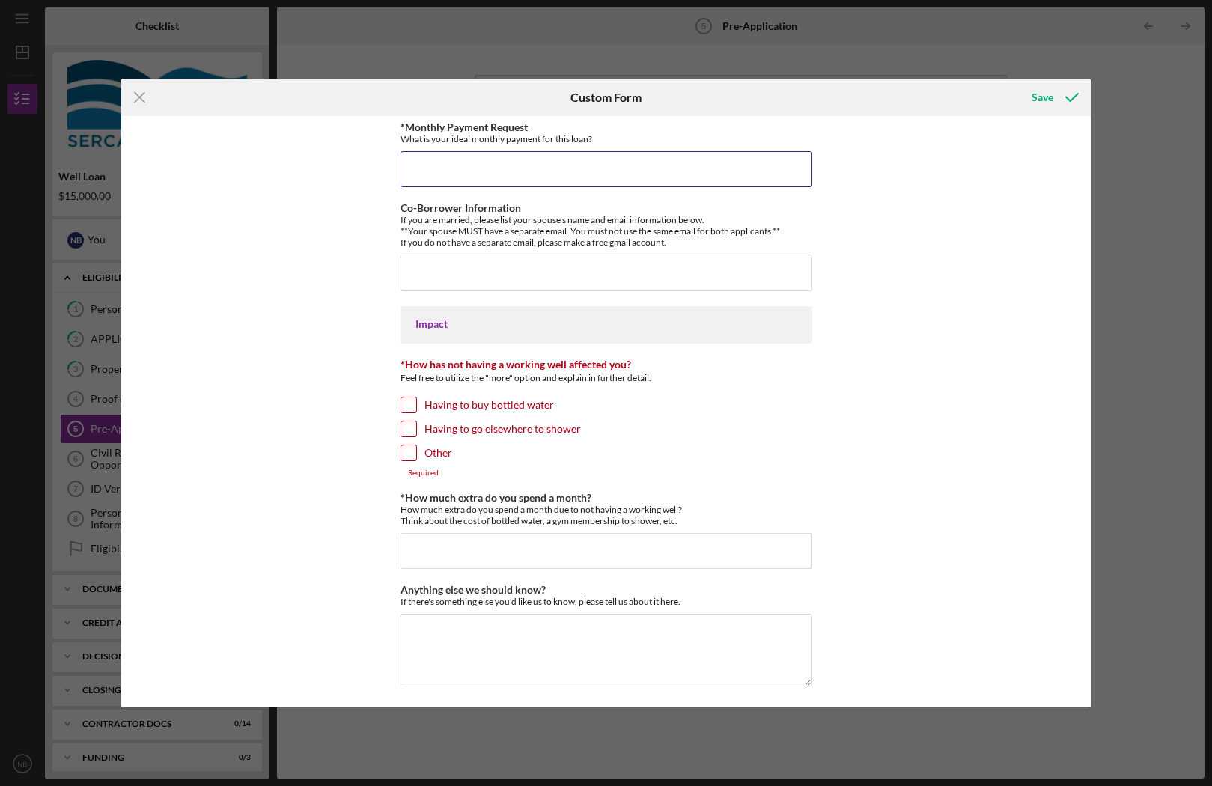
scroll to position [1077, 0]
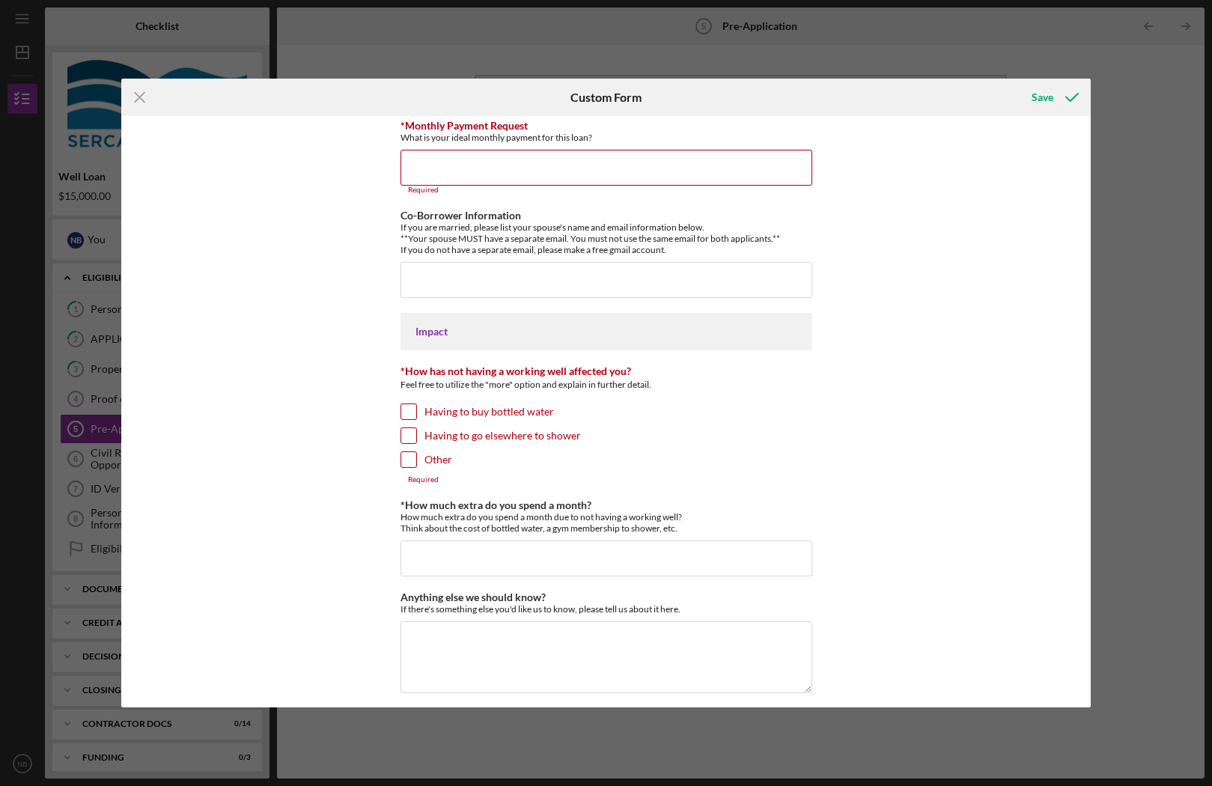
click at [410, 400] on div "*How has not having a working well affected you? Feel free to utilize the "more…" at bounding box center [607, 424] width 412 height 119
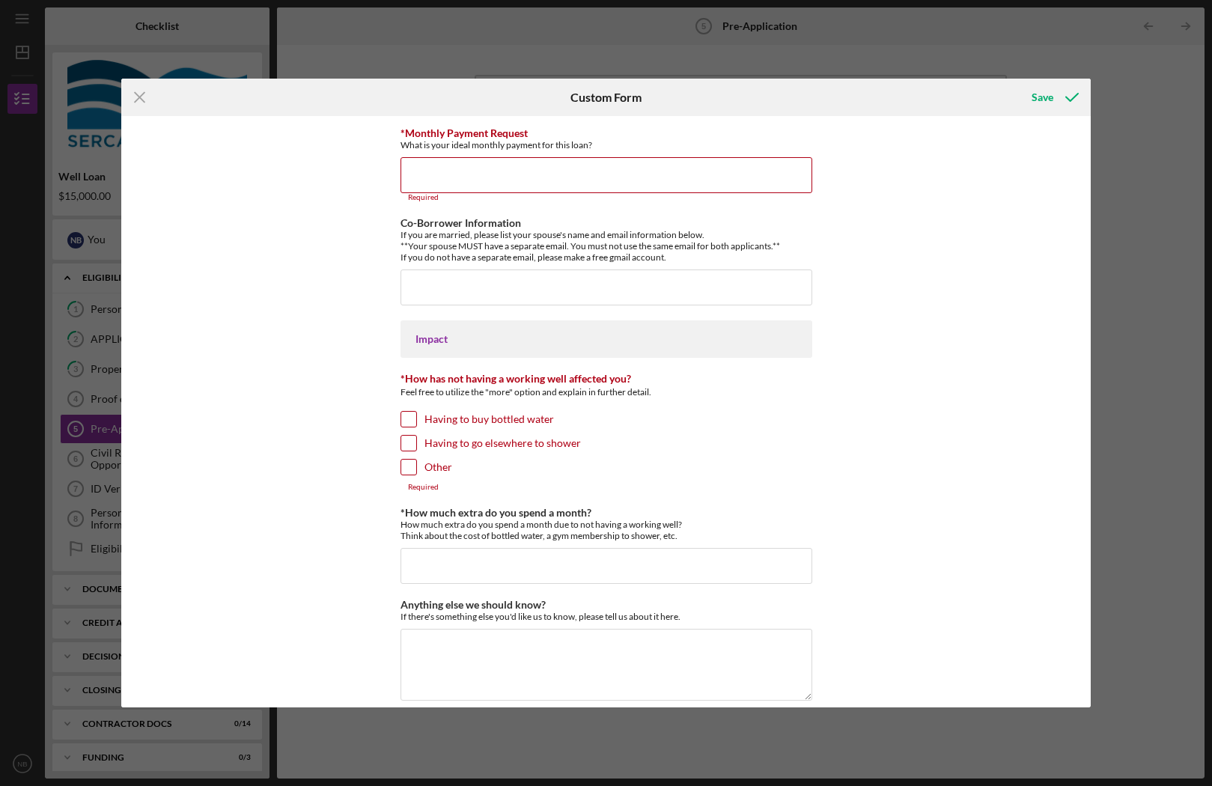
click at [407, 407] on div "*How has not having a working well affected you? Feel free to utilize the "more…" at bounding box center [607, 432] width 412 height 119
click at [407, 413] on input "Having to buy bottled water" at bounding box center [408, 417] width 15 height 15
checkbox input "true"
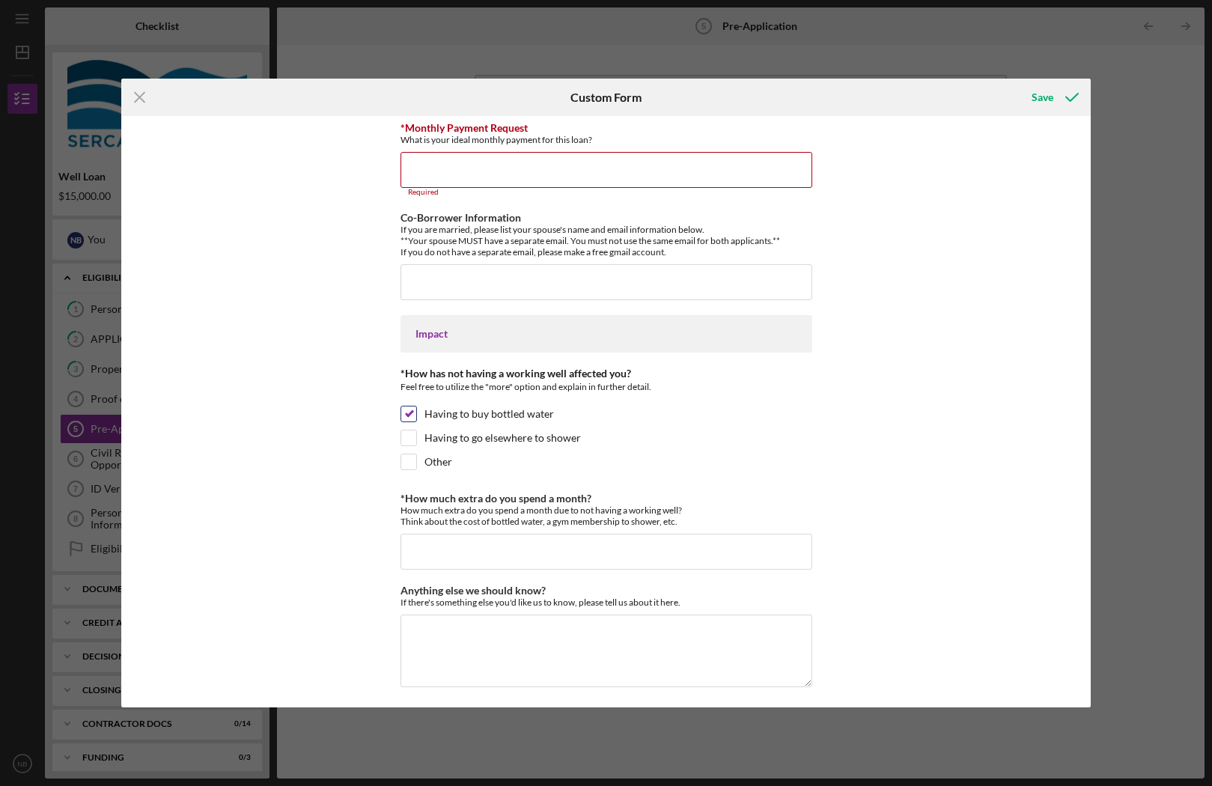
scroll to position [1077, 0]
click at [407, 430] on input "Having to go elsewhere to shower" at bounding box center [408, 434] width 15 height 15
checkbox input "true"
click at [407, 457] on input "Other" at bounding box center [408, 458] width 15 height 15
checkbox input "true"
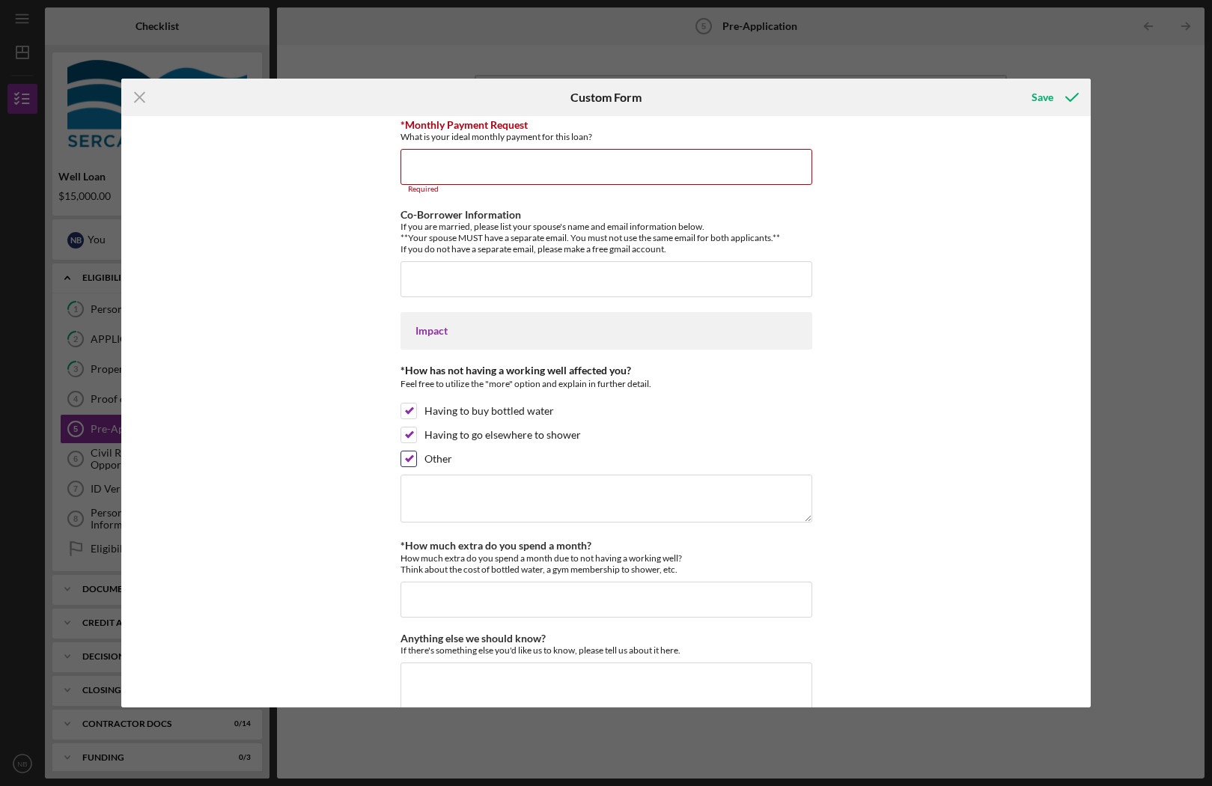
scroll to position [1079, 0]
click at [435, 478] on textarea at bounding box center [607, 497] width 412 height 48
drag, startPoint x: 467, startPoint y: 493, endPoint x: 535, endPoint y: 496, distance: 67.4
click at [535, 496] on textarea "fruits n veg" at bounding box center [607, 497] width 412 height 48
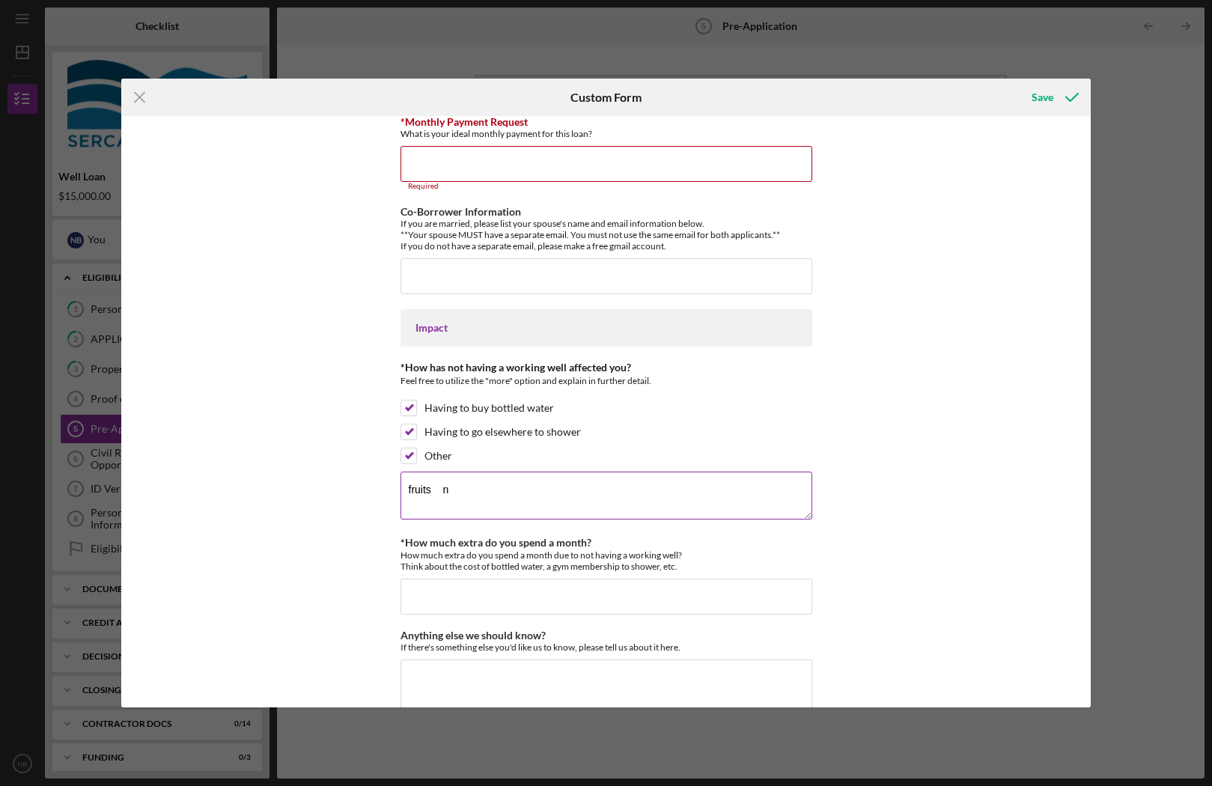
click at [433, 490] on textarea "fruits n" at bounding box center [607, 496] width 412 height 48
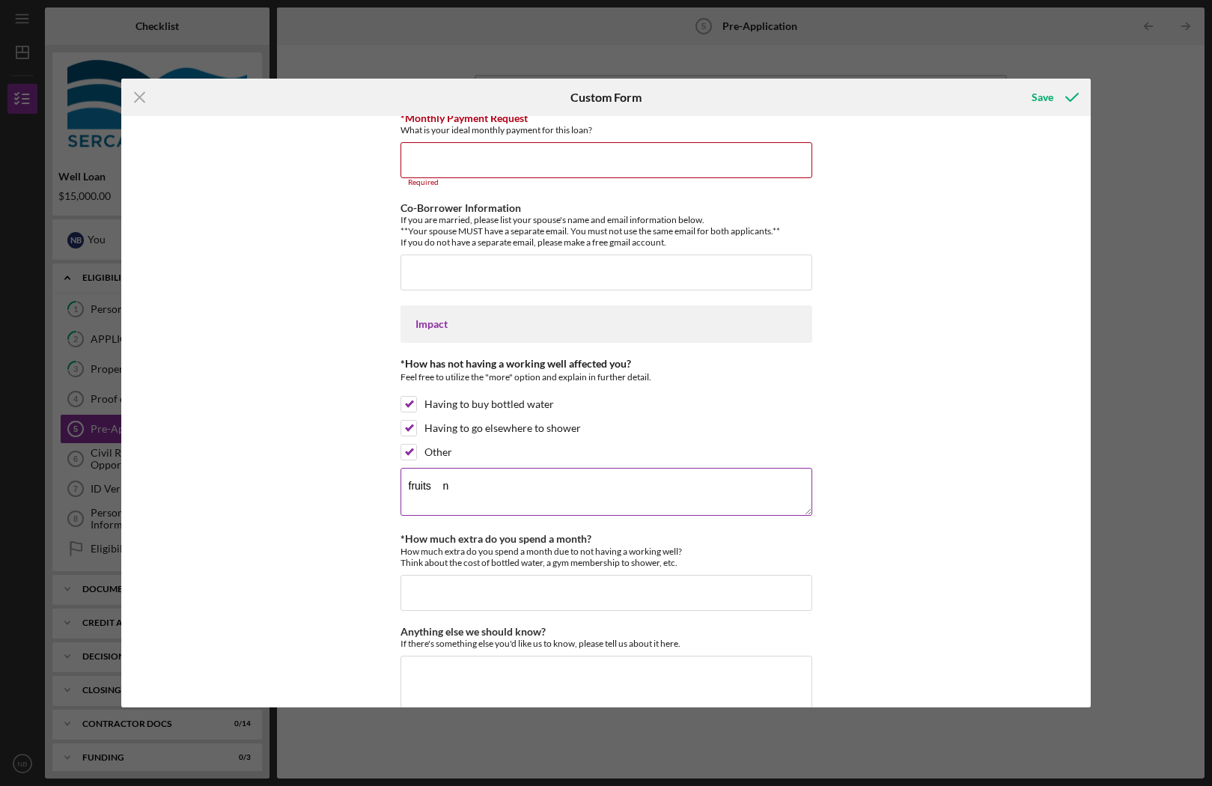
scroll to position [1093, 0]
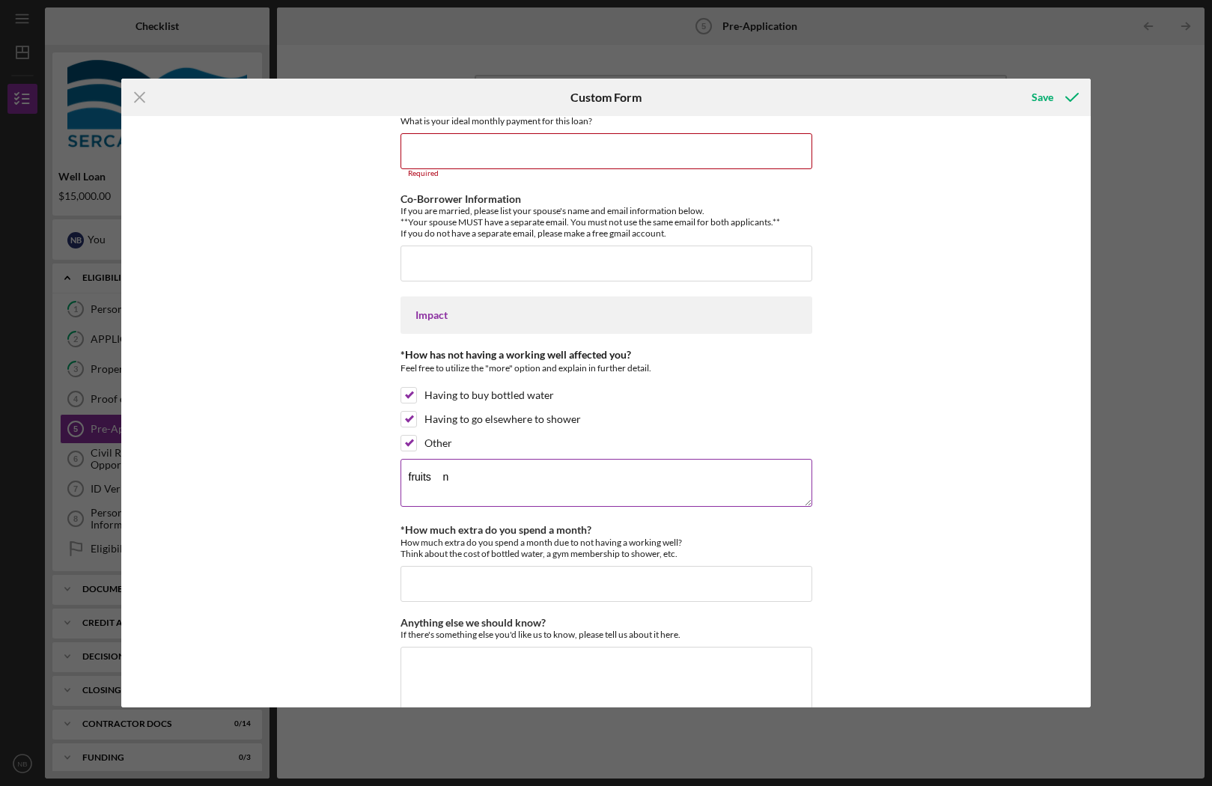
drag, startPoint x: 433, startPoint y: 490, endPoint x: 488, endPoint y: 488, distance: 54.7
click at [488, 488] on textarea "fruits n" at bounding box center [607, 483] width 412 height 48
click at [448, 479] on textarea "fruits n" at bounding box center [607, 482] width 412 height 48
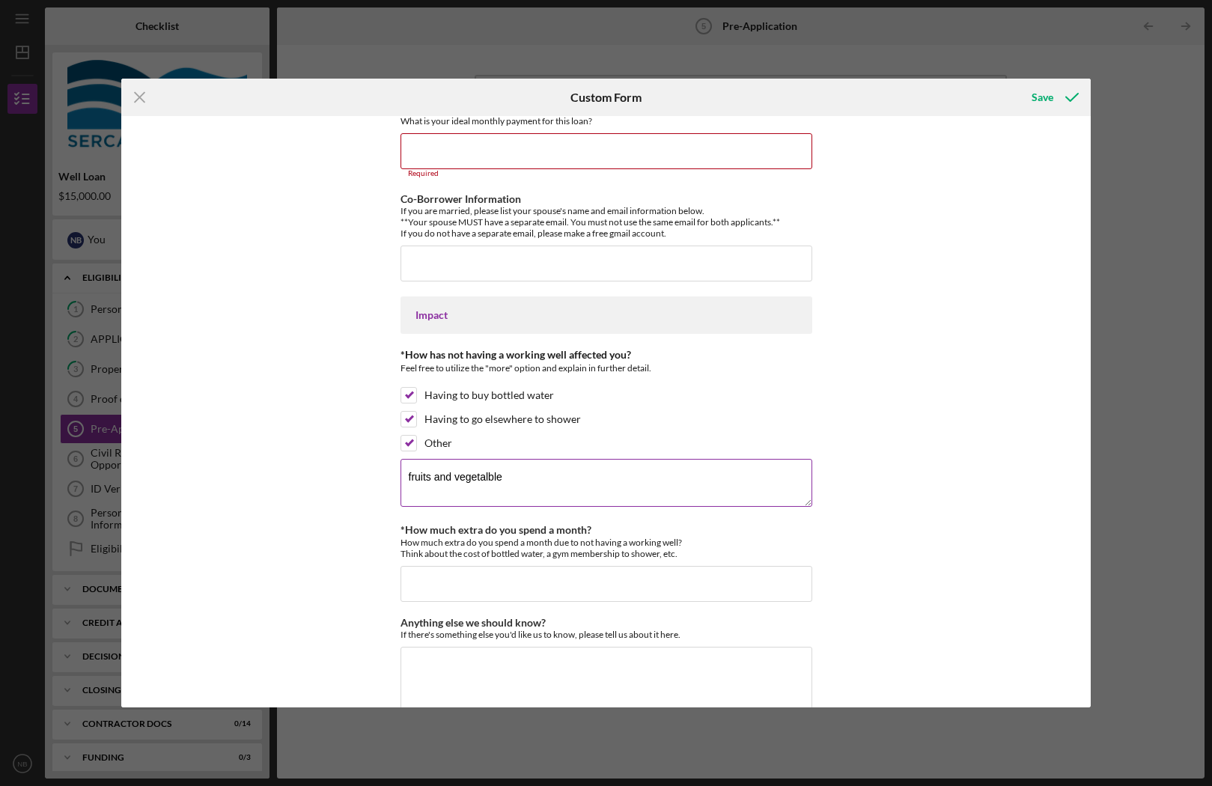
click at [484, 475] on textarea "fruits and vegetalble" at bounding box center [607, 483] width 412 height 48
click at [502, 478] on textarea "fruits and vegetalble" at bounding box center [607, 483] width 412 height 48
type textarea "f"
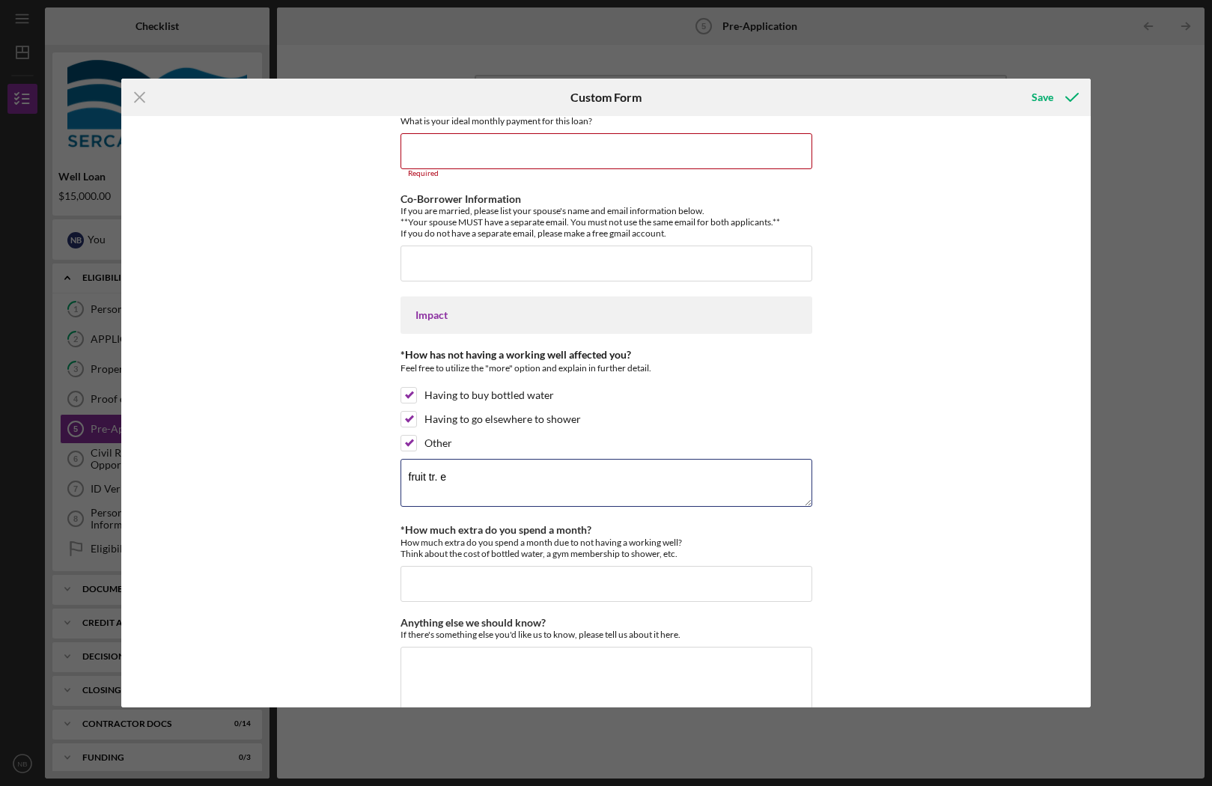
type textarea "fruit tr. e"
drag, startPoint x: 159, startPoint y: 100, endPoint x: 143, endPoint y: 100, distance: 15.7
click at [159, 100] on div "Icon/Menu Close" at bounding box center [282, 97] width 323 height 37
click at [141, 100] on line at bounding box center [140, 98] width 10 height 10
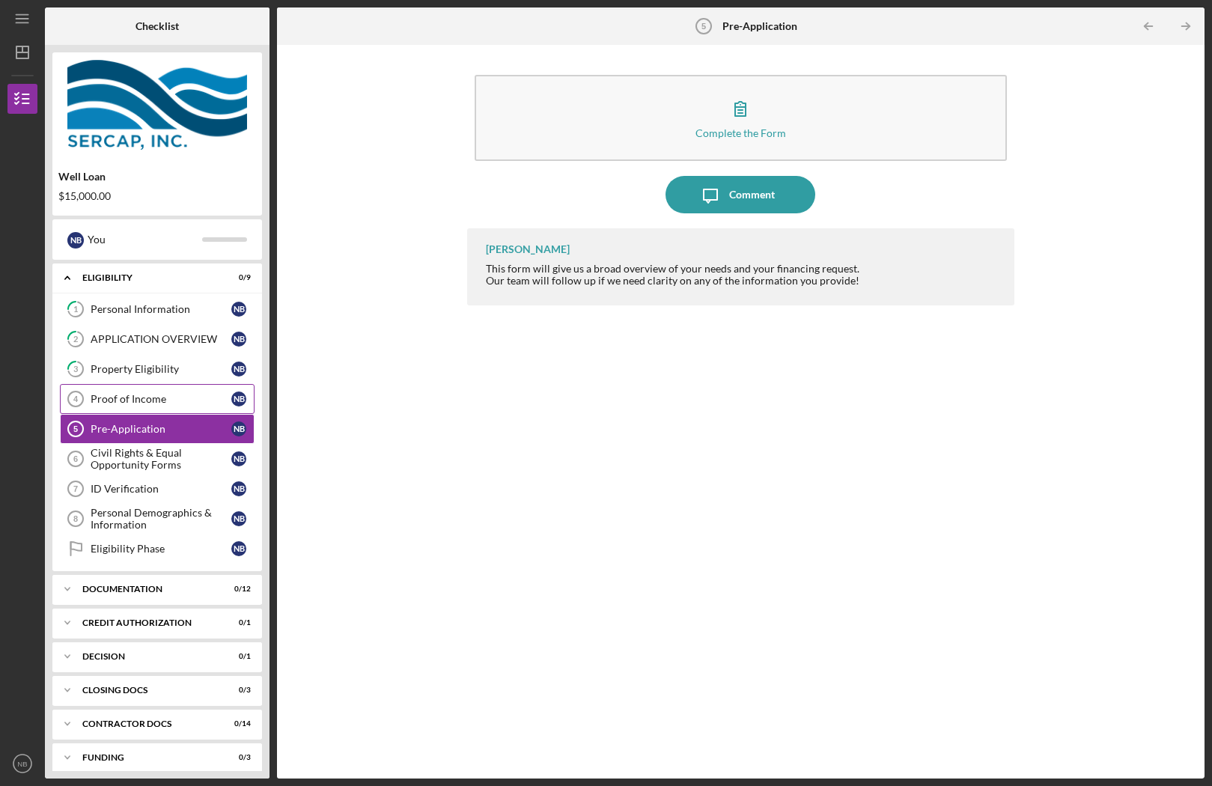
click at [74, 409] on icon "Proof of Income 4" at bounding box center [75, 398] width 37 height 37
